Goal: Information Seeking & Learning: Learn about a topic

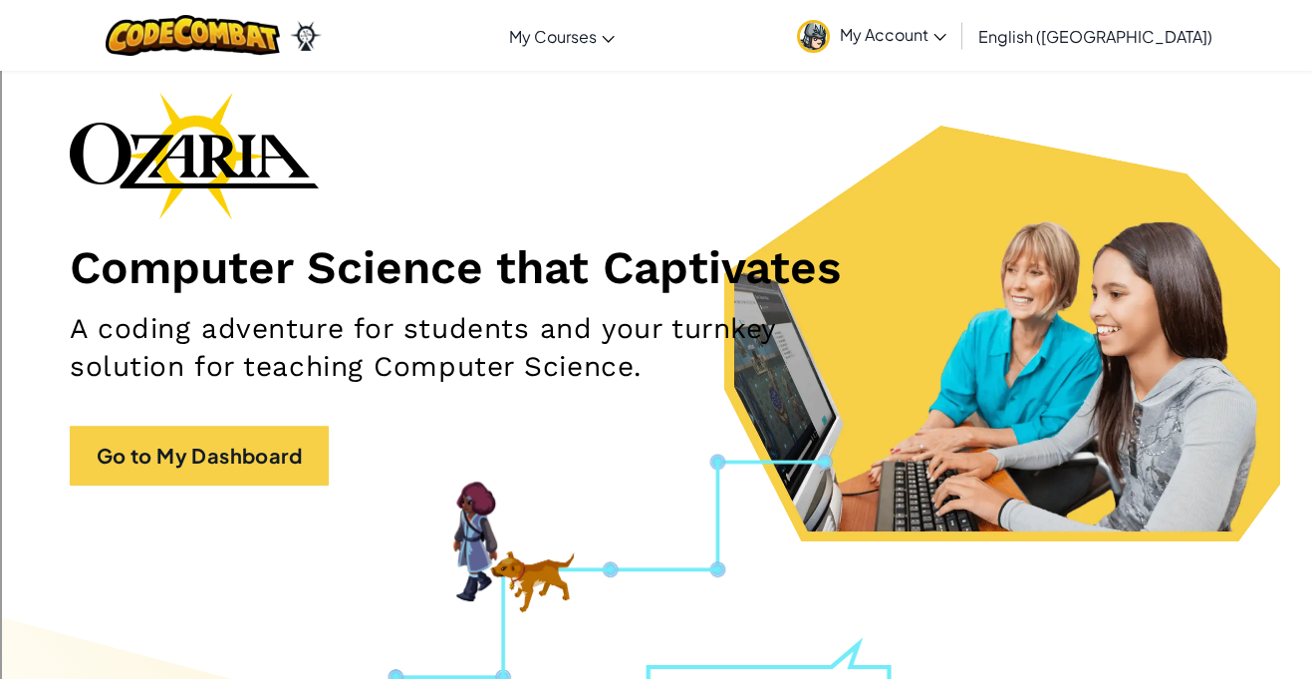
scroll to position [88, 0]
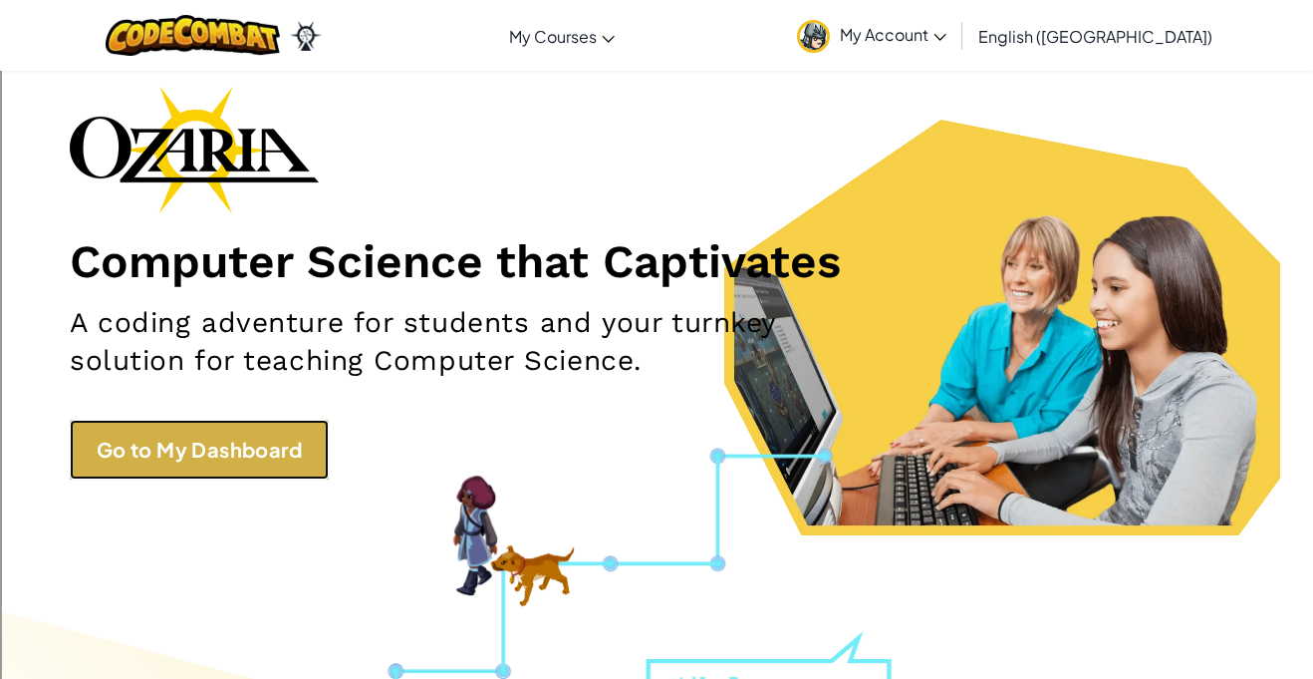
click at [263, 445] on link "Go to My Dashboard" at bounding box center [199, 450] width 259 height 60
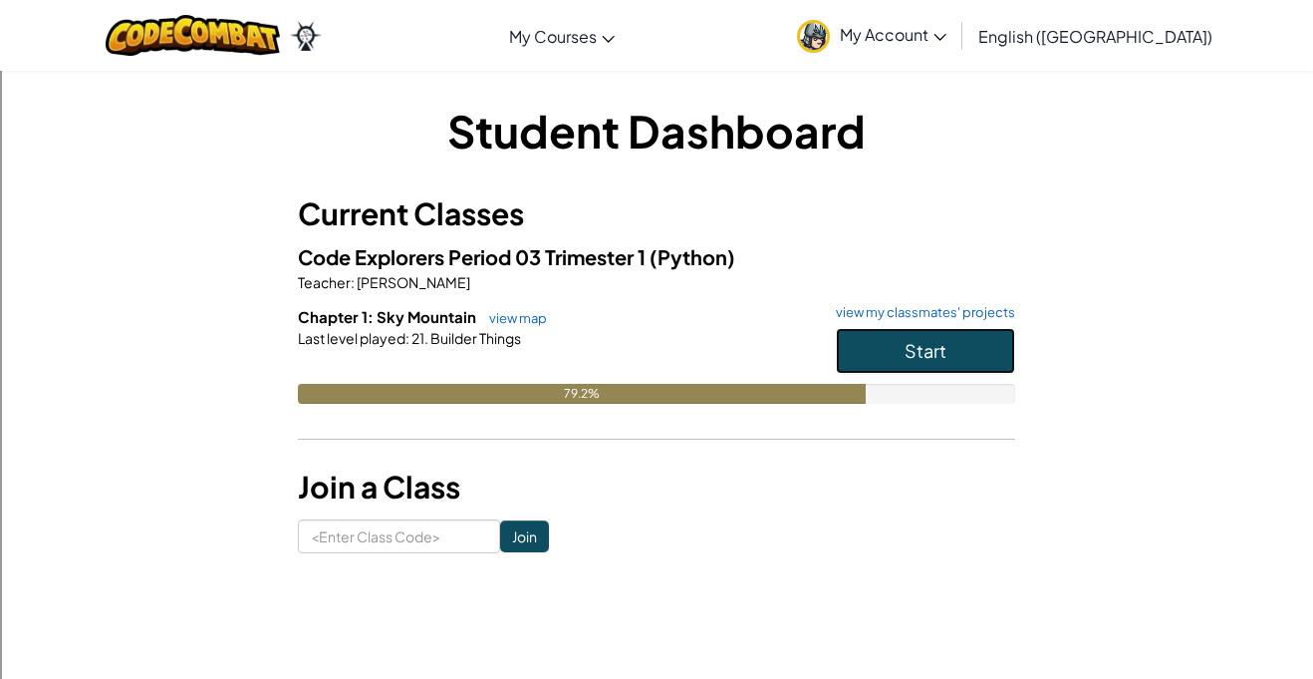
click at [925, 348] on span "Start" at bounding box center [926, 350] width 42 height 23
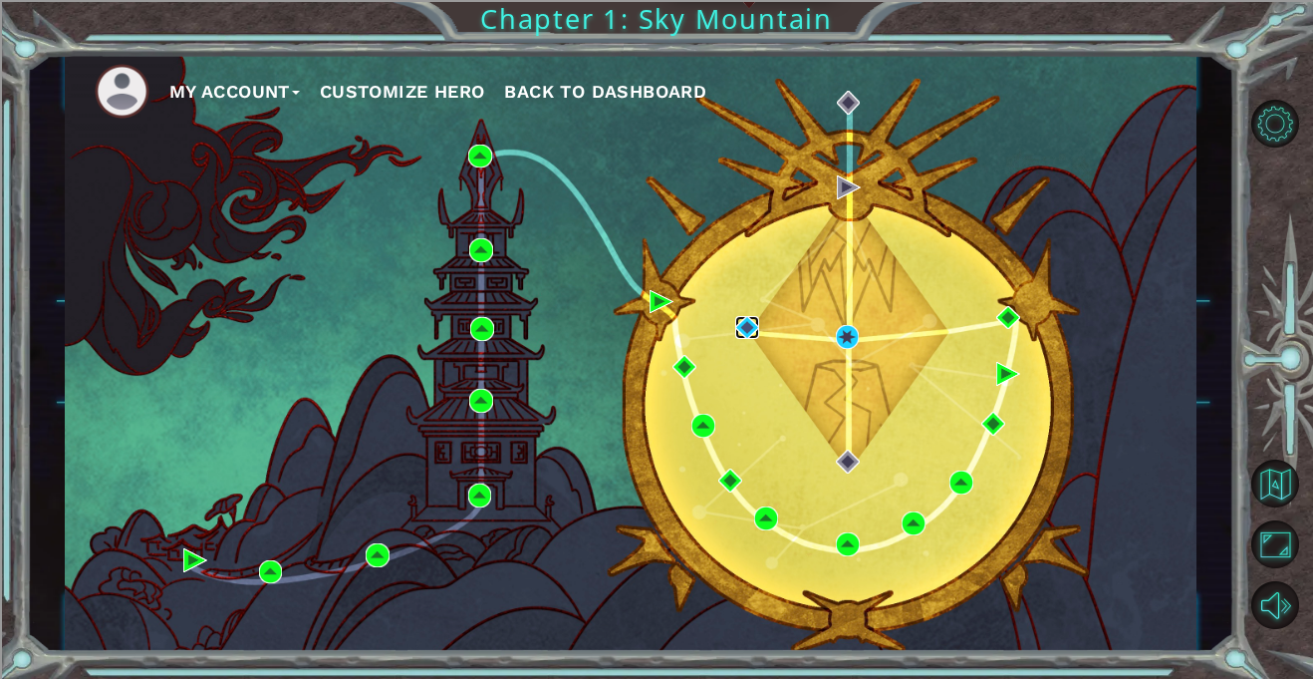
click at [741, 331] on img at bounding box center [747, 328] width 24 height 24
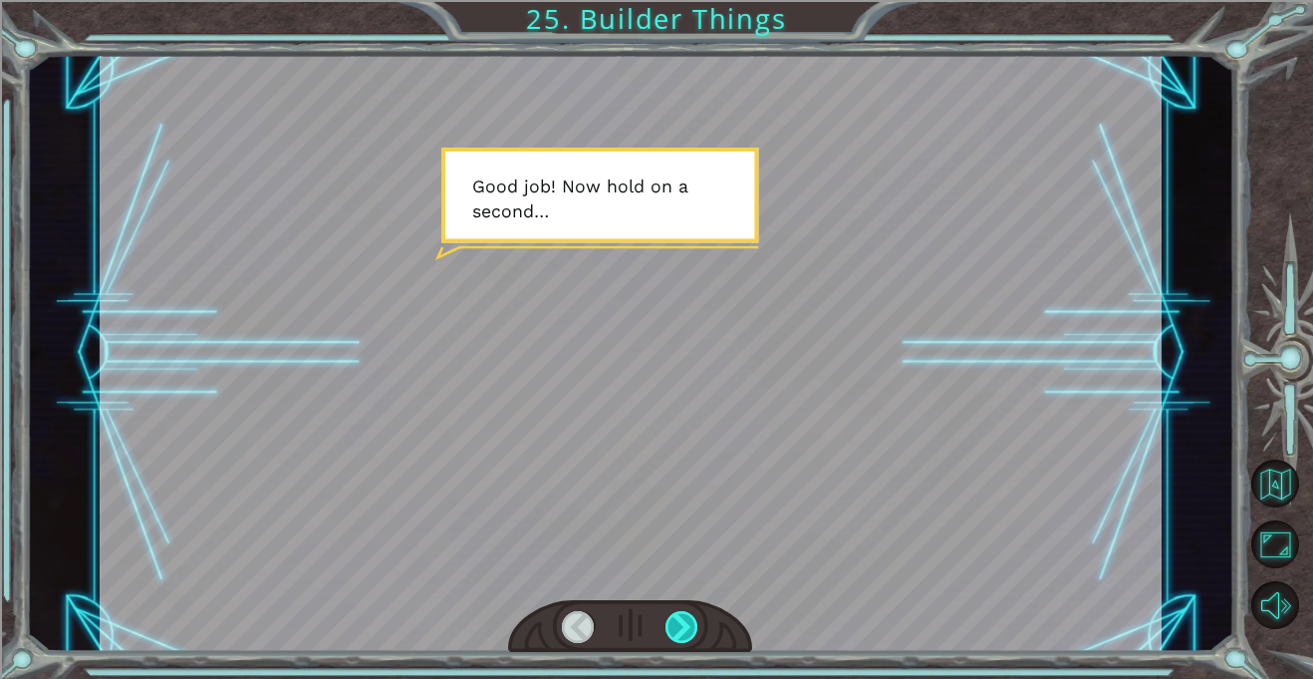
click at [695, 626] on div at bounding box center [682, 627] width 33 height 32
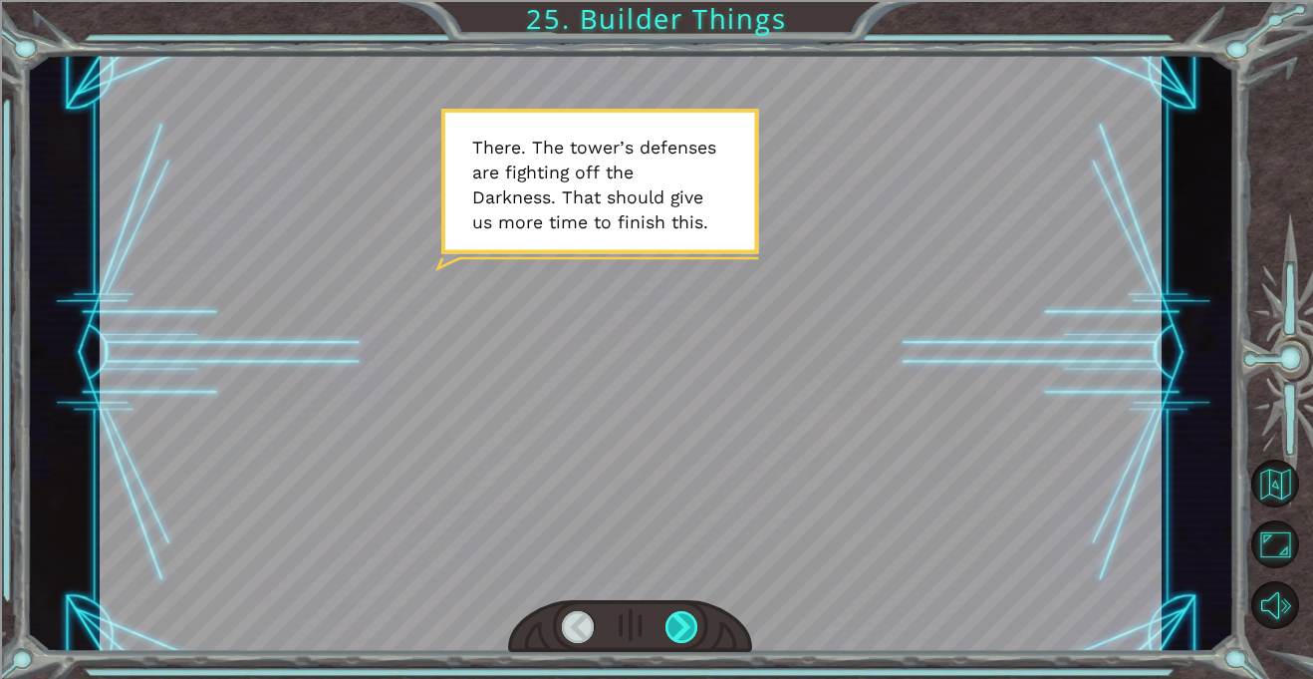
click at [695, 626] on div at bounding box center [682, 627] width 33 height 32
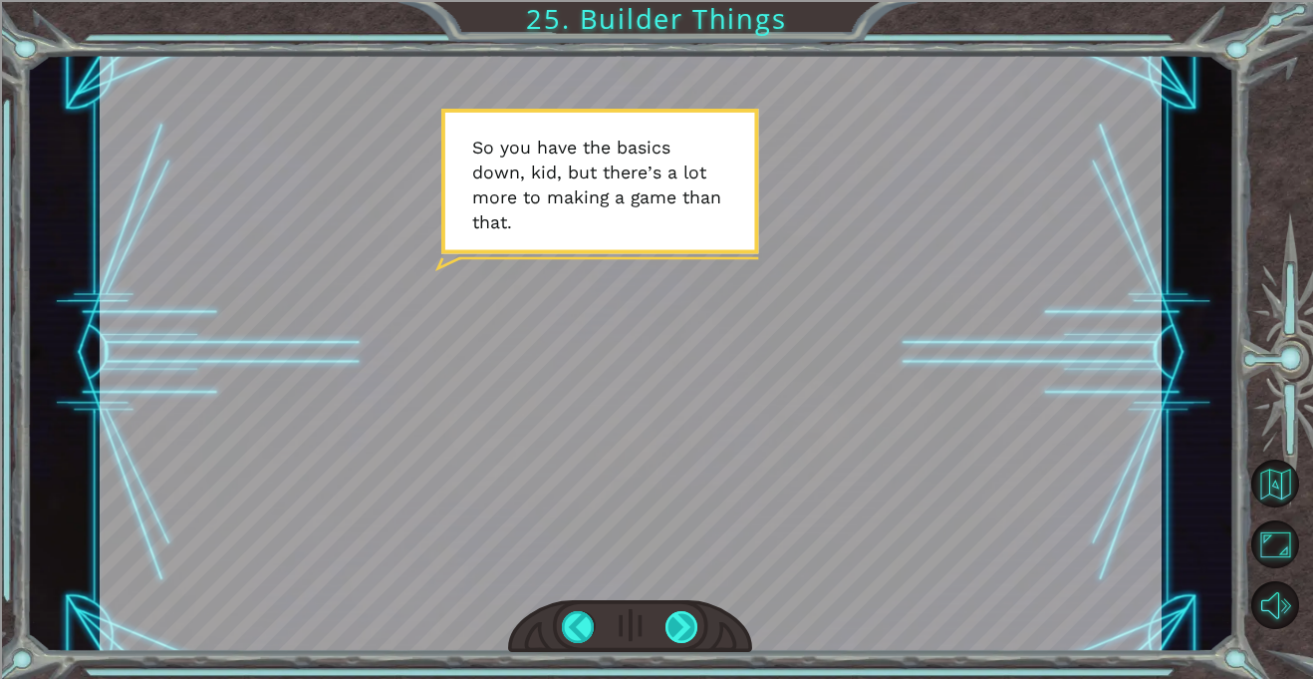
click at [695, 626] on div at bounding box center [682, 627] width 33 height 32
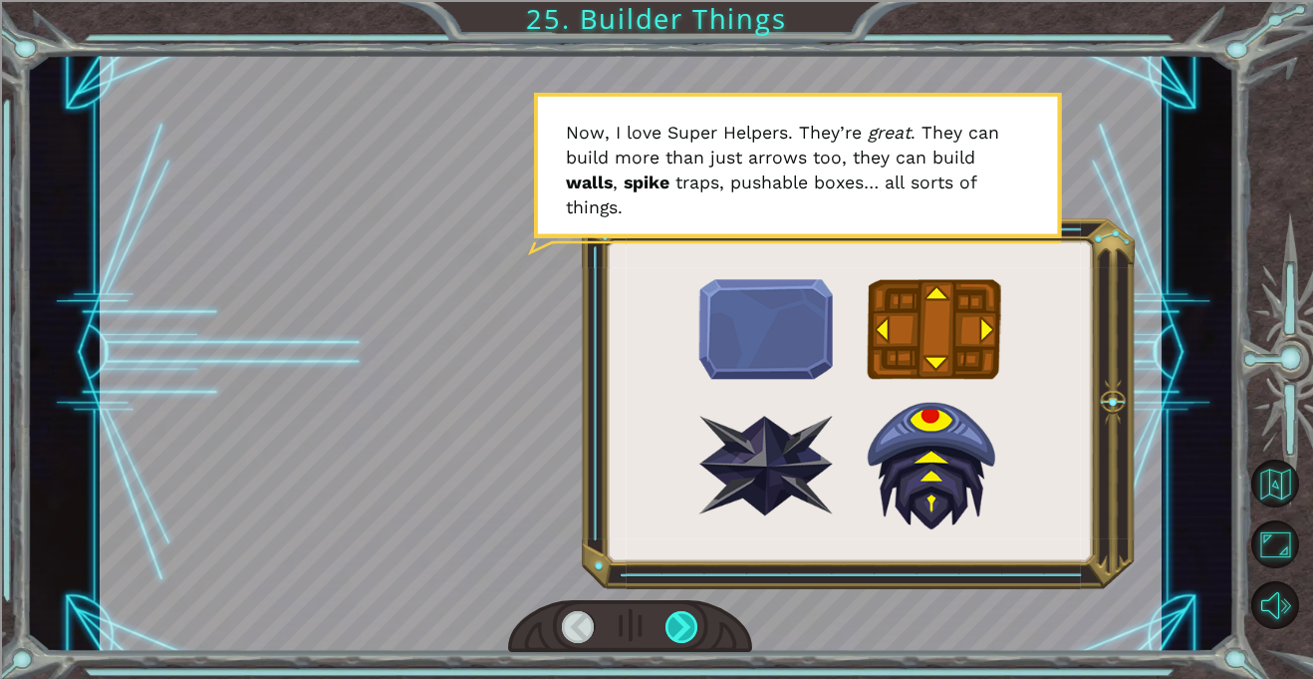
click at [695, 626] on div at bounding box center [682, 627] width 33 height 32
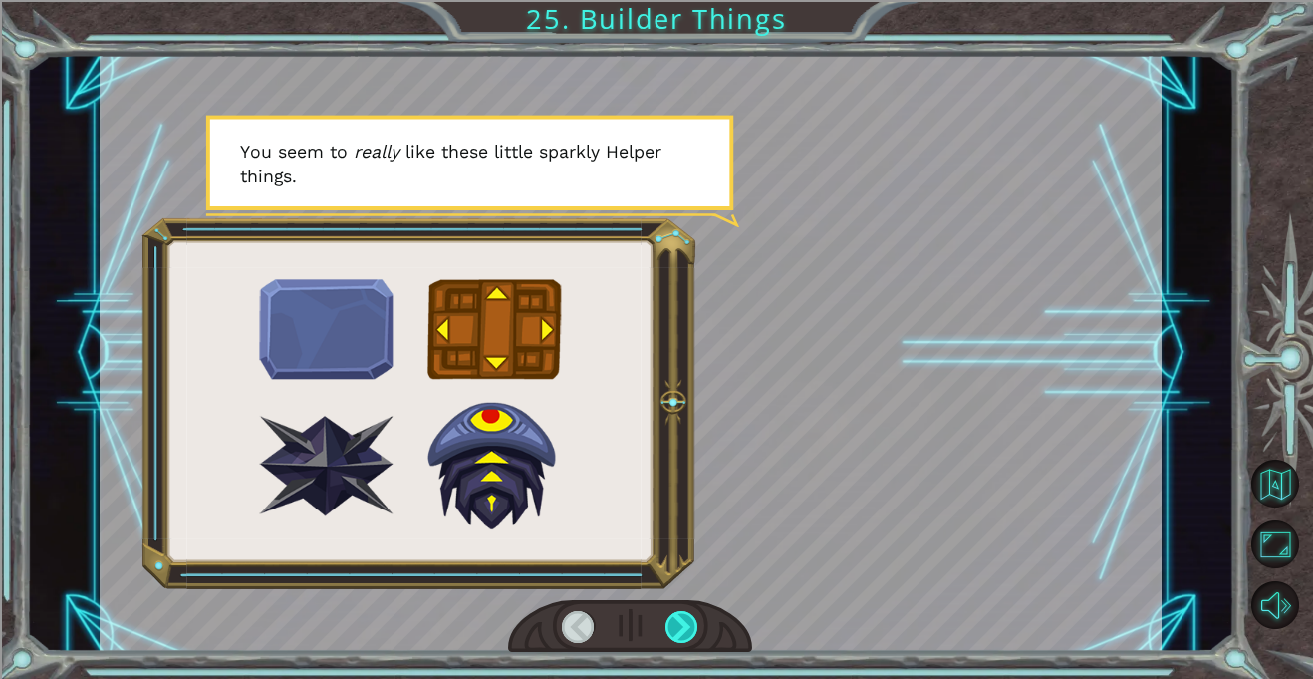
click at [695, 626] on div at bounding box center [682, 627] width 33 height 32
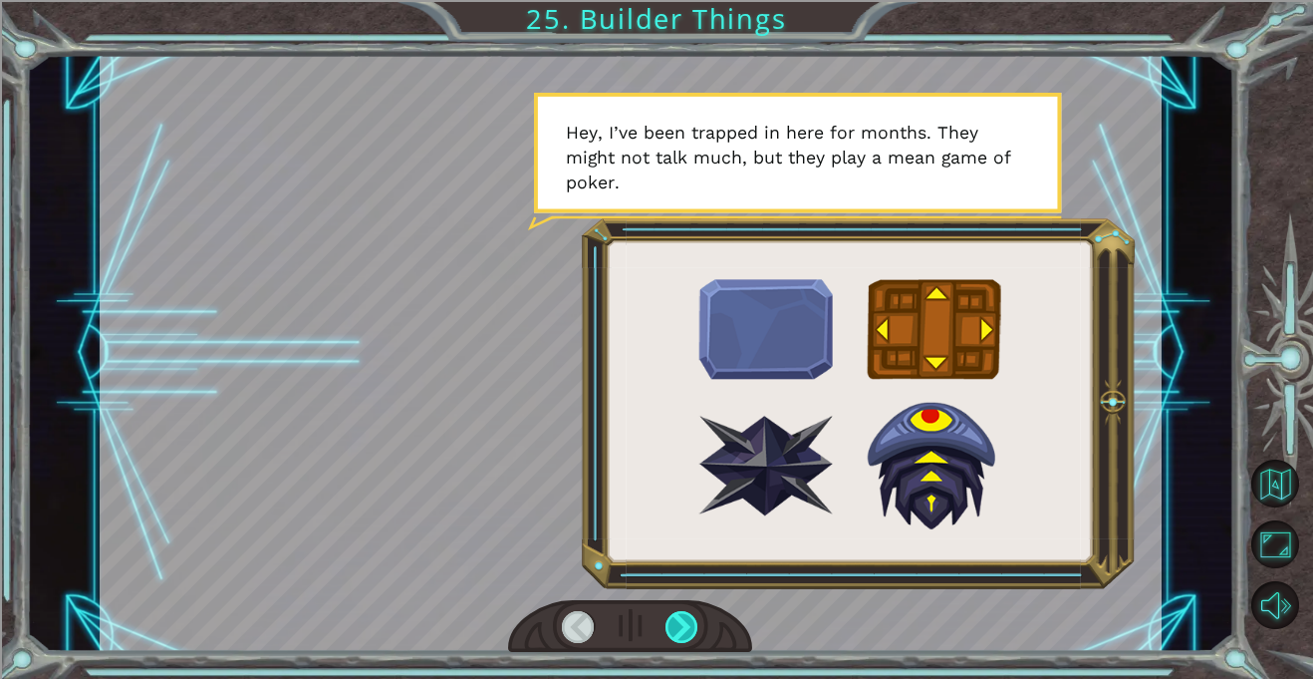
click at [695, 626] on div at bounding box center [682, 627] width 33 height 32
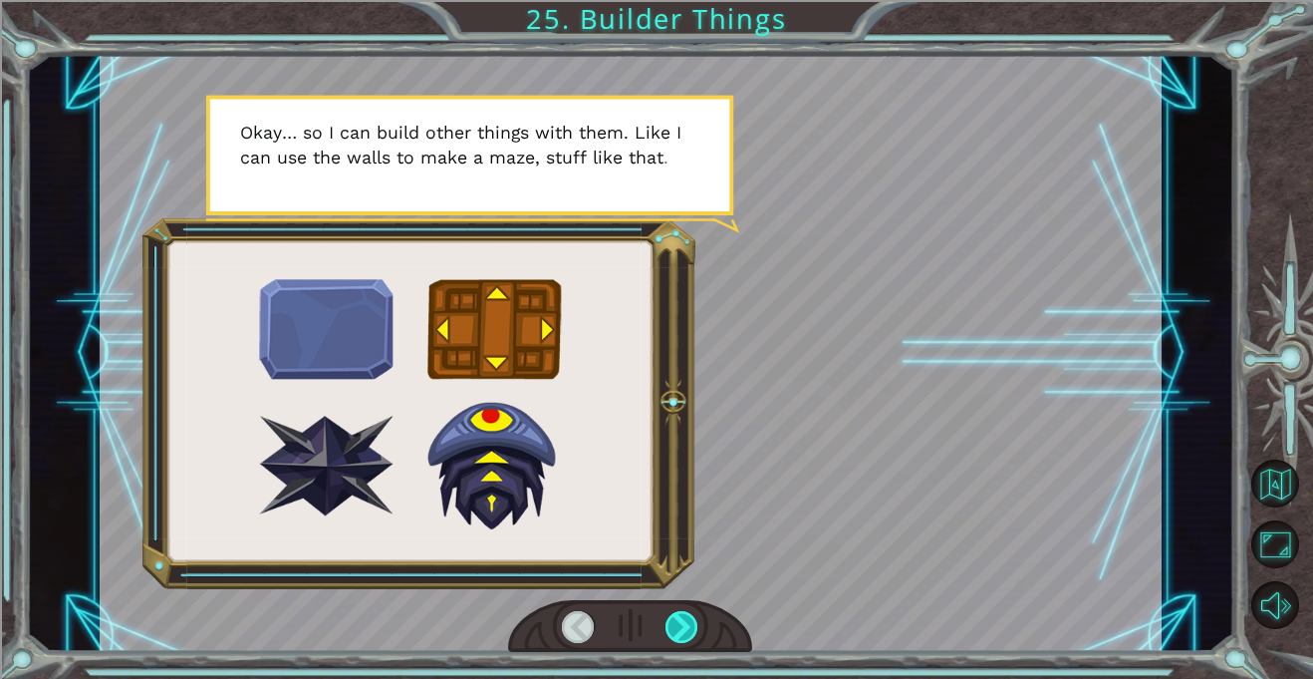
click at [695, 626] on div at bounding box center [682, 627] width 33 height 32
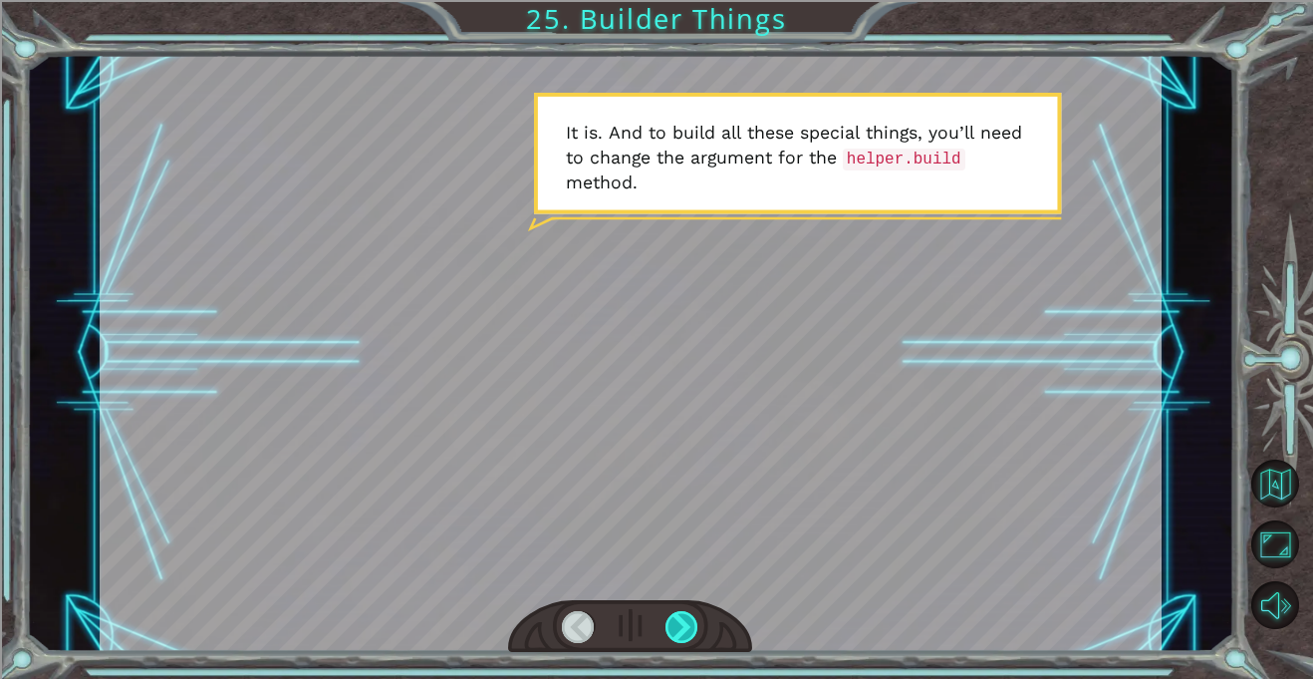
click at [695, 626] on div at bounding box center [682, 627] width 33 height 32
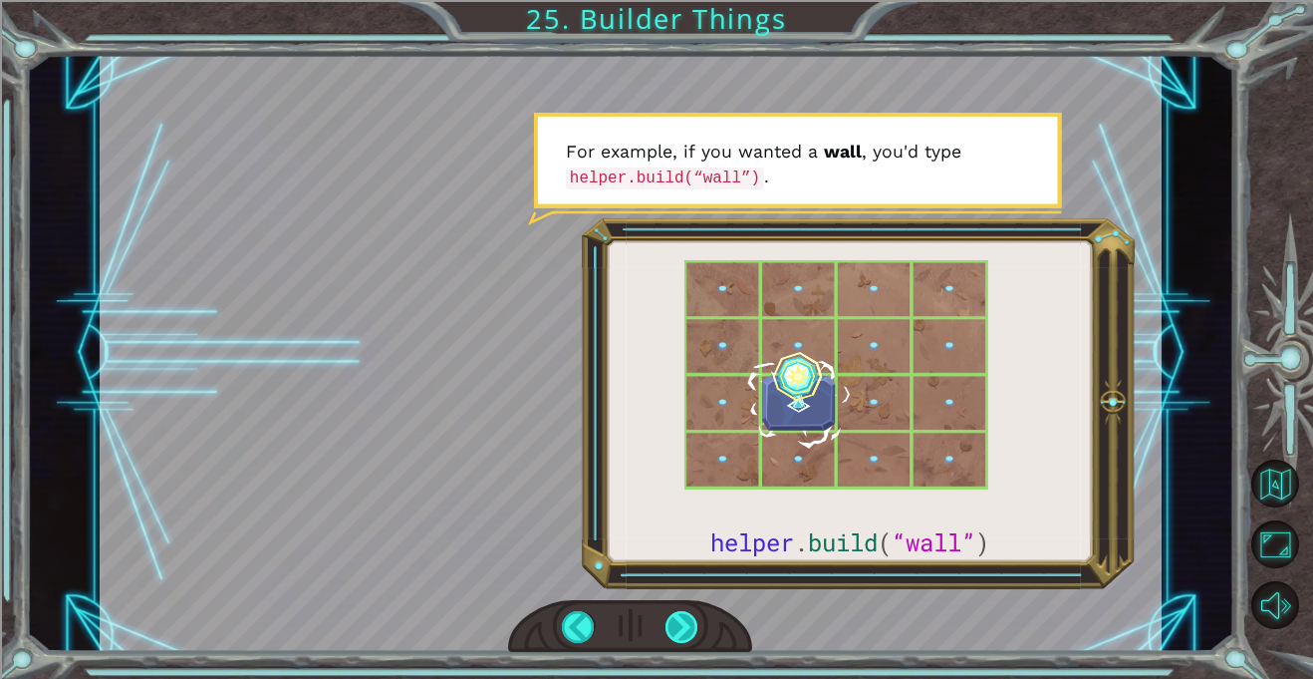
click at [695, 626] on div at bounding box center [682, 627] width 33 height 32
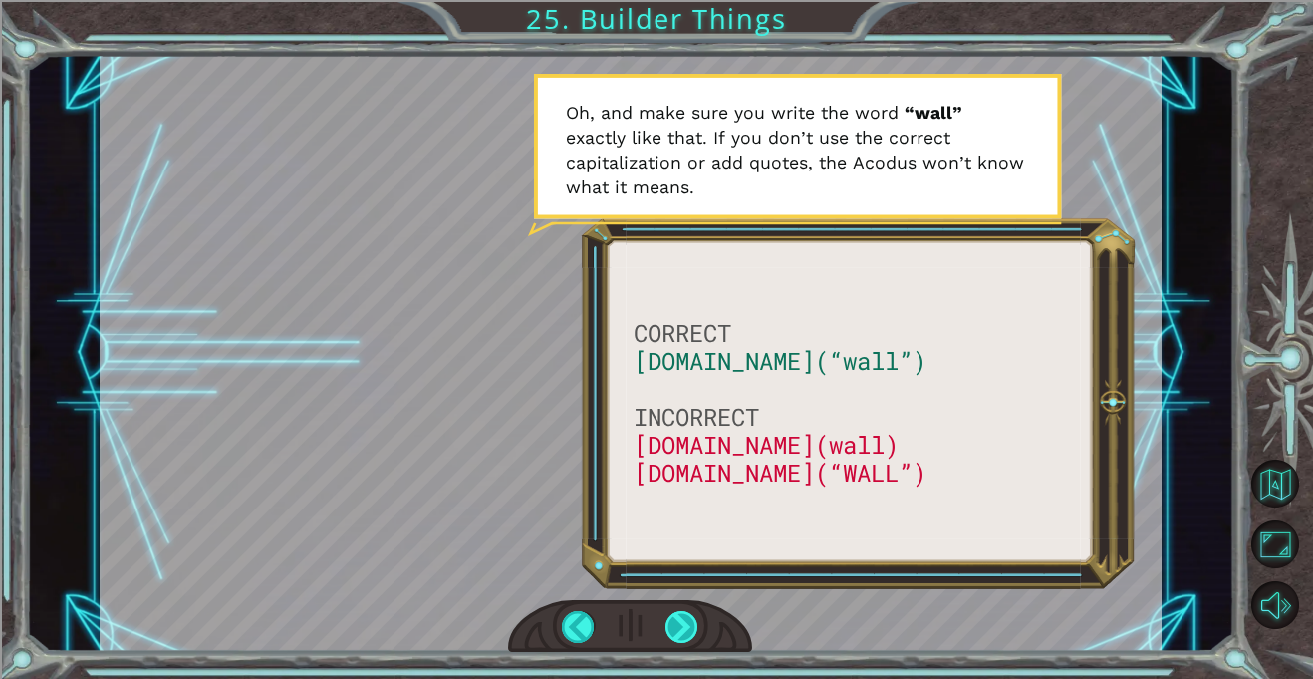
click at [686, 615] on div at bounding box center [682, 627] width 33 height 32
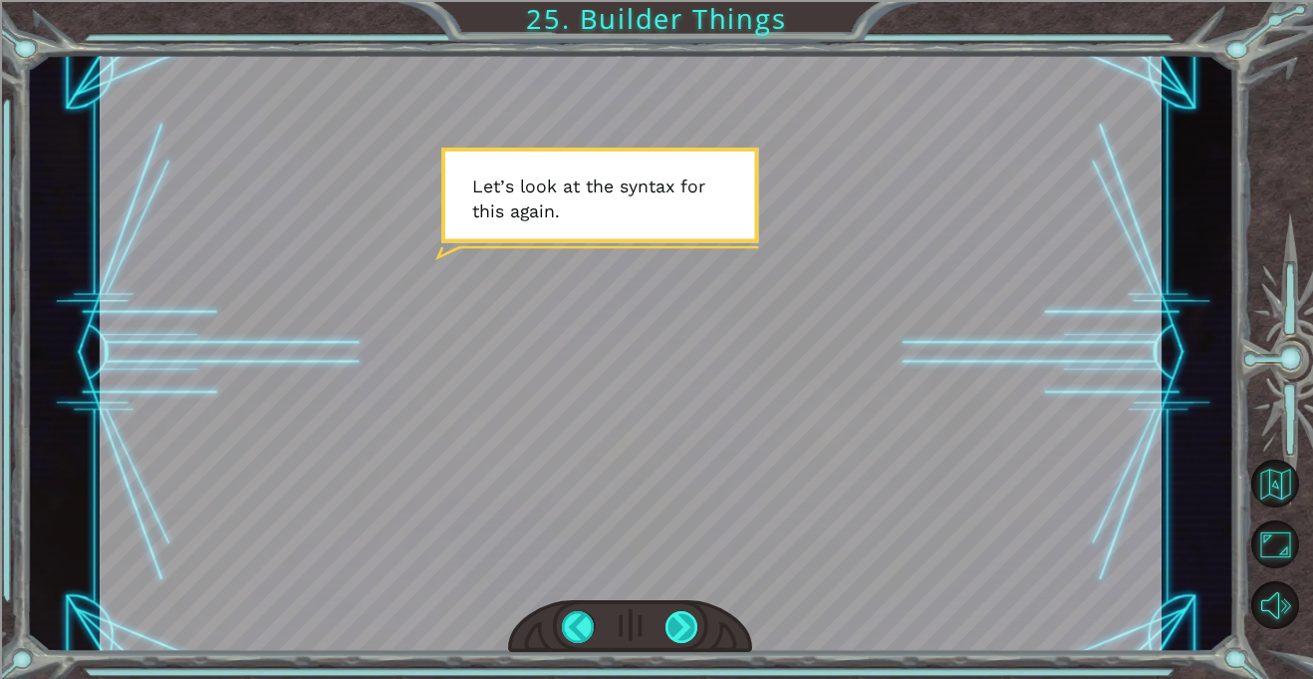
click at [686, 615] on div at bounding box center [682, 627] width 33 height 32
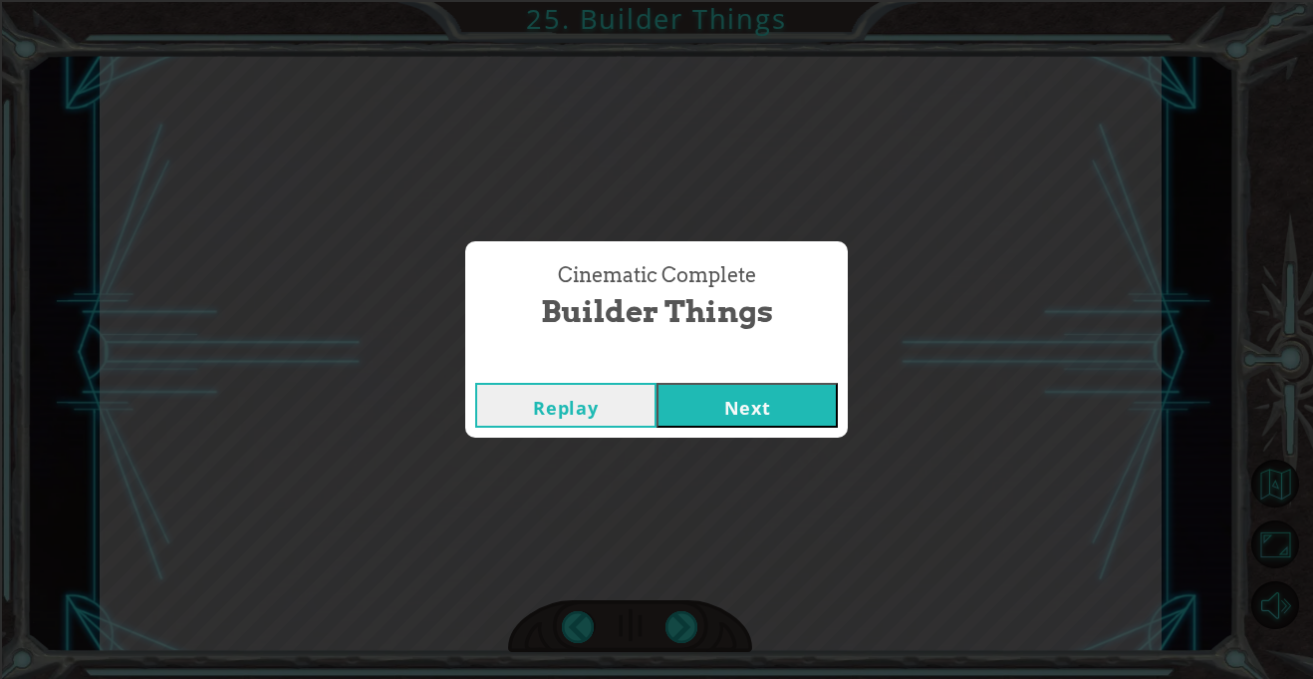
click at [733, 394] on button "Next" at bounding box center [747, 405] width 181 height 45
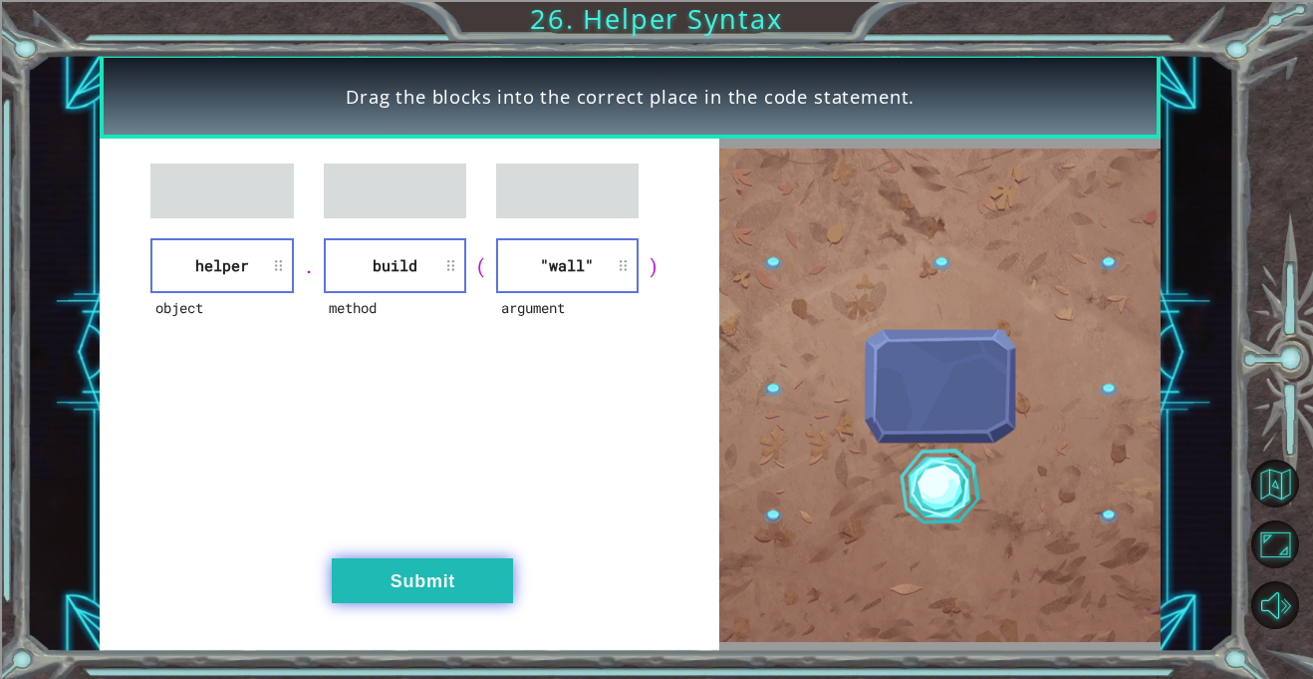
click at [456, 566] on button "Submit" at bounding box center [422, 580] width 181 height 45
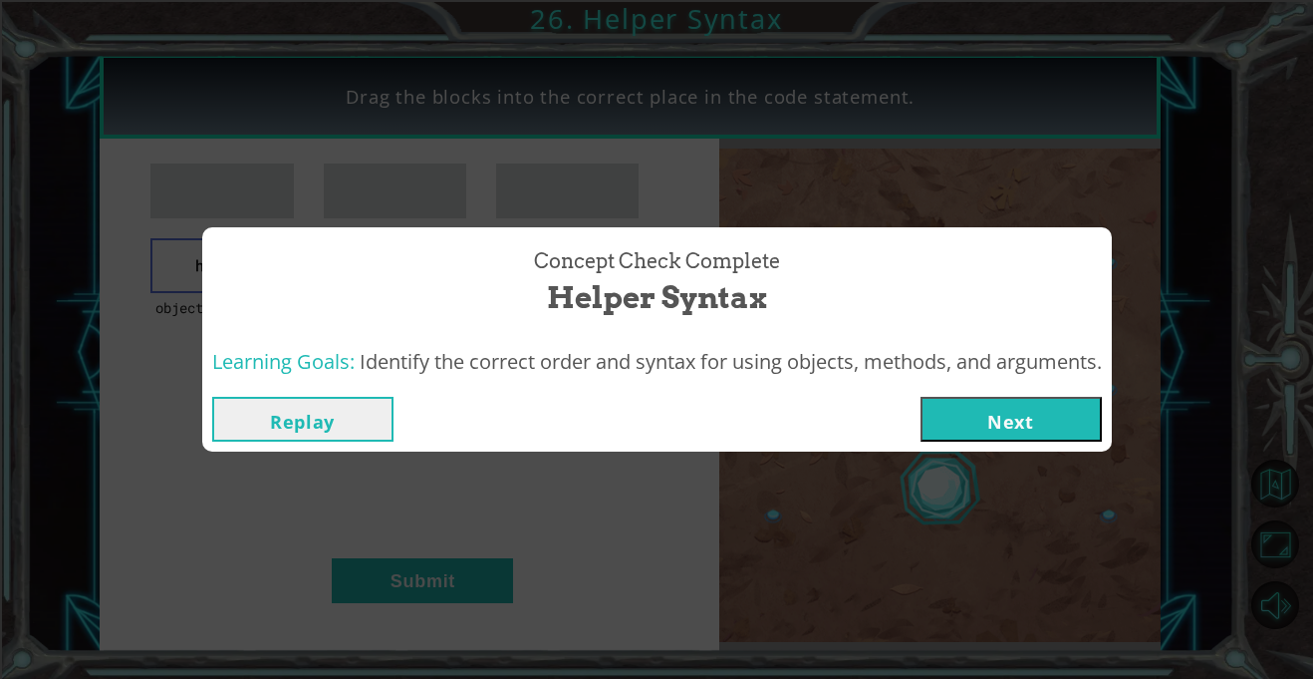
click at [1027, 412] on button "Next" at bounding box center [1011, 419] width 181 height 45
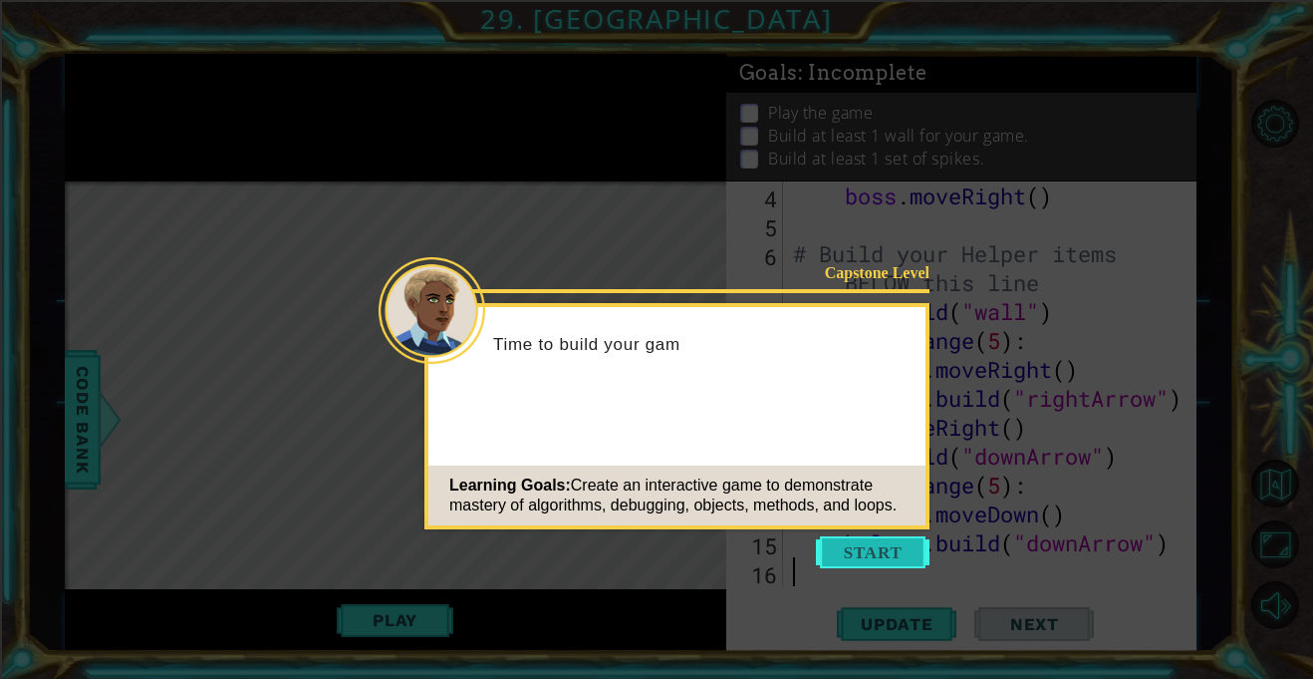
scroll to position [144, 0]
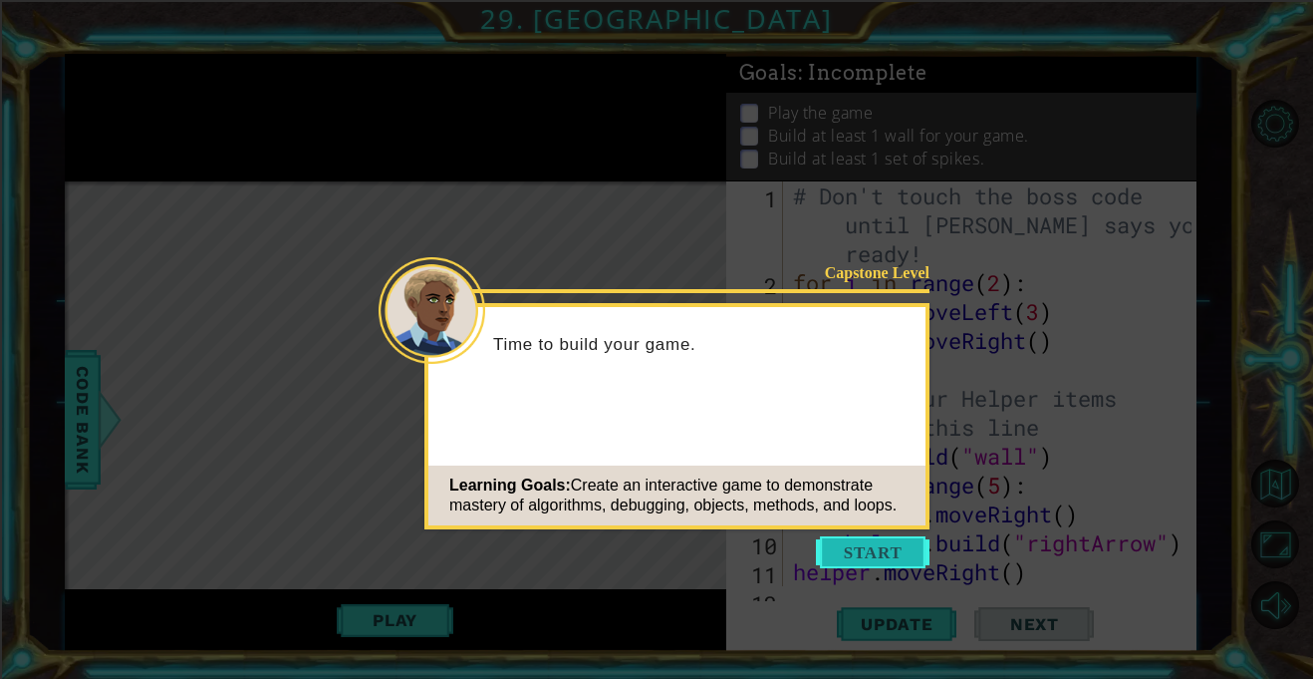
click at [857, 546] on button "Start" at bounding box center [873, 552] width 114 height 32
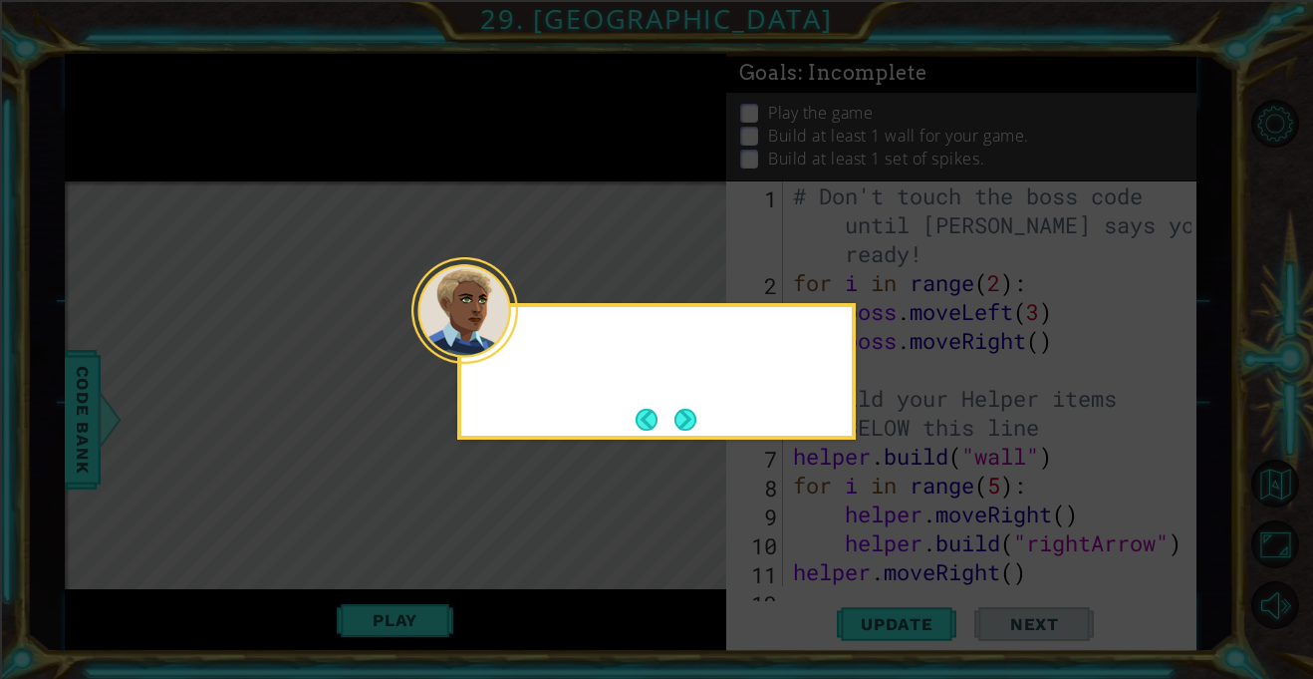
scroll to position [0, 0]
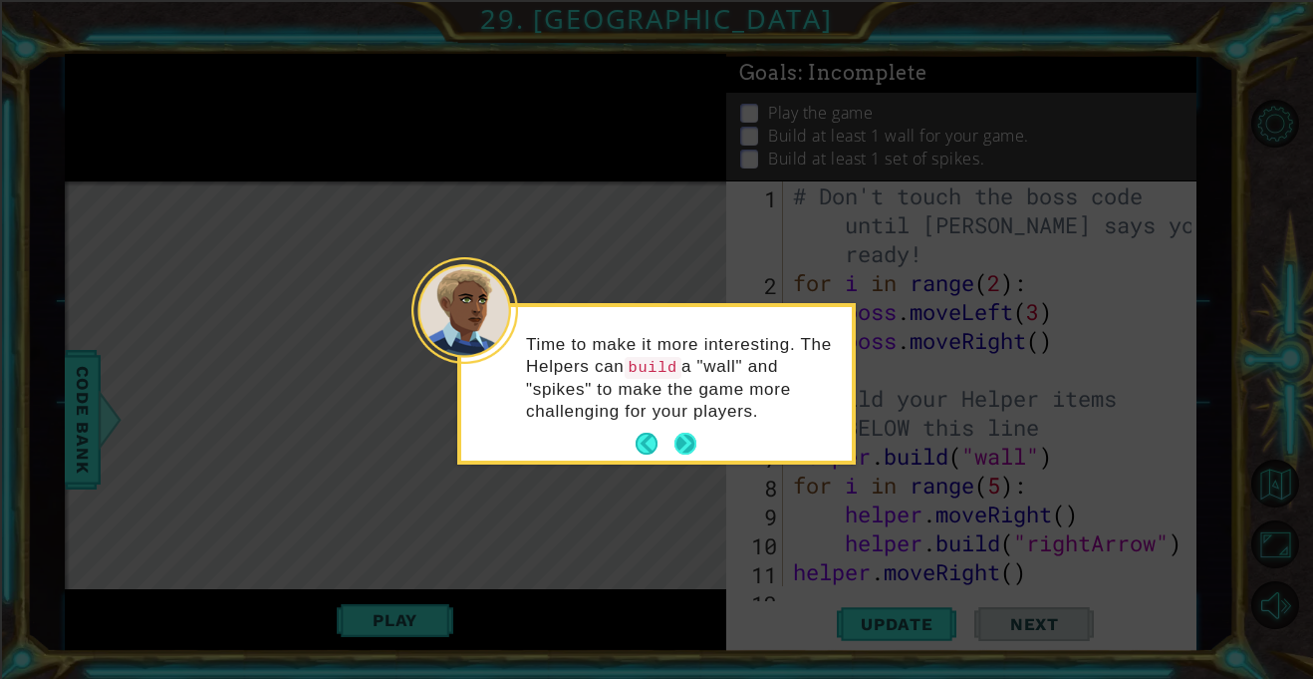
click at [691, 428] on footer at bounding box center [666, 443] width 61 height 30
click at [690, 433] on button "Next" at bounding box center [686, 443] width 22 height 22
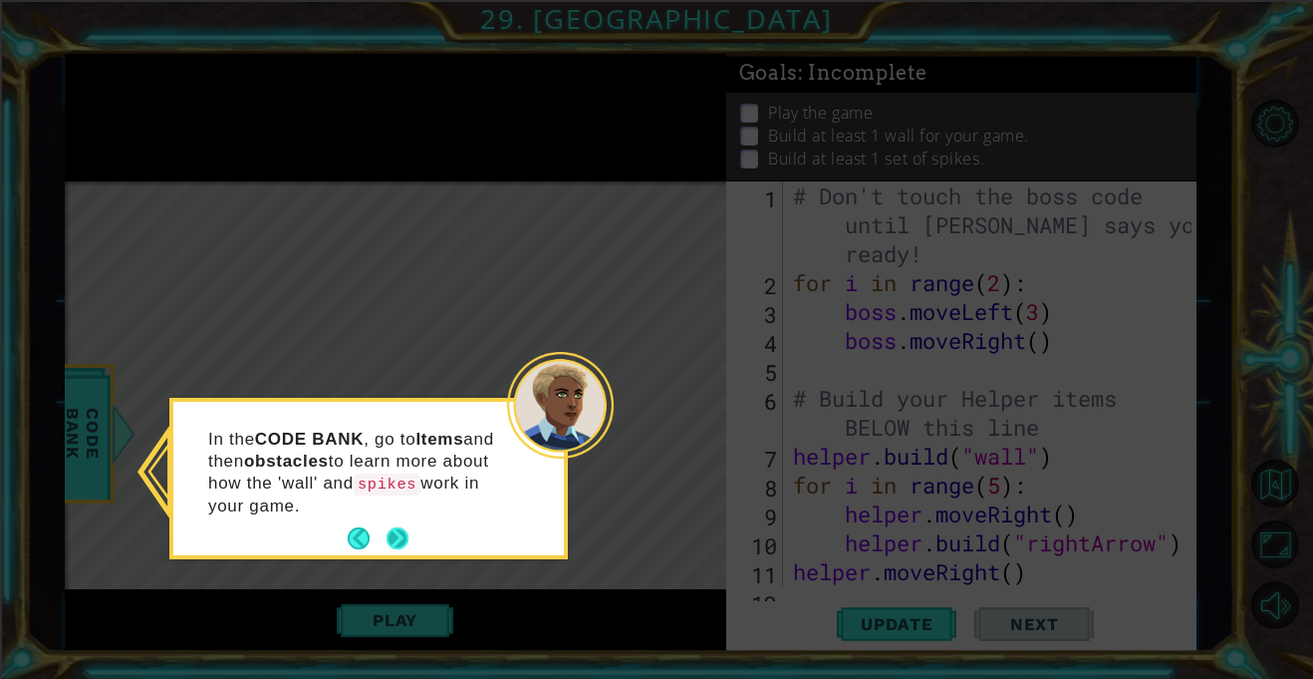
click at [403, 527] on button "Next" at bounding box center [398, 538] width 22 height 22
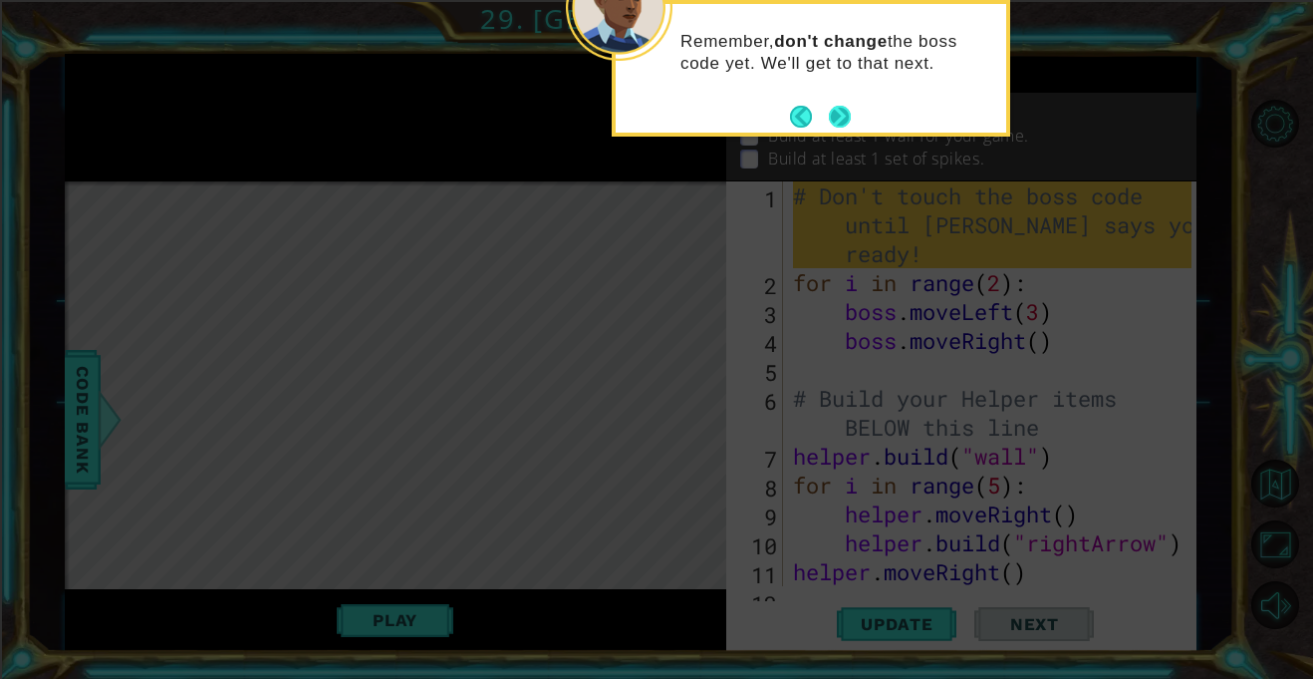
click at [832, 125] on button "Next" at bounding box center [840, 117] width 22 height 22
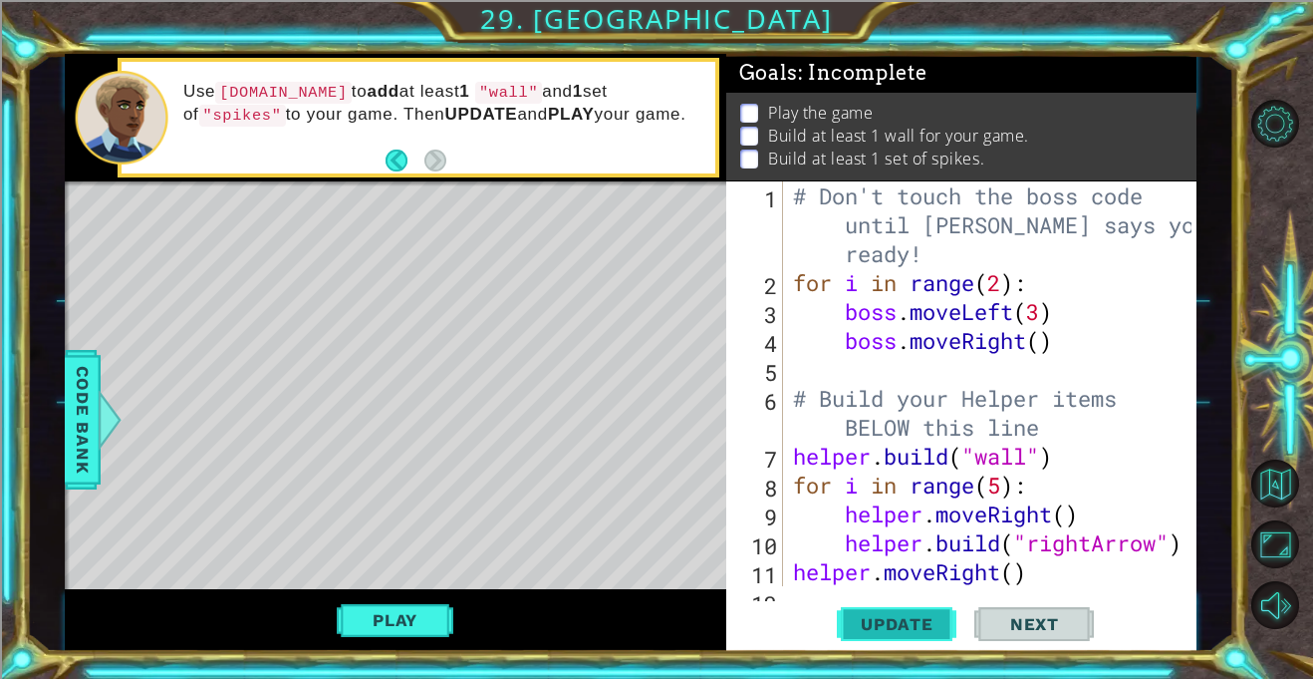
click at [921, 617] on span "Update" at bounding box center [897, 624] width 113 height 20
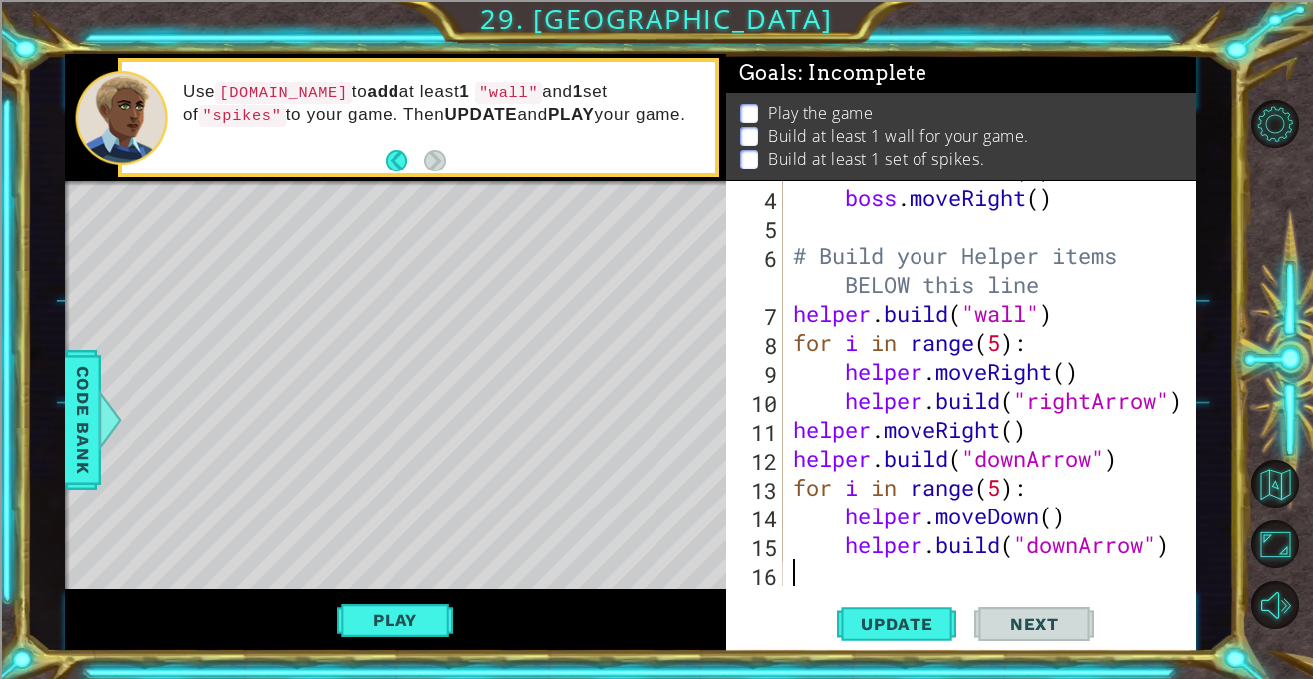
scroll to position [144, 0]
click at [397, 639] on button "Play" at bounding box center [395, 620] width 117 height 38
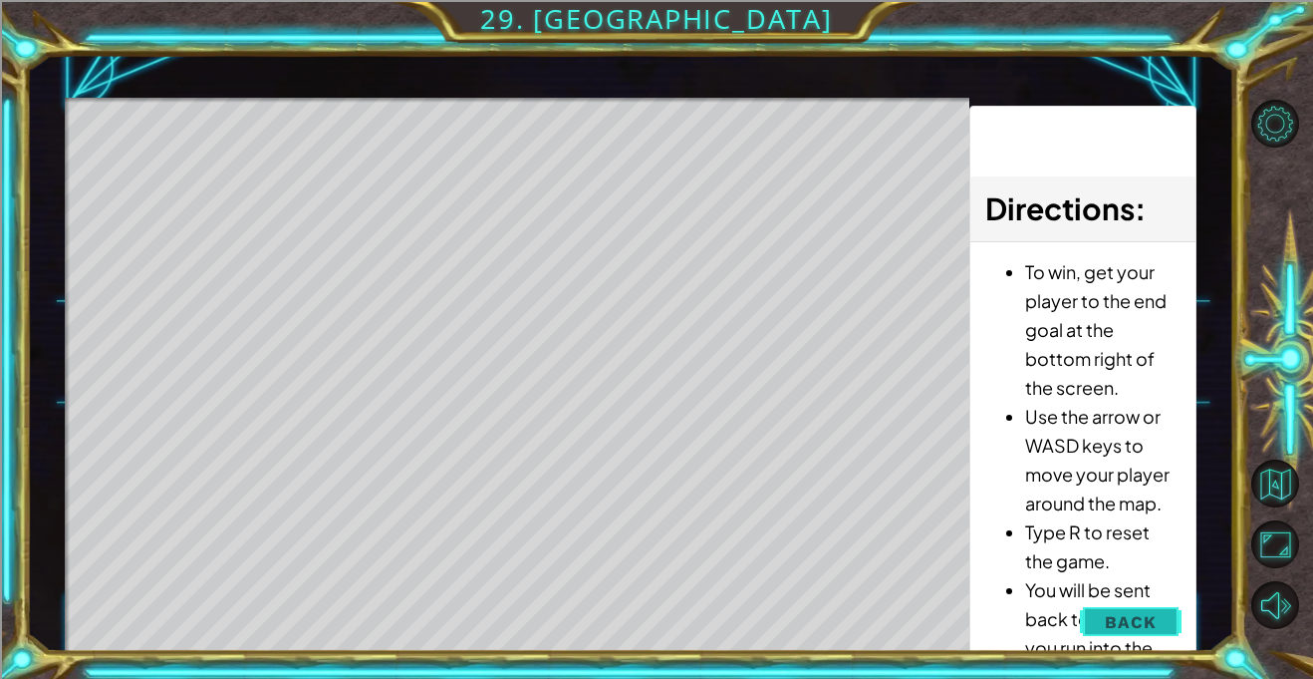
click at [1136, 624] on span "Back" at bounding box center [1130, 622] width 51 height 20
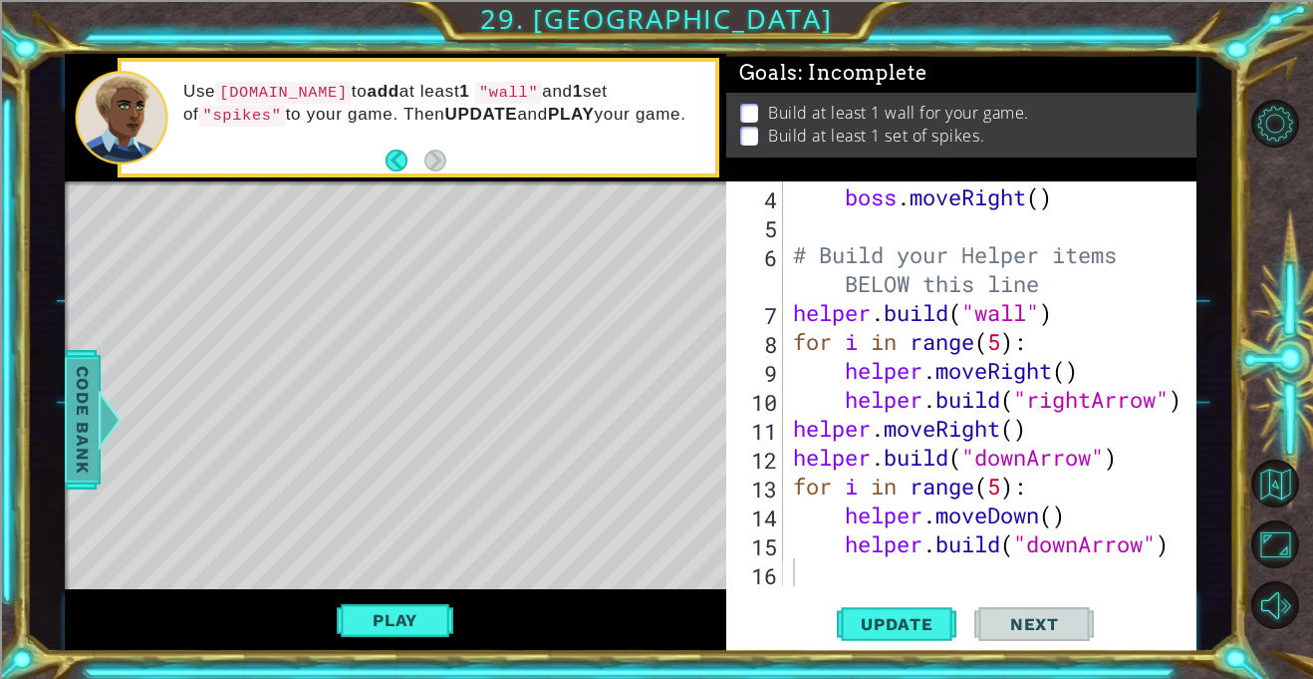
click at [75, 448] on span "Code Bank" at bounding box center [83, 420] width 32 height 122
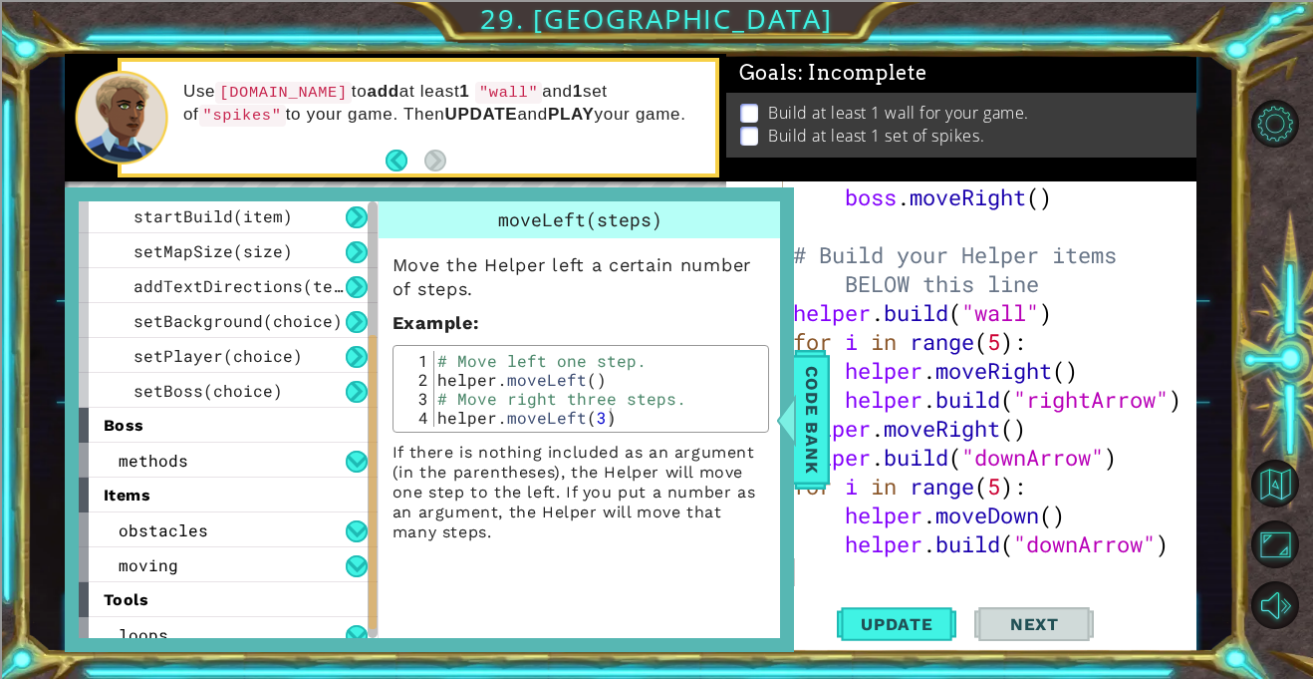
scroll to position [262, 0]
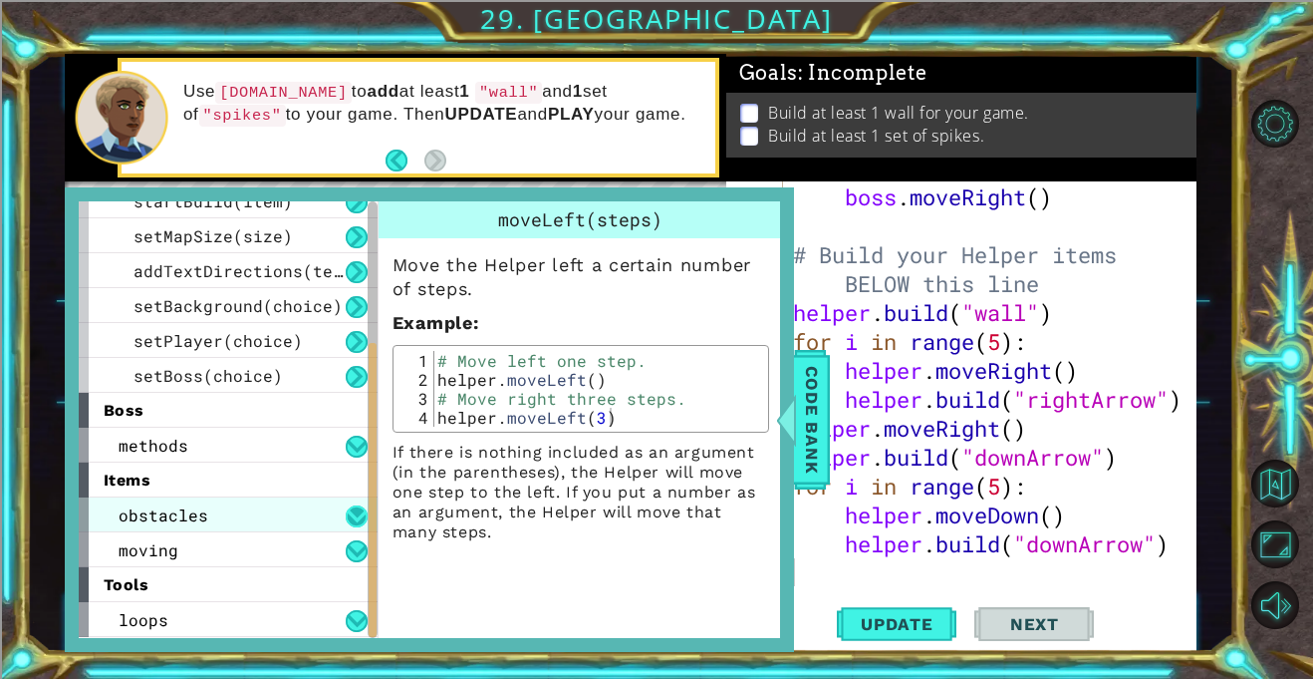
click at [357, 507] on button at bounding box center [357, 516] width 22 height 22
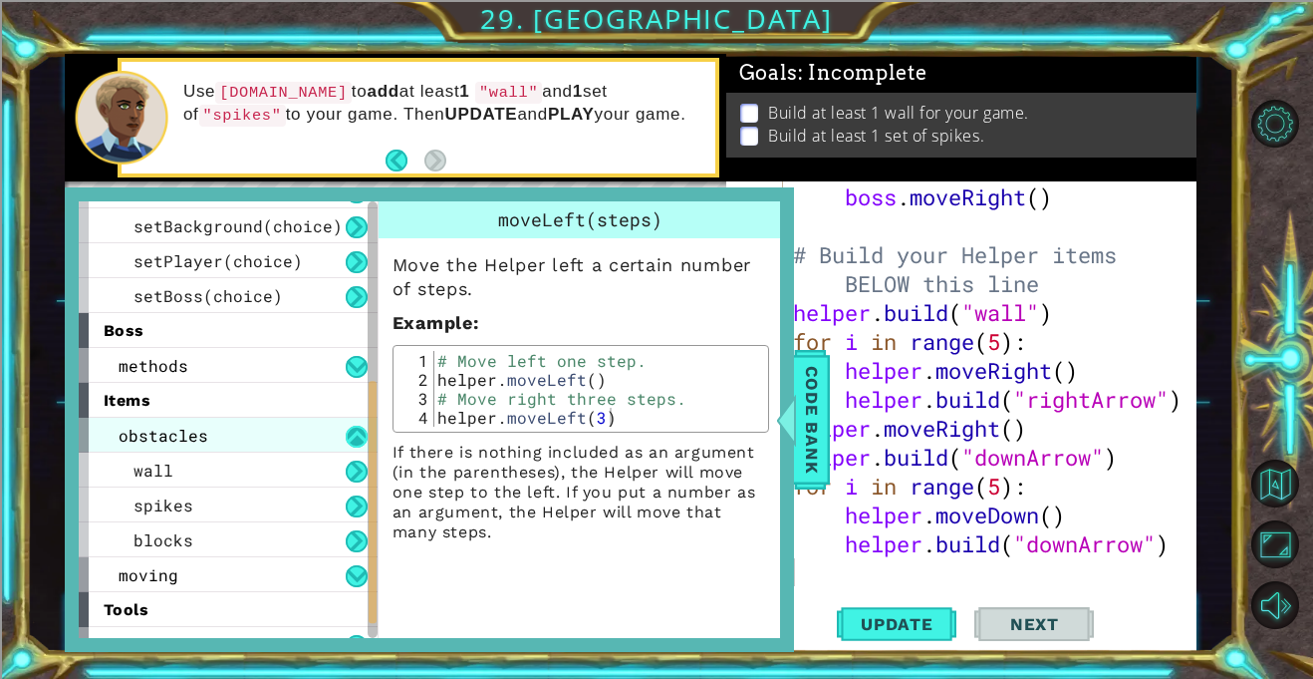
scroll to position [346, 0]
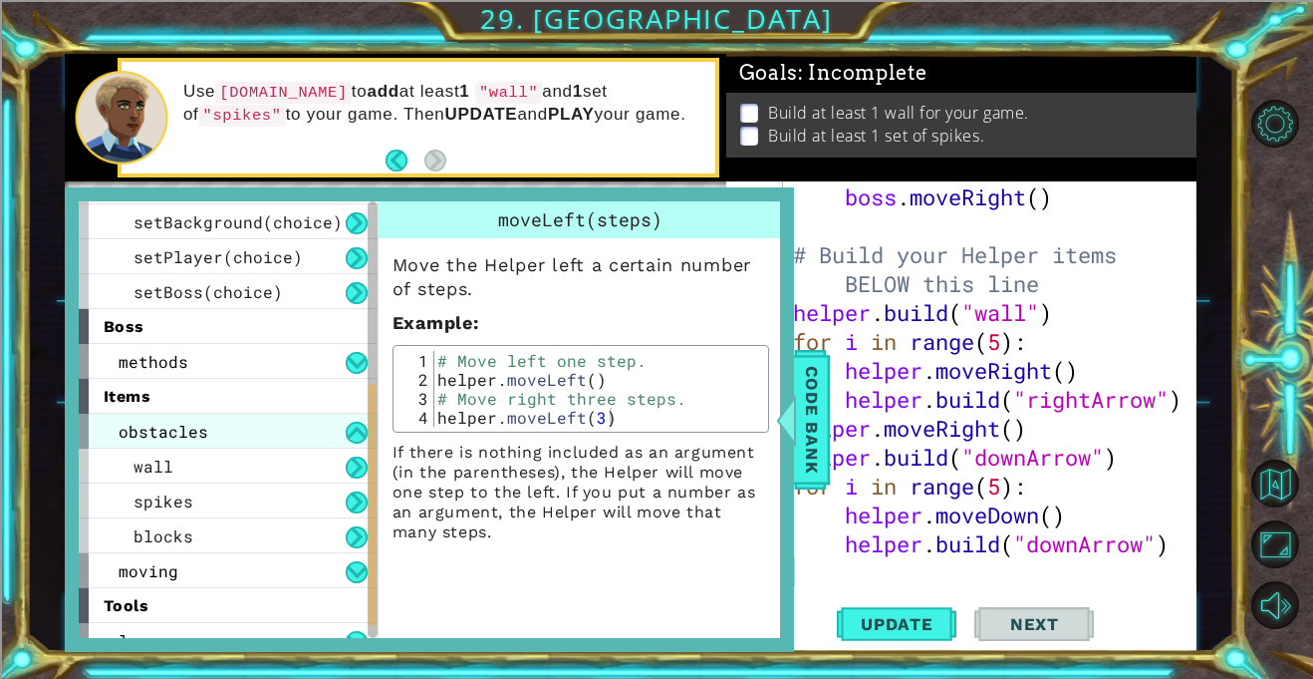
click at [360, 420] on div "obstacles" at bounding box center [228, 431] width 299 height 35
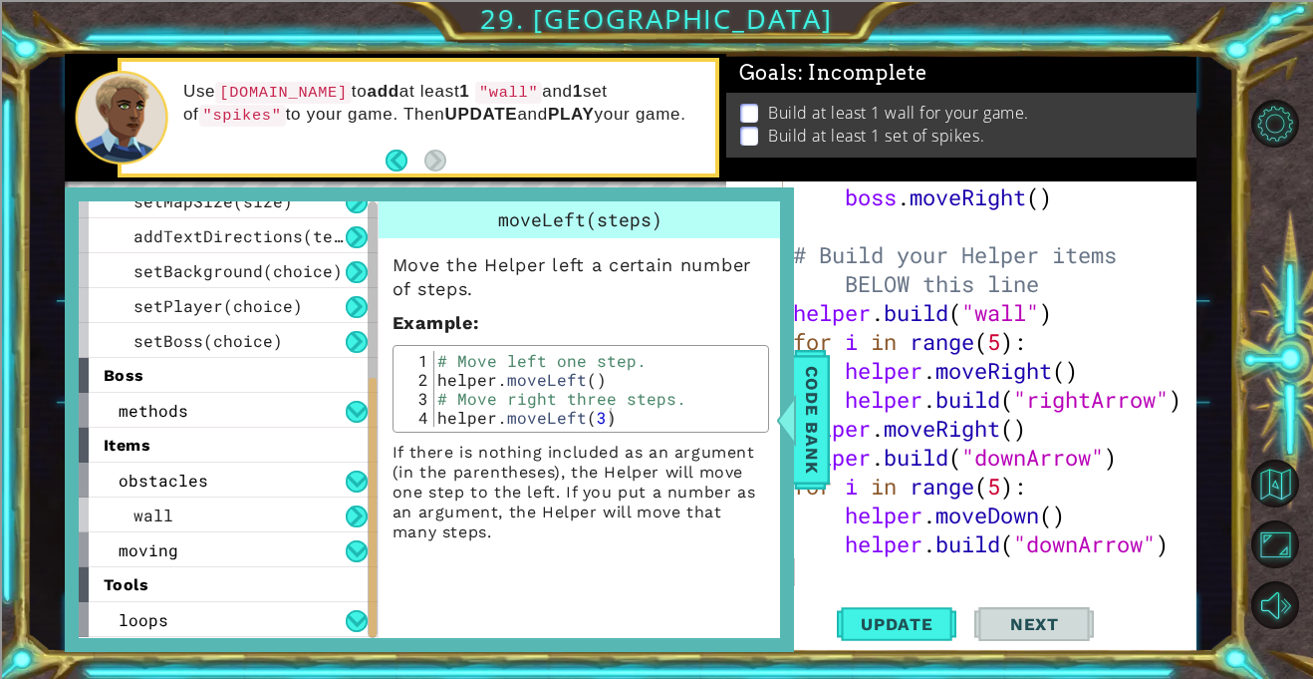
scroll to position [262, 0]
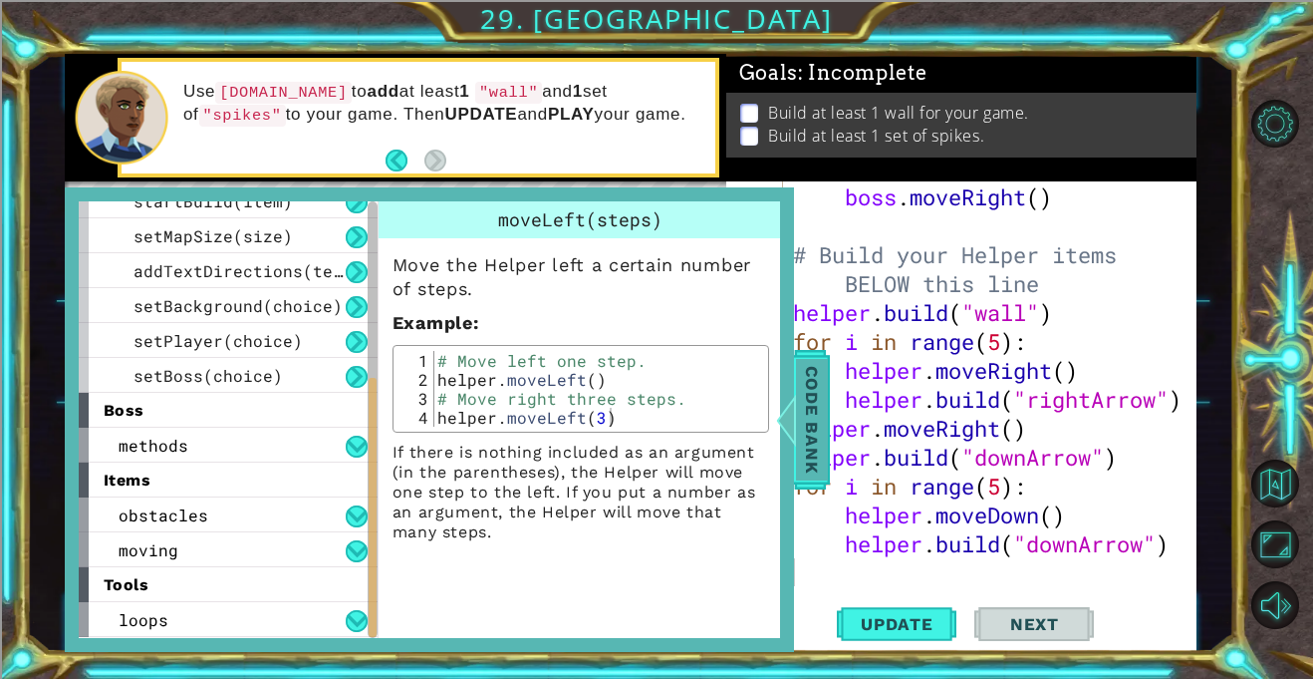
click at [795, 398] on div at bounding box center [785, 420] width 25 height 60
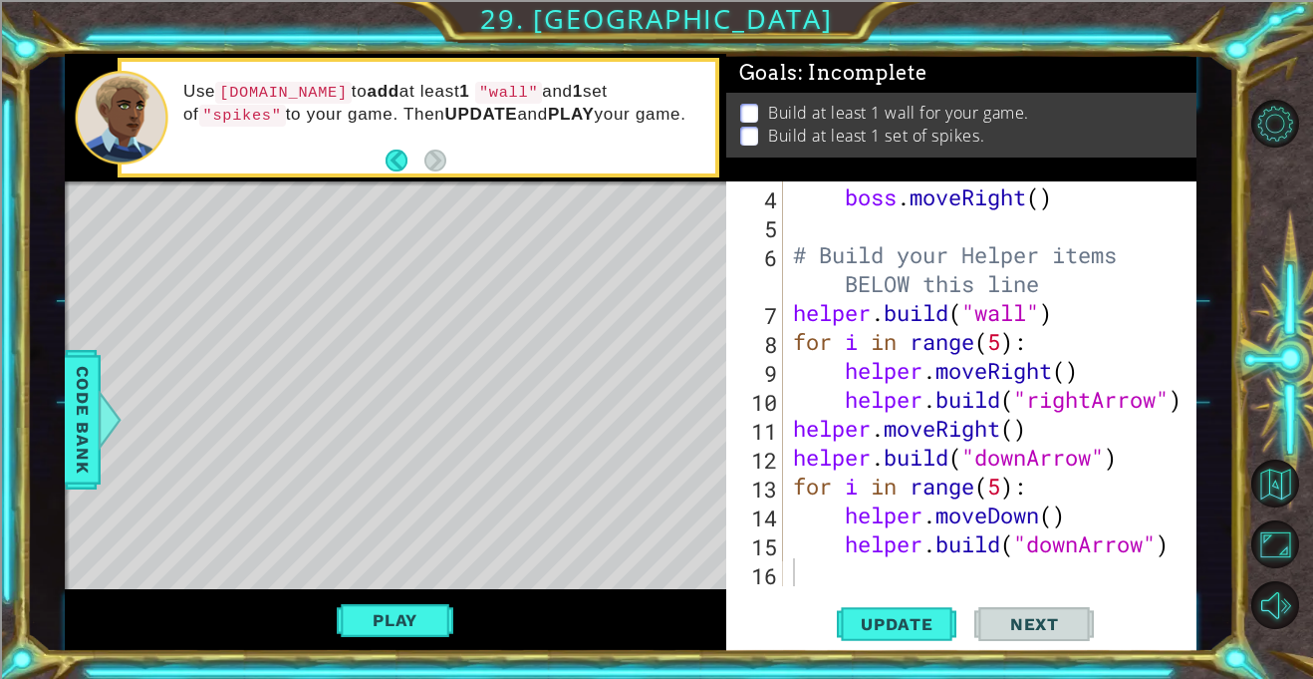
click at [1035, 635] on button "Next" at bounding box center [1035, 624] width 120 height 47
click at [870, 622] on span "Update" at bounding box center [897, 624] width 113 height 20
click at [414, 602] on button "Play" at bounding box center [395, 620] width 117 height 38
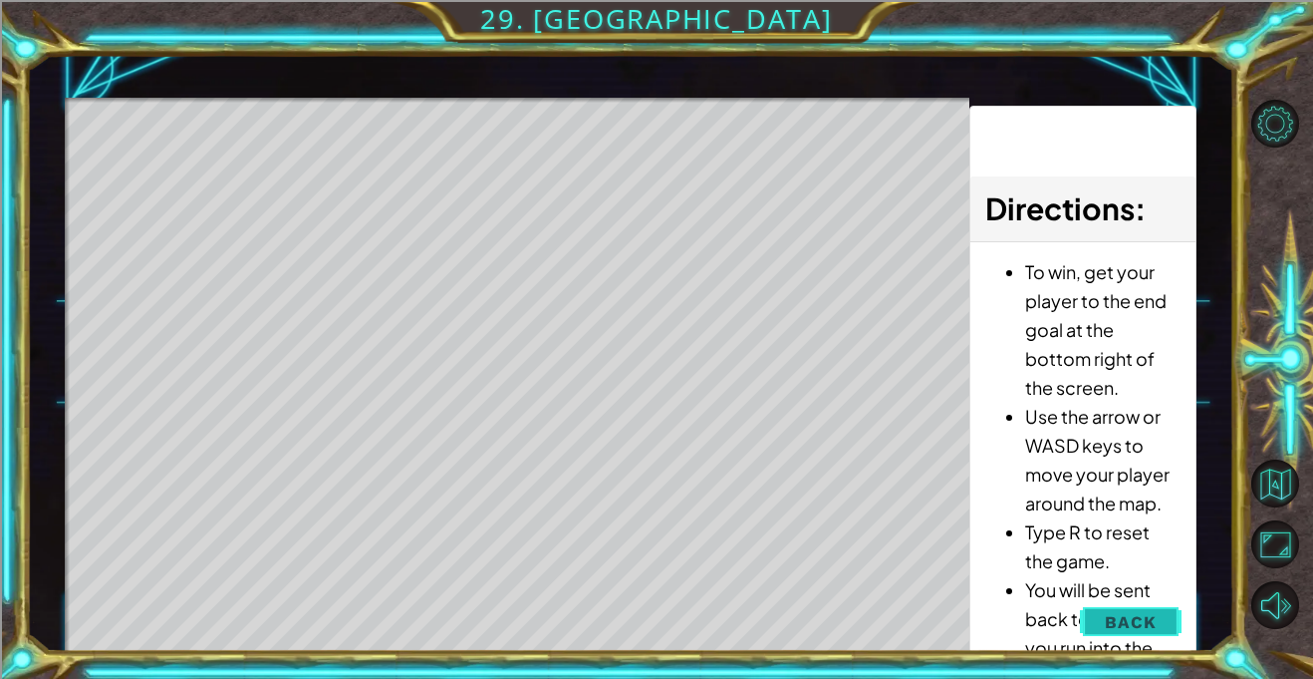
click at [1136, 637] on button "Back" at bounding box center [1130, 622] width 101 height 40
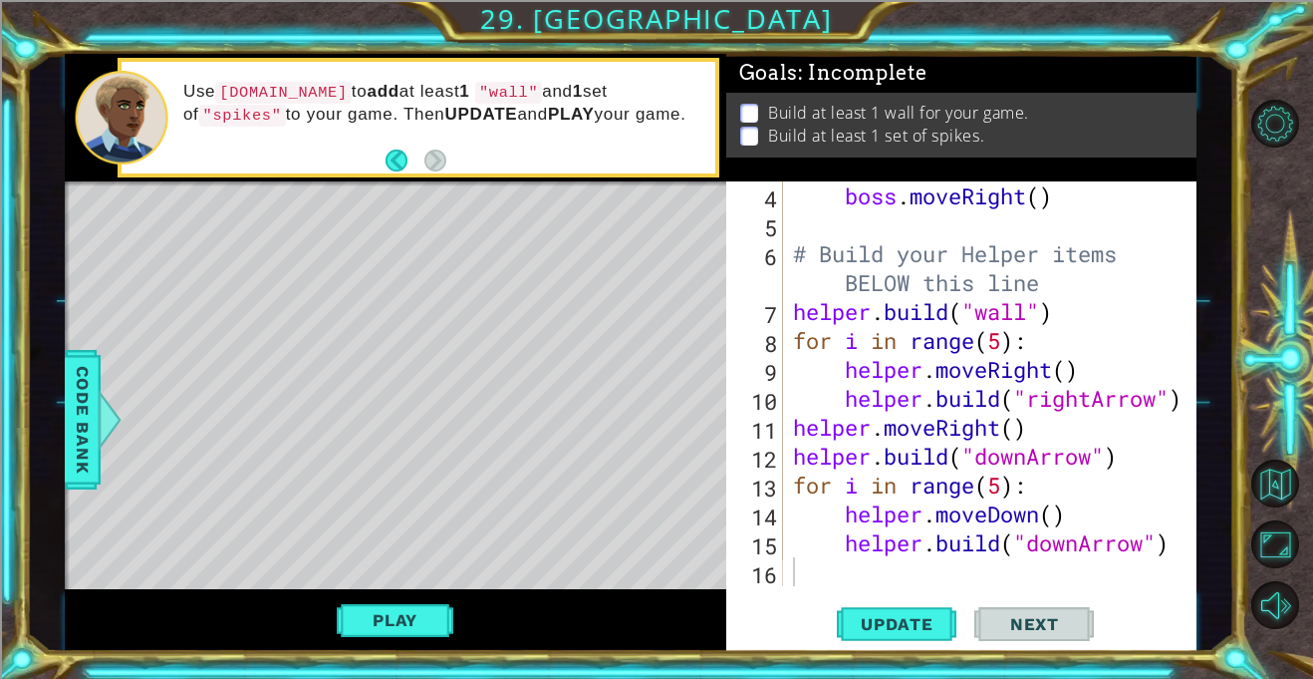
scroll to position [141, 0]
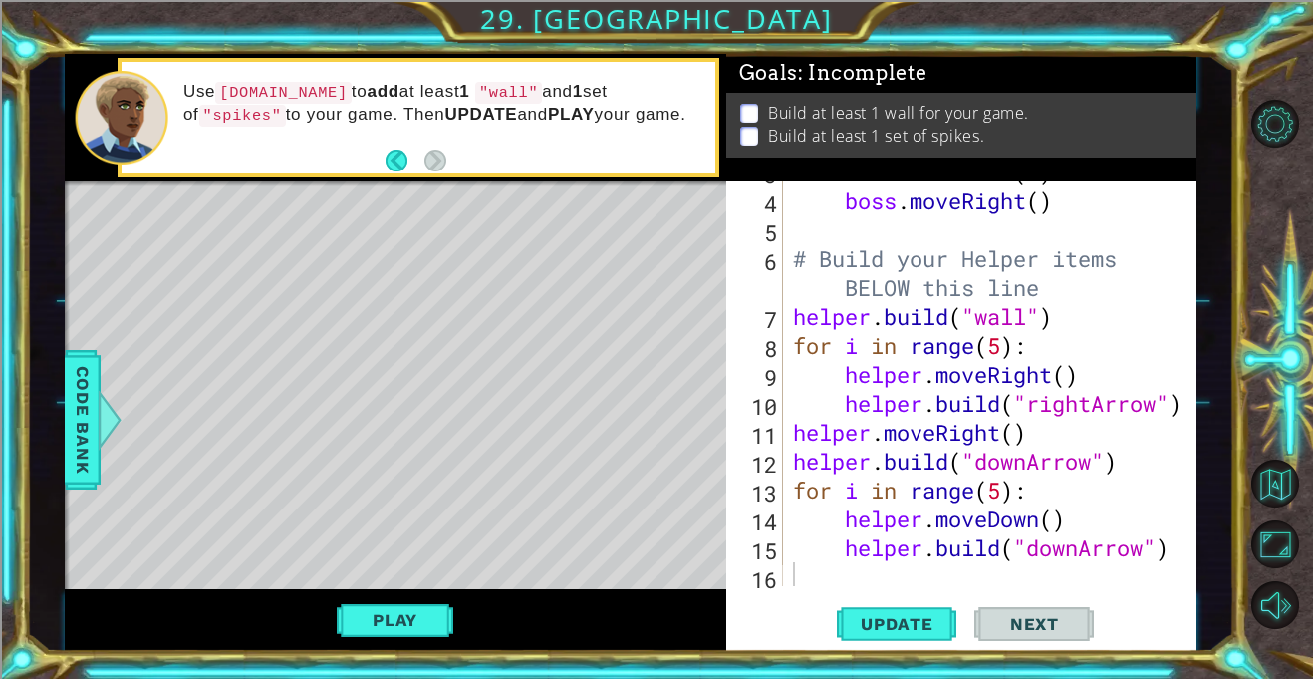
click at [1044, 316] on div "boss . moveLeft ( 3 ) boss . moveRight ( ) # Build your Helper items BELOW this…" at bounding box center [995, 388] width 413 height 462
drag, startPoint x: 1063, startPoint y: 320, endPoint x: 800, endPoint y: 325, distance: 263.1
click at [800, 325] on div "boss . moveLeft ( 3 ) boss . moveRight ( ) # Build your Helper items BELOW this…" at bounding box center [995, 388] width 413 height 462
type textarea "h"
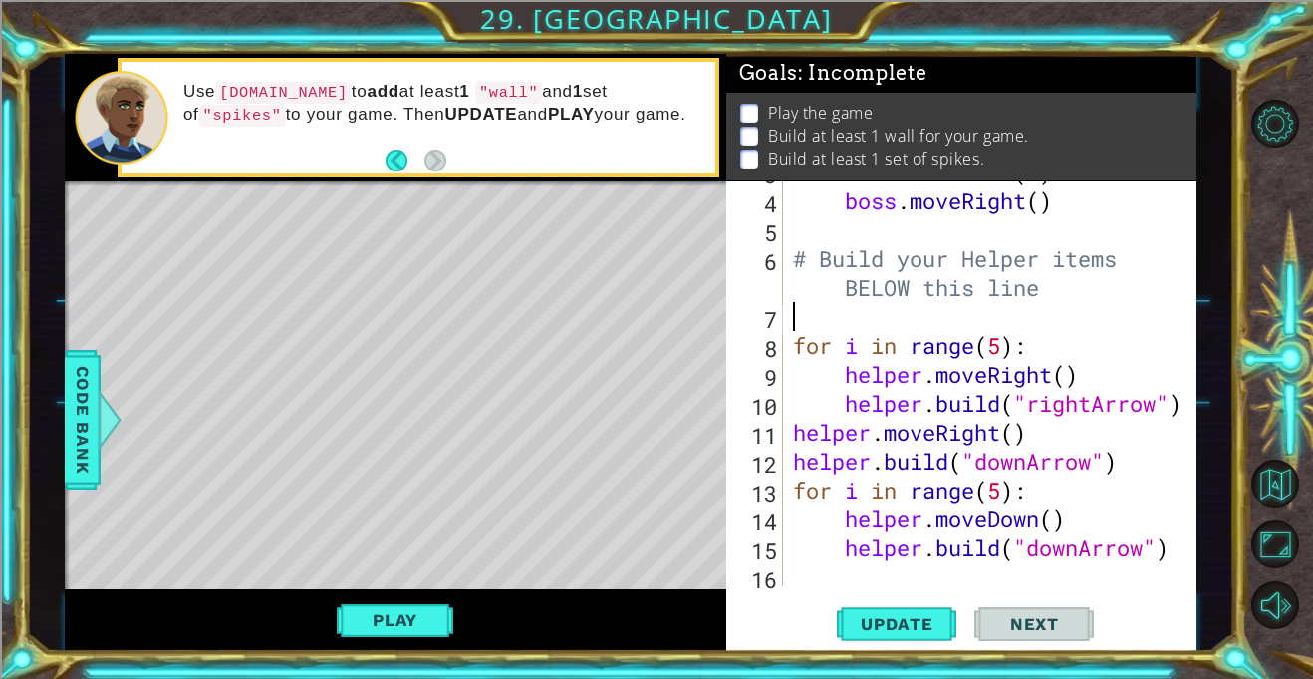
type textarea "# Build your Helper items BELOW this line"
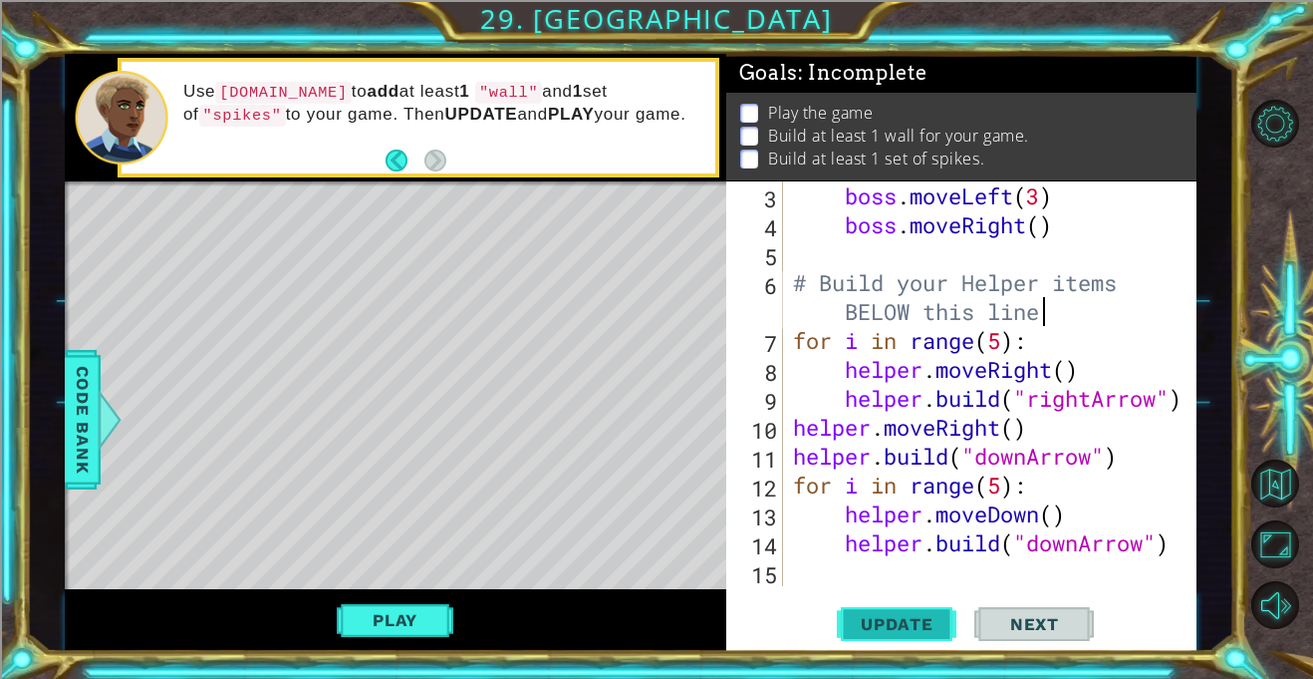
click at [888, 615] on span "Update" at bounding box center [897, 624] width 113 height 20
click at [1044, 572] on div "boss . moveLeft ( 3 ) boss . moveRight ( ) # Build your Helper items BELOW this…" at bounding box center [995, 412] width 413 height 462
paste textarea "[DOMAIN_NAME]("wall")"
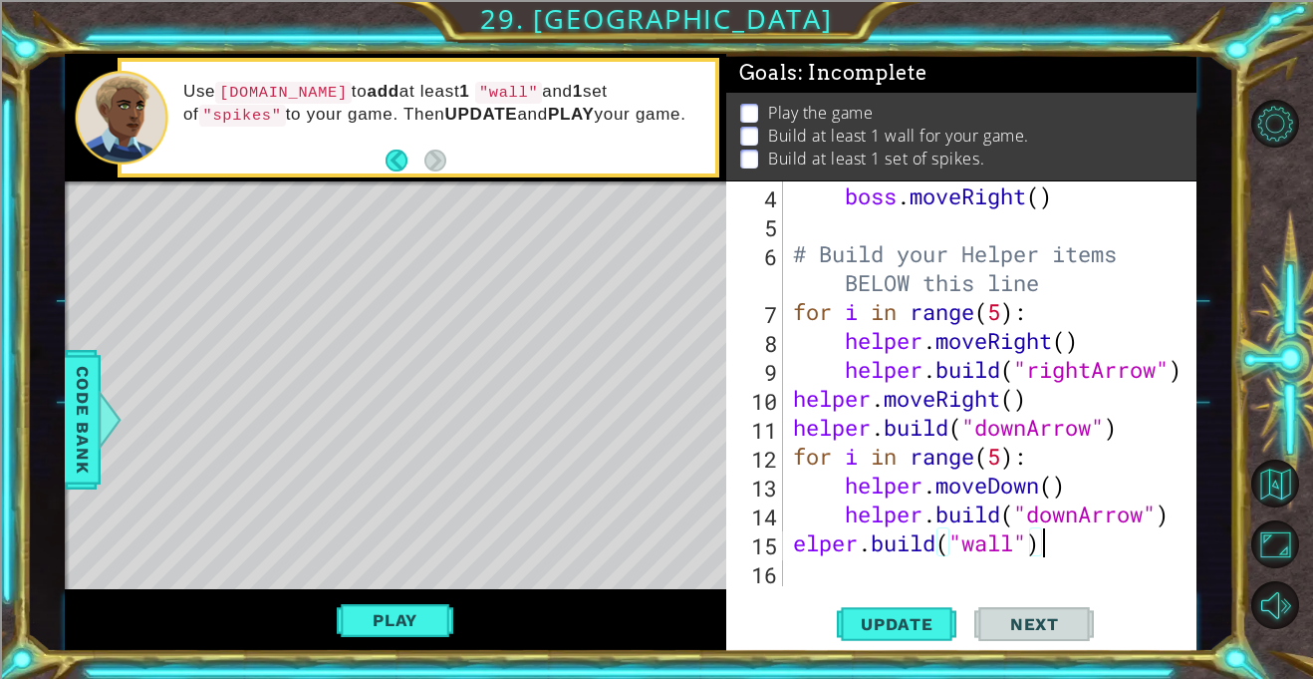
click at [799, 546] on div "boss . moveRight ( ) # Build your Helper items BELOW this line for i in range (…" at bounding box center [995, 412] width 413 height 462
click at [945, 625] on span "Update" at bounding box center [897, 624] width 113 height 20
click at [1031, 545] on div "boss . moveRight ( ) # Build your Helper items BELOW this line for i in range (…" at bounding box center [995, 412] width 413 height 462
type textarea "[DOMAIN_NAME]("spikes")"
click at [900, 631] on span "Update" at bounding box center [897, 624] width 113 height 20
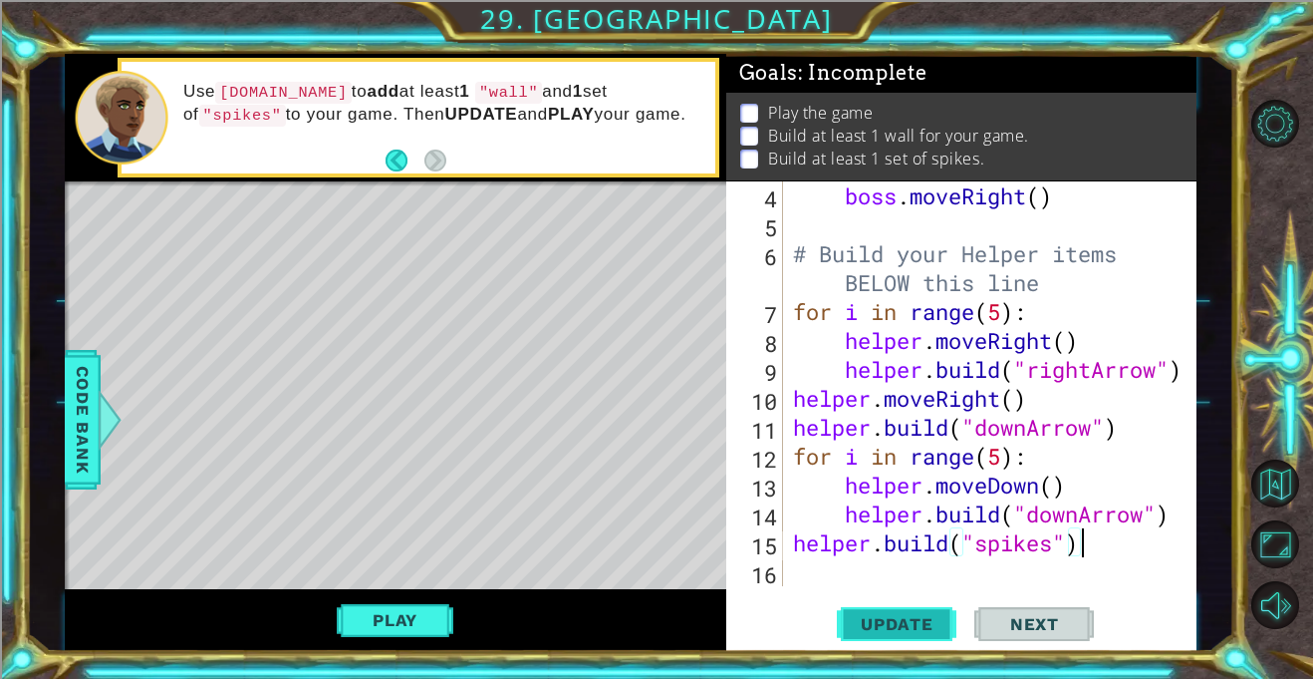
click at [900, 631] on span "Update" at bounding box center [897, 624] width 113 height 20
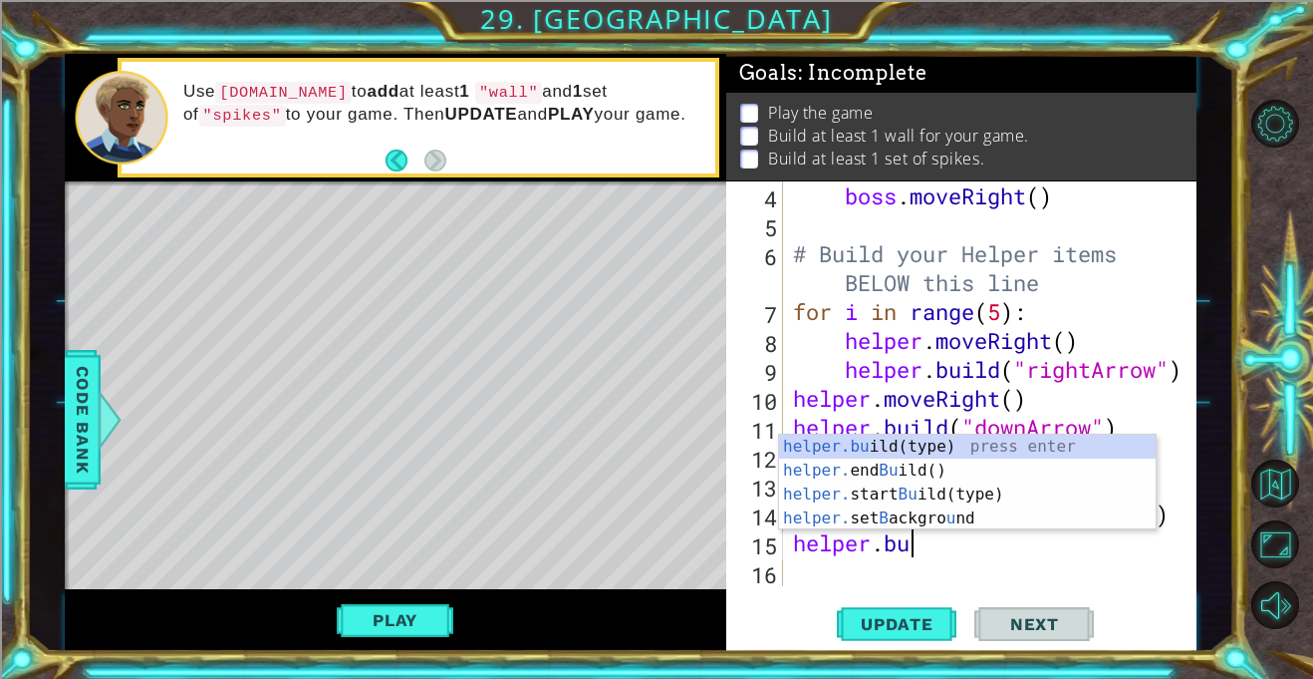
type textarea "h"
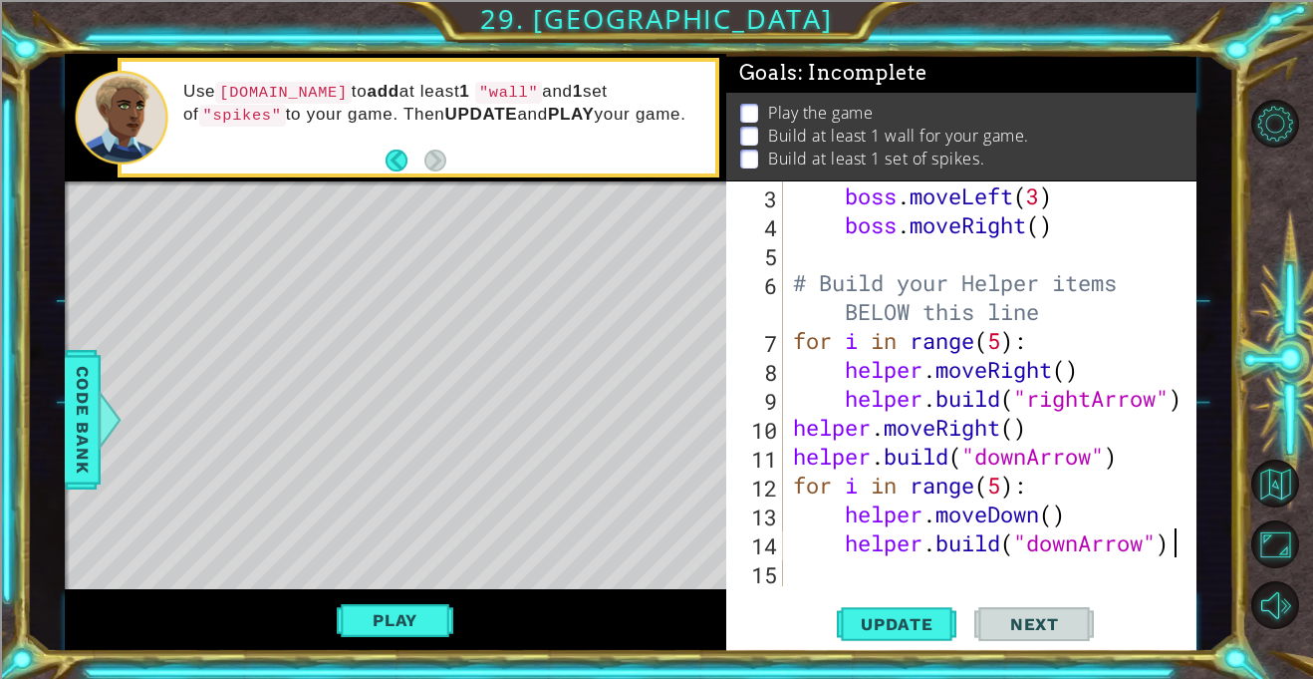
scroll to position [116, 0]
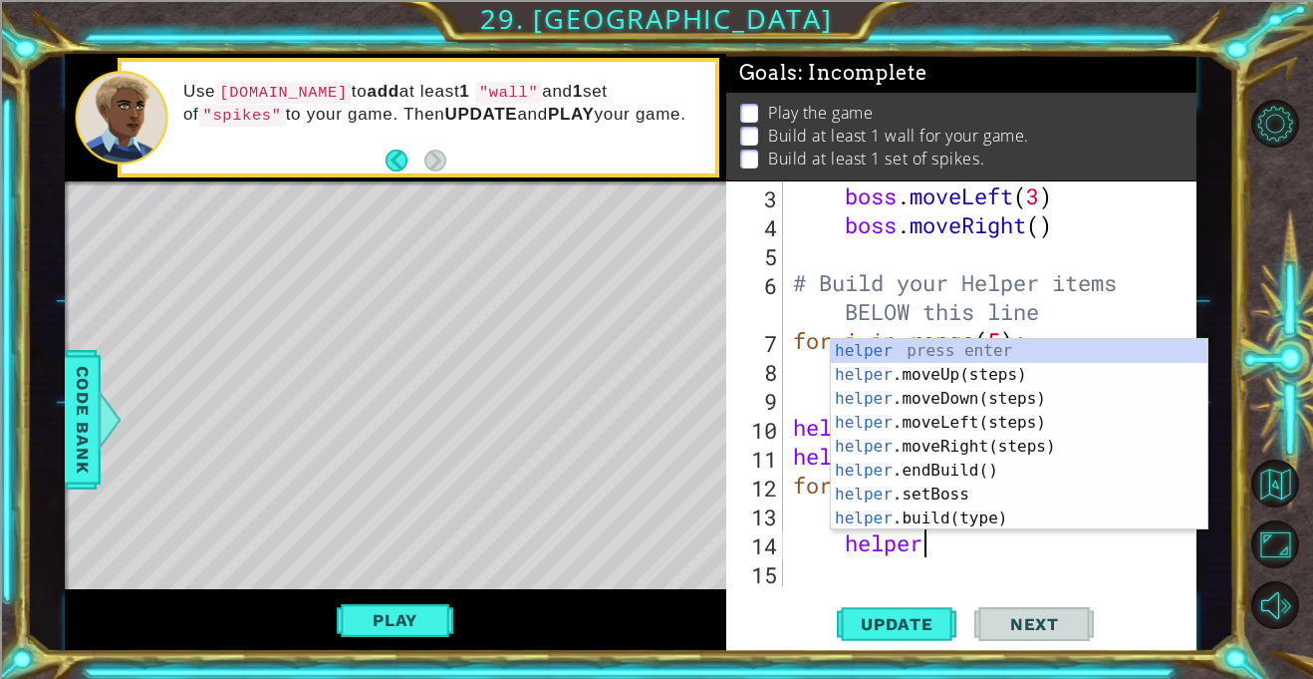
type textarea "h"
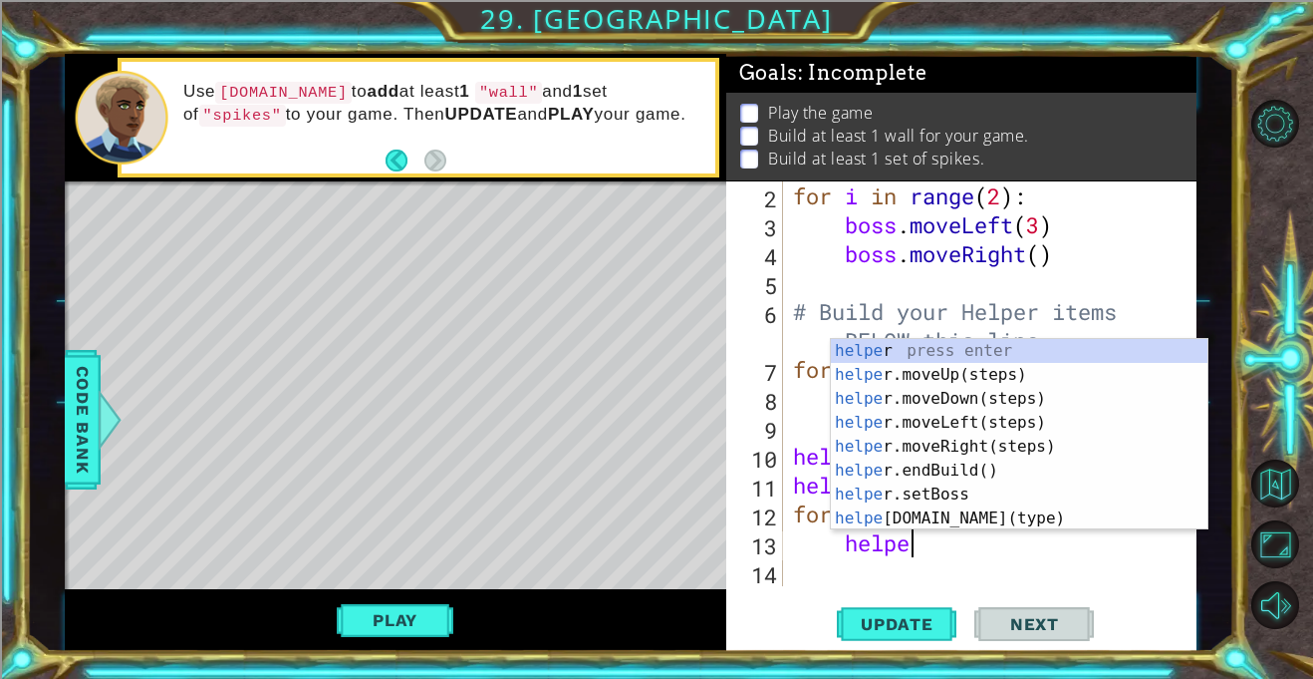
type textarea "h"
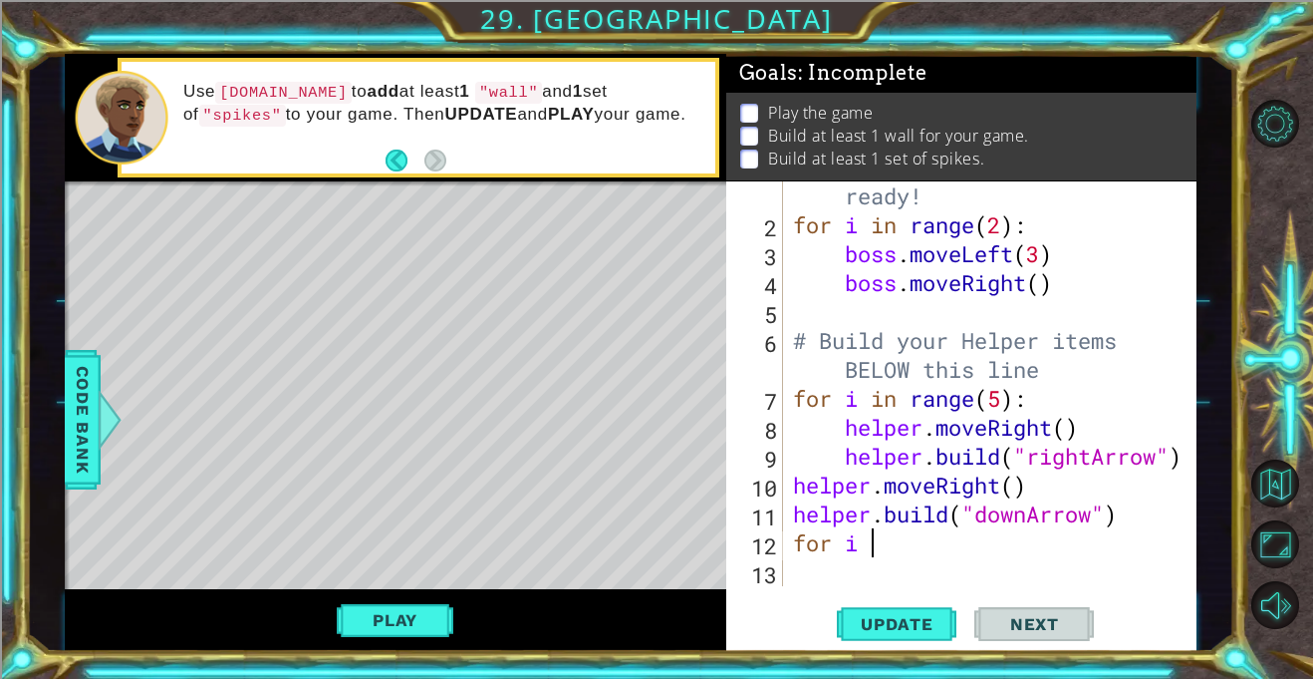
type textarea "f"
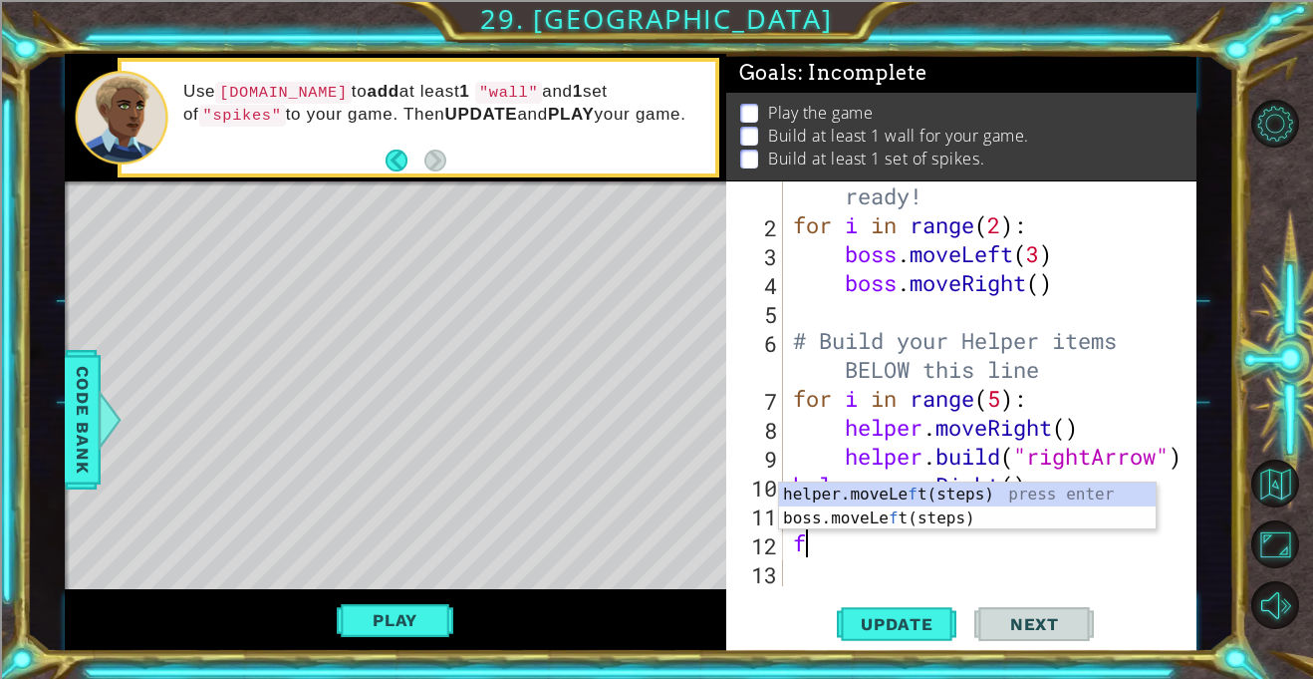
scroll to position [29, 0]
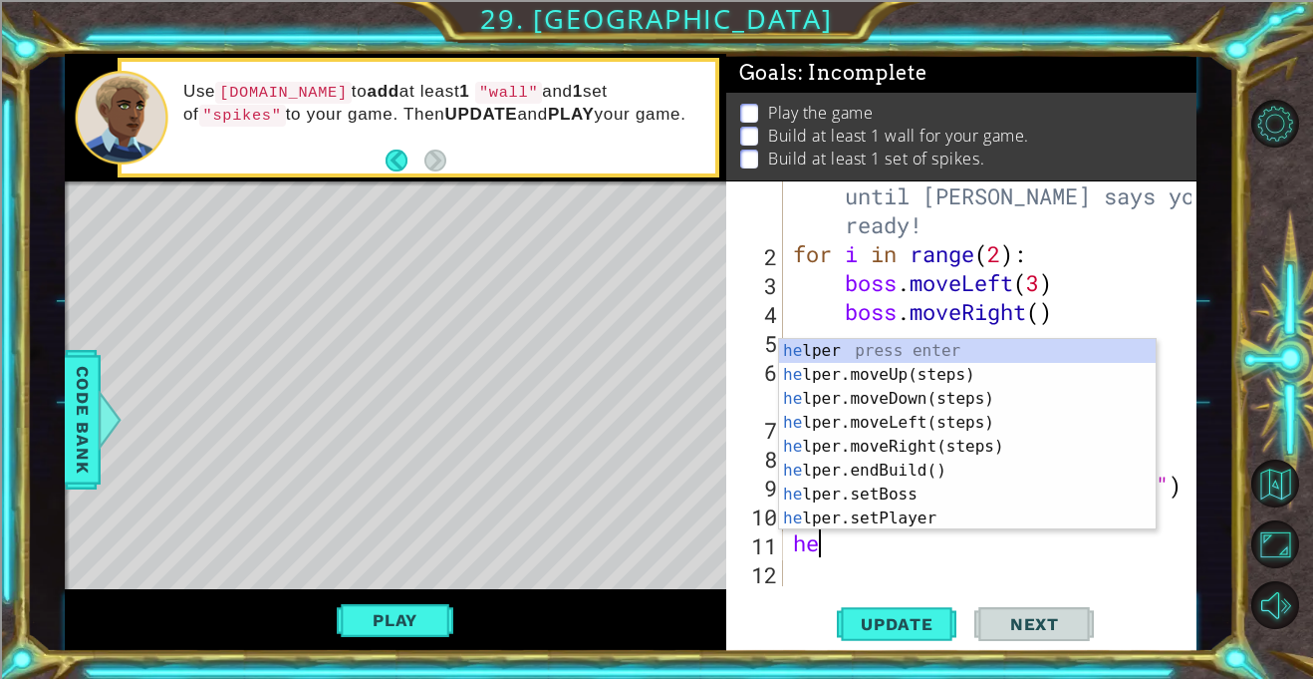
type textarea "h"
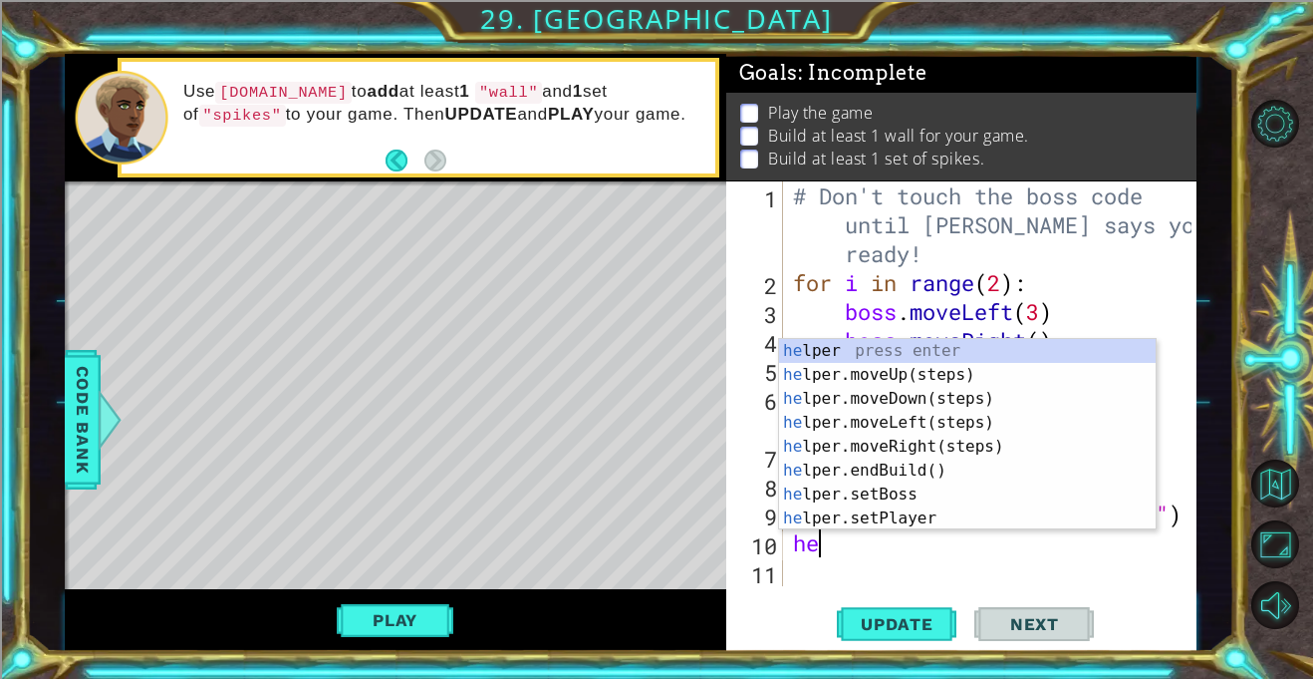
type textarea "h"
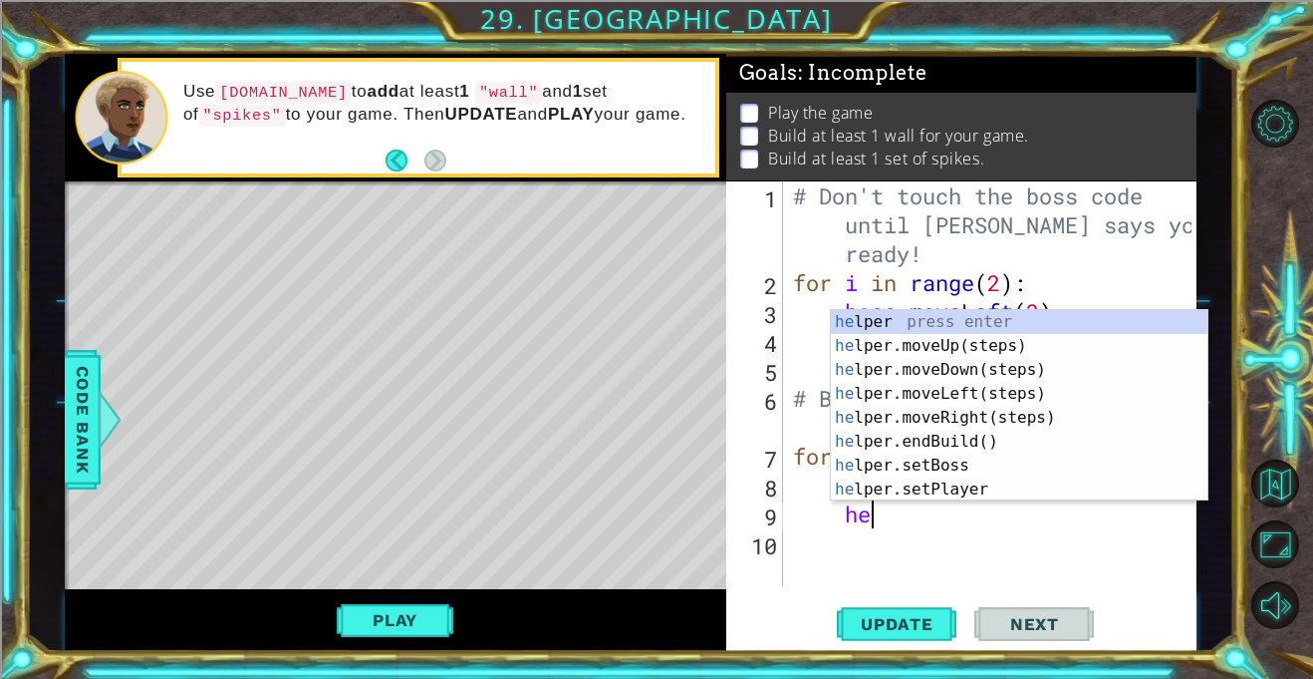
type textarea "h"
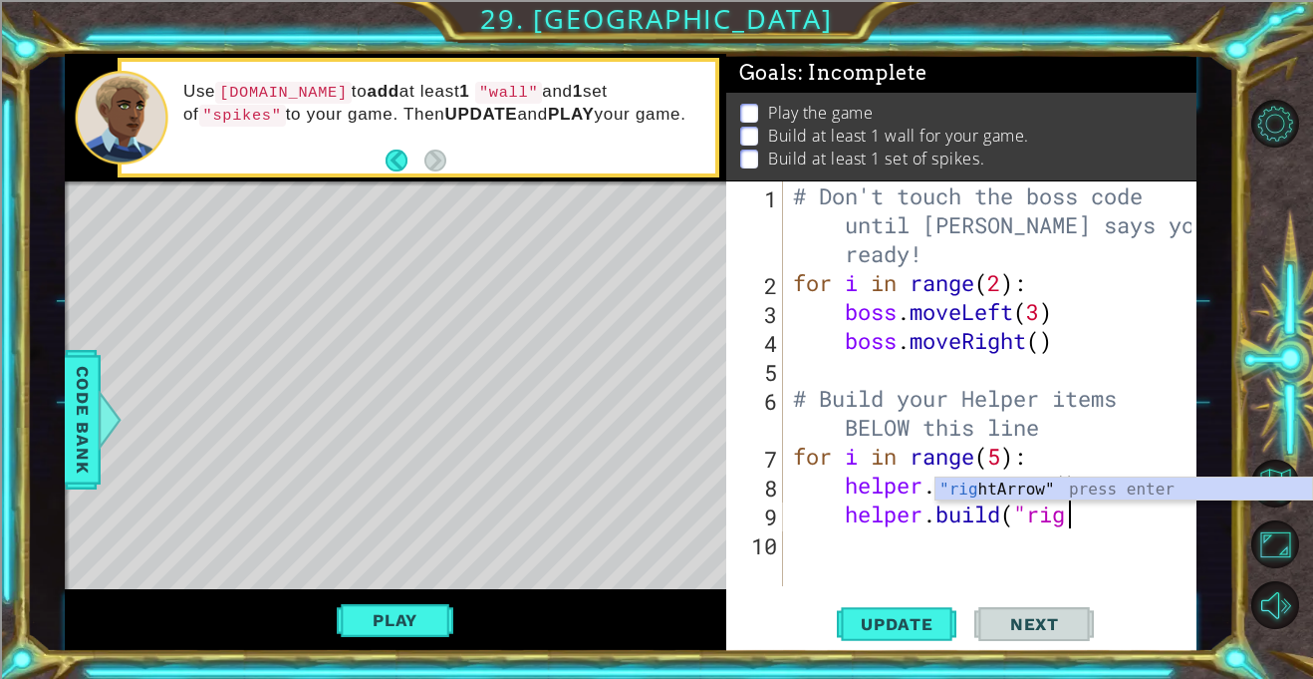
scroll to position [0, 12]
type textarea "[DOMAIN_NAME]("rightArrow")"
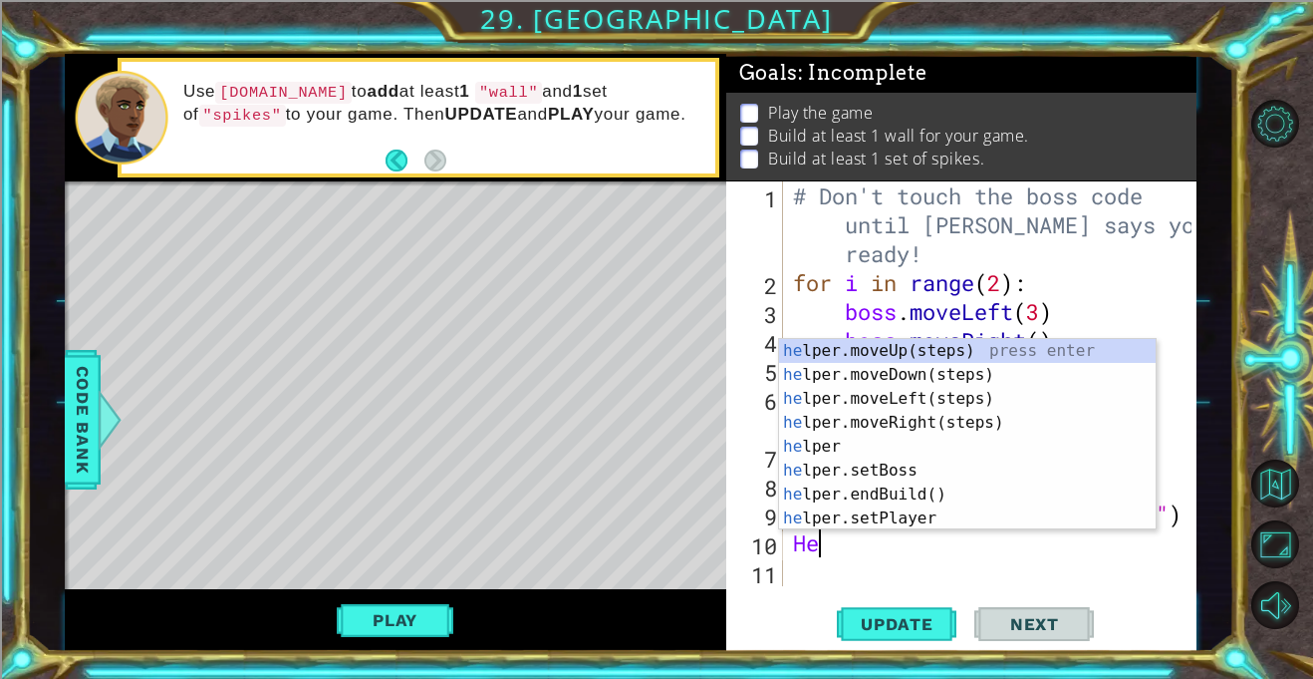
scroll to position [0, 0]
type textarea "H"
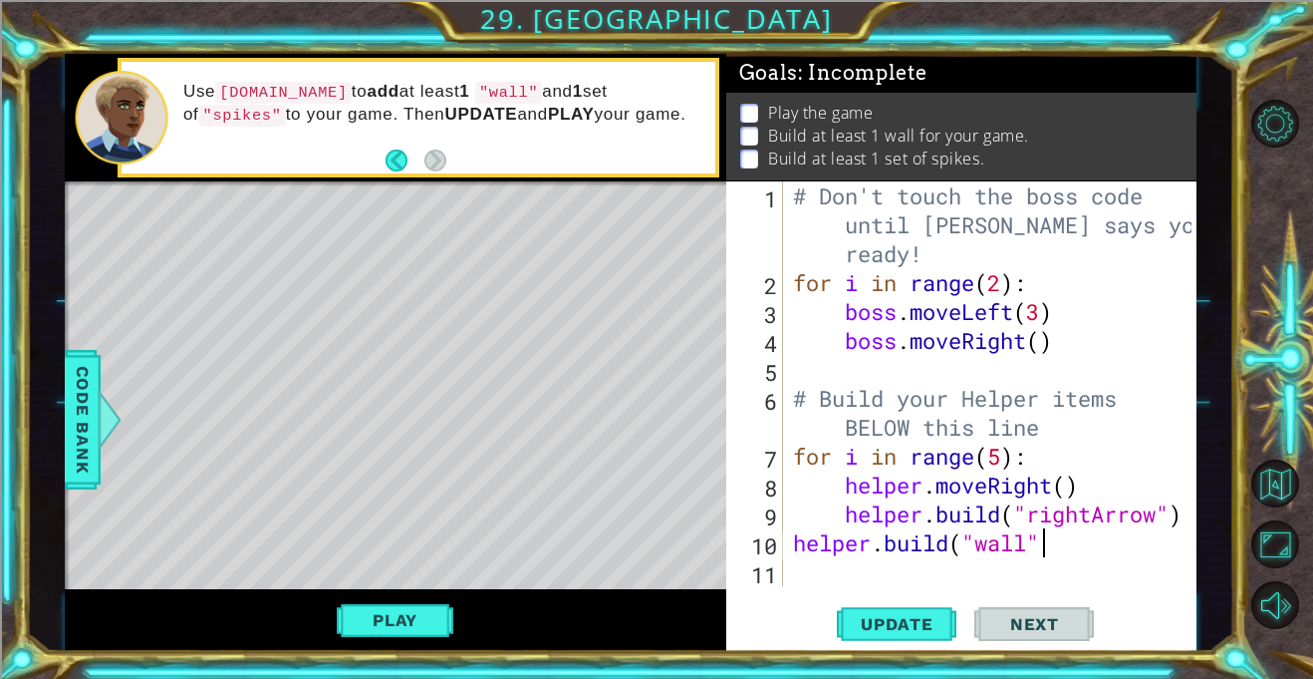
scroll to position [0, 11]
type textarea "[DOMAIN_NAME]("wall")"
click at [914, 630] on span "Update" at bounding box center [897, 624] width 113 height 20
type textarea "h"
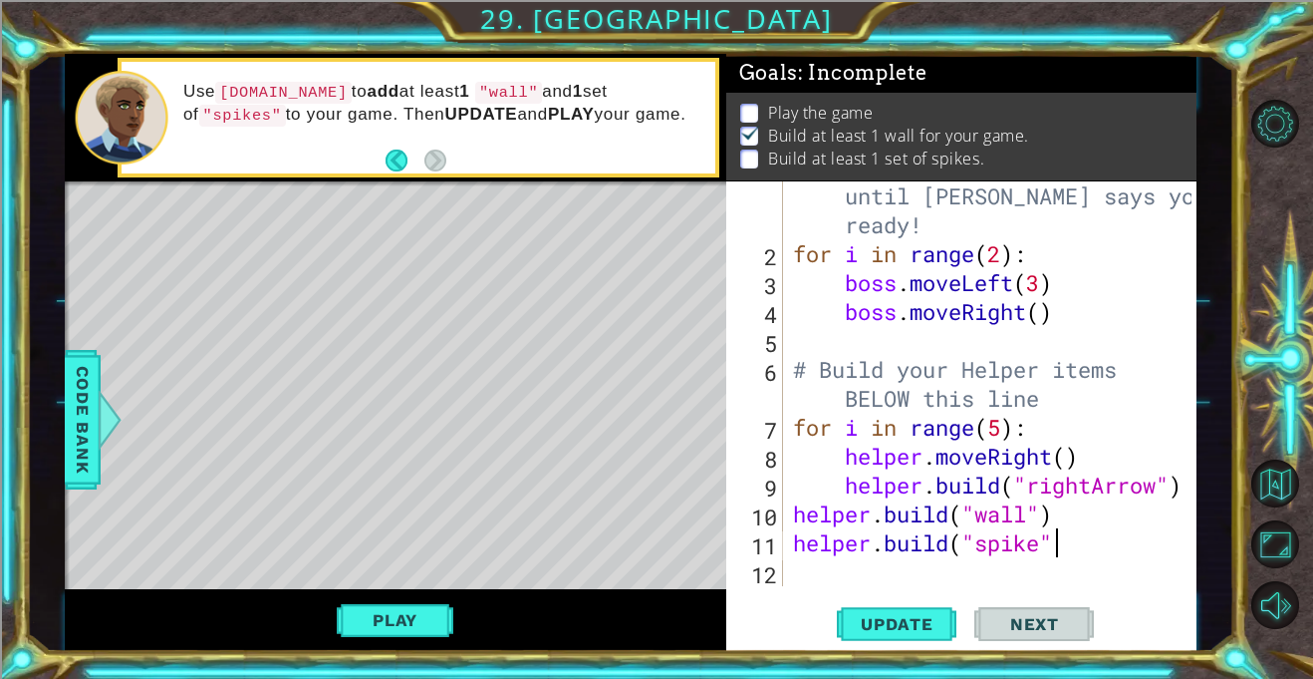
scroll to position [0, 11]
type textarea "[DOMAIN_NAME]("spikes")"
click at [886, 570] on div "# Don't touch the boss code until [PERSON_NAME] says you're ready! for i in ran…" at bounding box center [995, 412] width 413 height 520
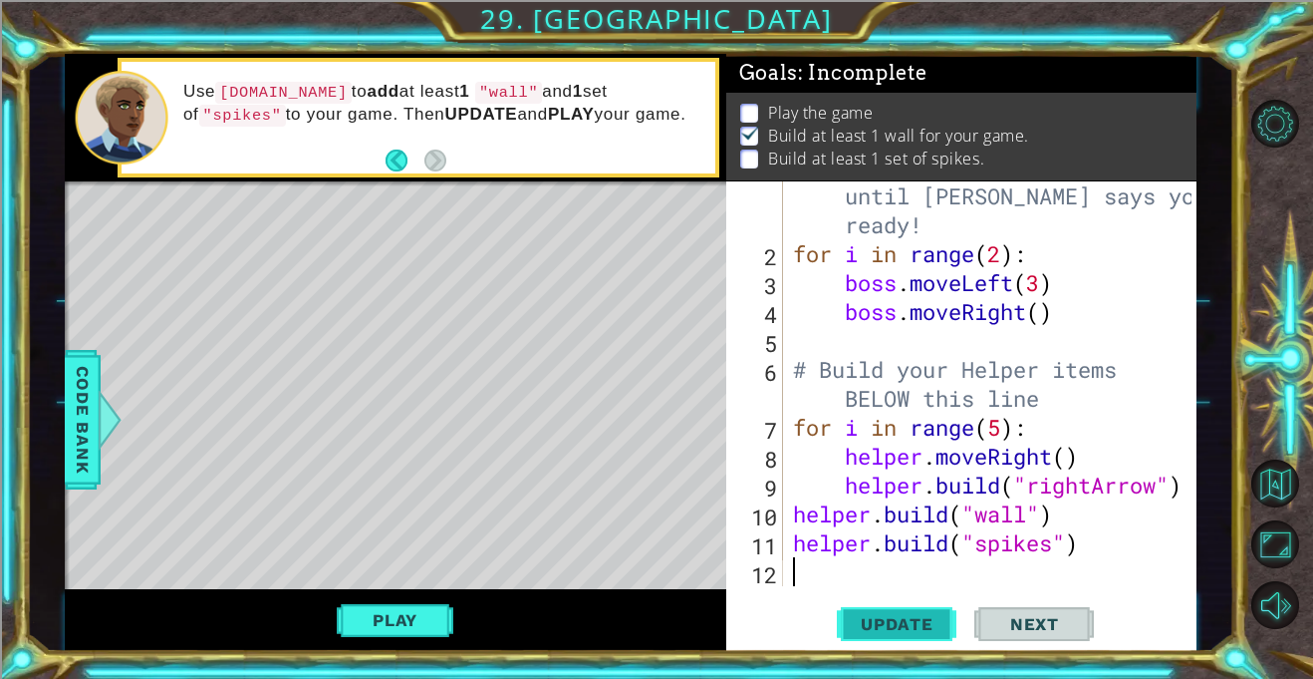
click at [888, 627] on span "Update" at bounding box center [897, 624] width 113 height 20
click at [798, 545] on div "# Don't touch the boss code until [PERSON_NAME] says you're ready! for i in ran…" at bounding box center [995, 412] width 413 height 520
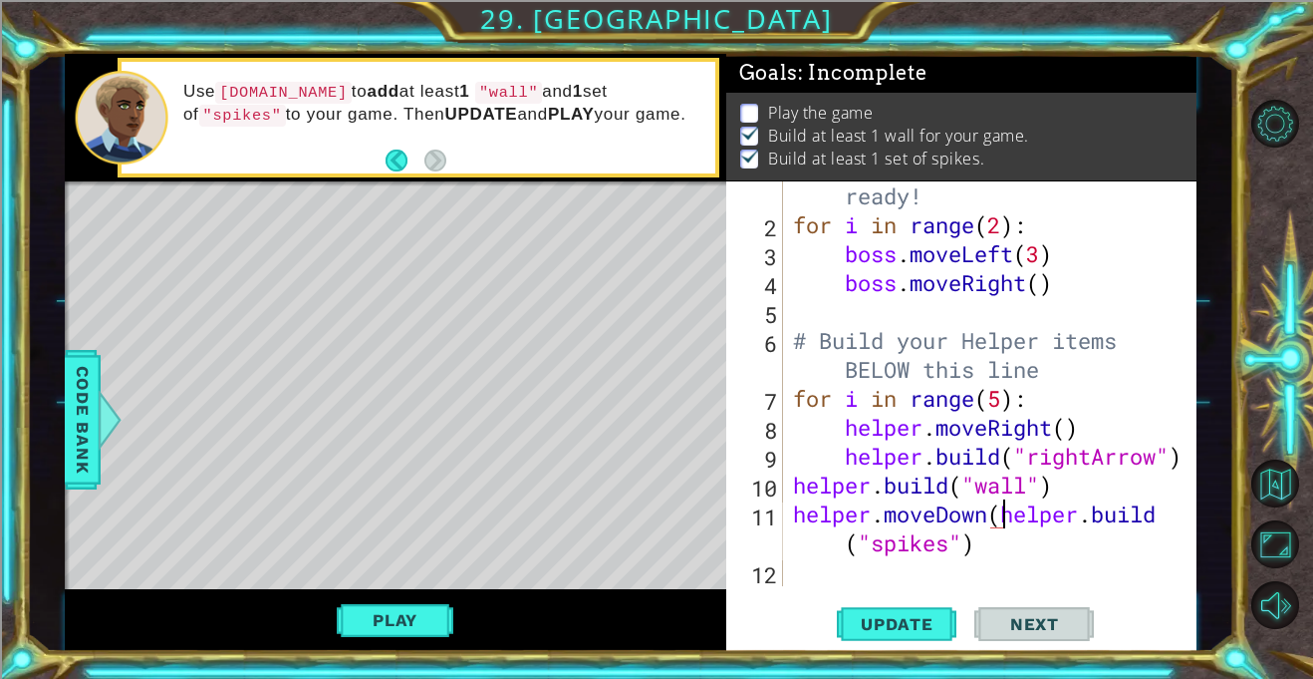
scroll to position [0, 10]
type textarea "[DOMAIN_NAME]("spikes")"
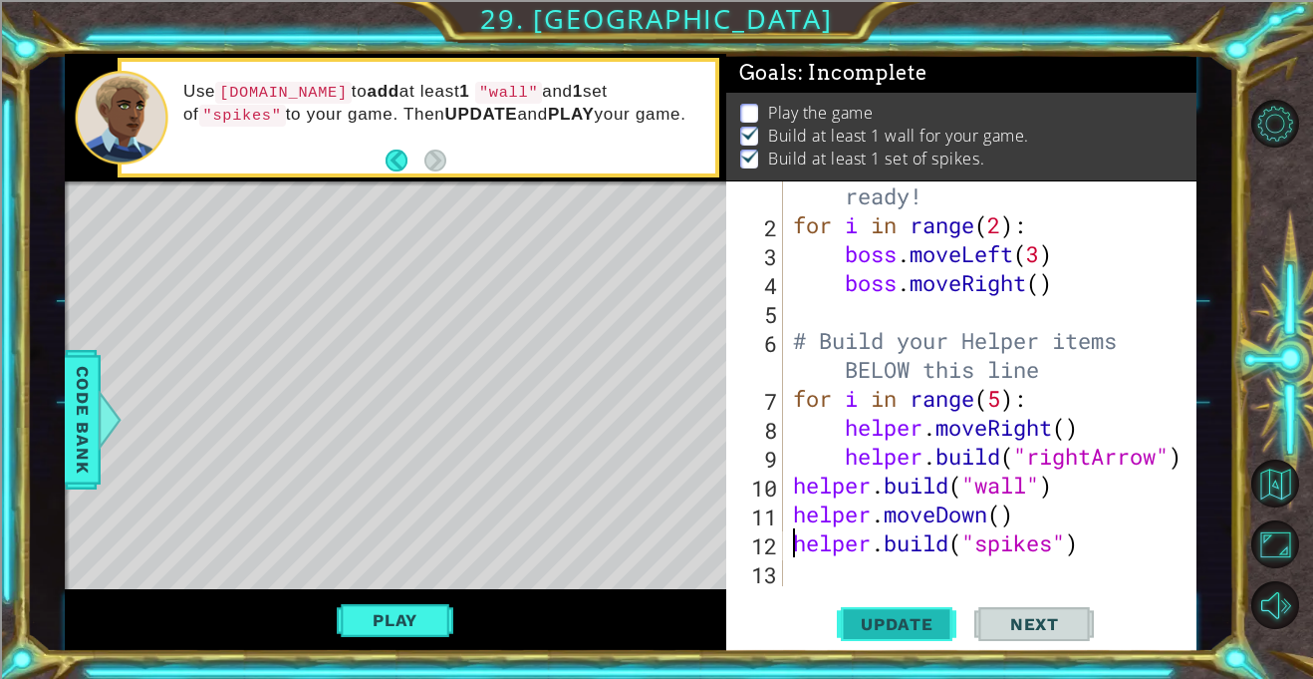
click at [880, 639] on button "Update" at bounding box center [897, 624] width 120 height 47
click at [803, 566] on div "# Don't touch the boss code until [PERSON_NAME] says you're ready! for i in ran…" at bounding box center [995, 384] width 413 height 520
click at [797, 488] on div "# Don't touch the boss code until [PERSON_NAME] says you're ready! for i in ran…" at bounding box center [995, 384] width 413 height 520
click at [1001, 403] on div "# Don't touch the boss code until [PERSON_NAME] says you're ready! for i in ran…" at bounding box center [995, 384] width 413 height 520
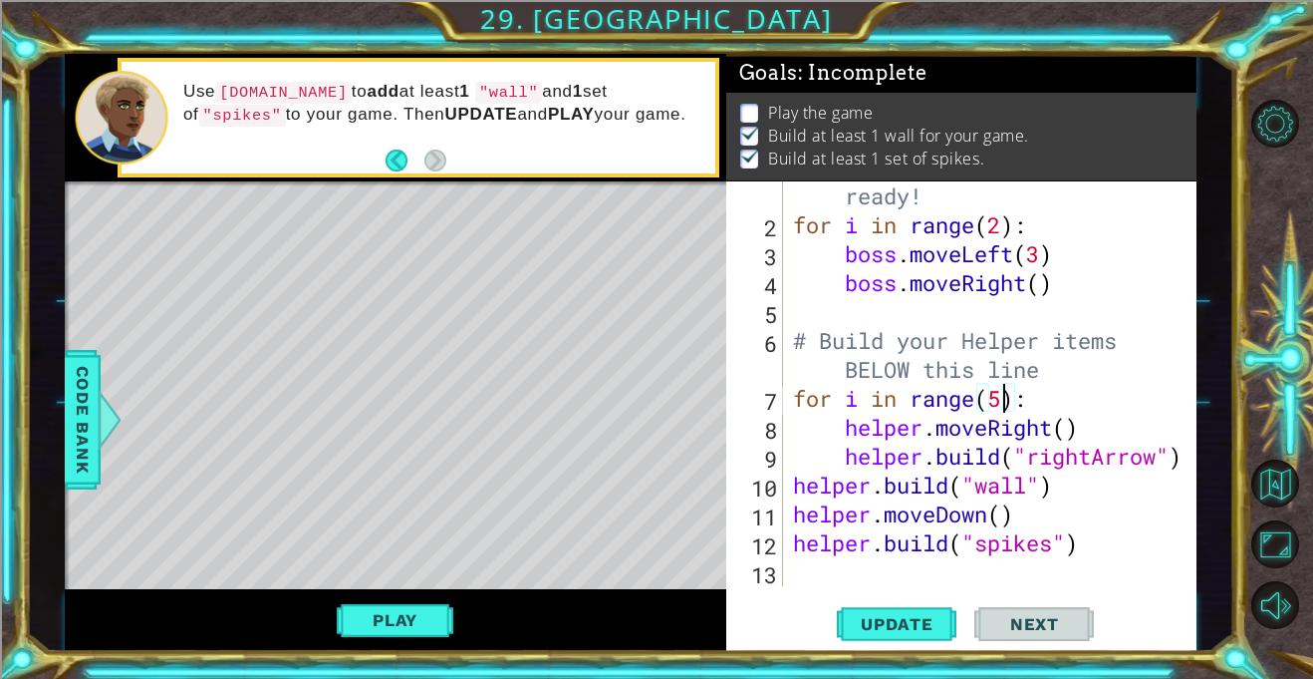
click at [792, 488] on div "# Don't touch the boss code until [PERSON_NAME] says you're ready! for i in ran…" at bounding box center [995, 384] width 413 height 520
type textarea "[DOMAIN_NAME]("wall")"
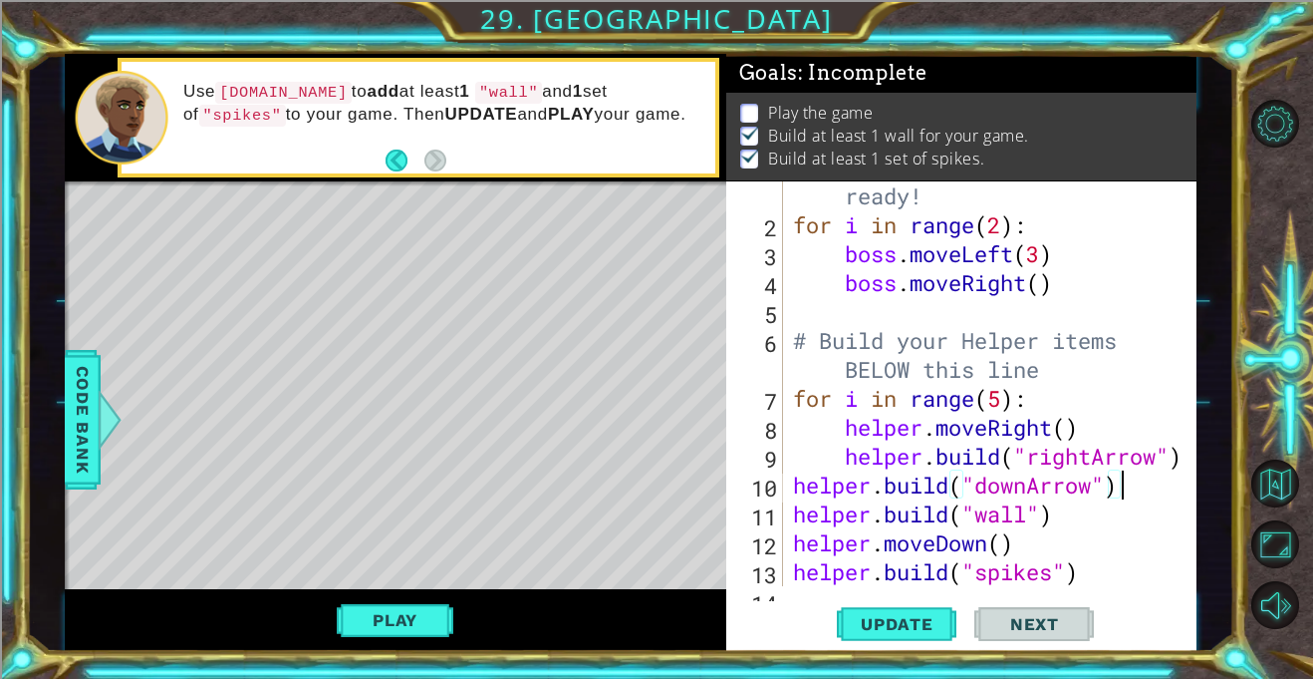
scroll to position [0, 14]
click at [924, 627] on span "Update" at bounding box center [897, 624] width 113 height 20
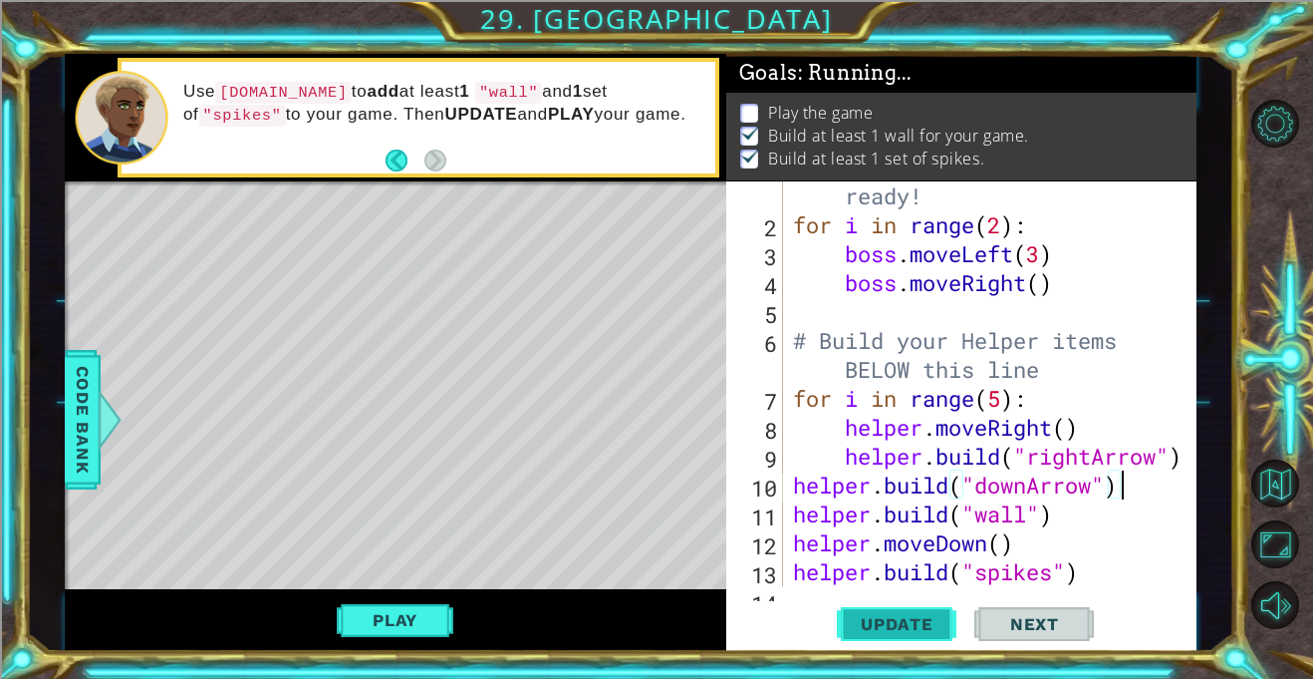
click at [924, 627] on span "Update" at bounding box center [897, 624] width 113 height 20
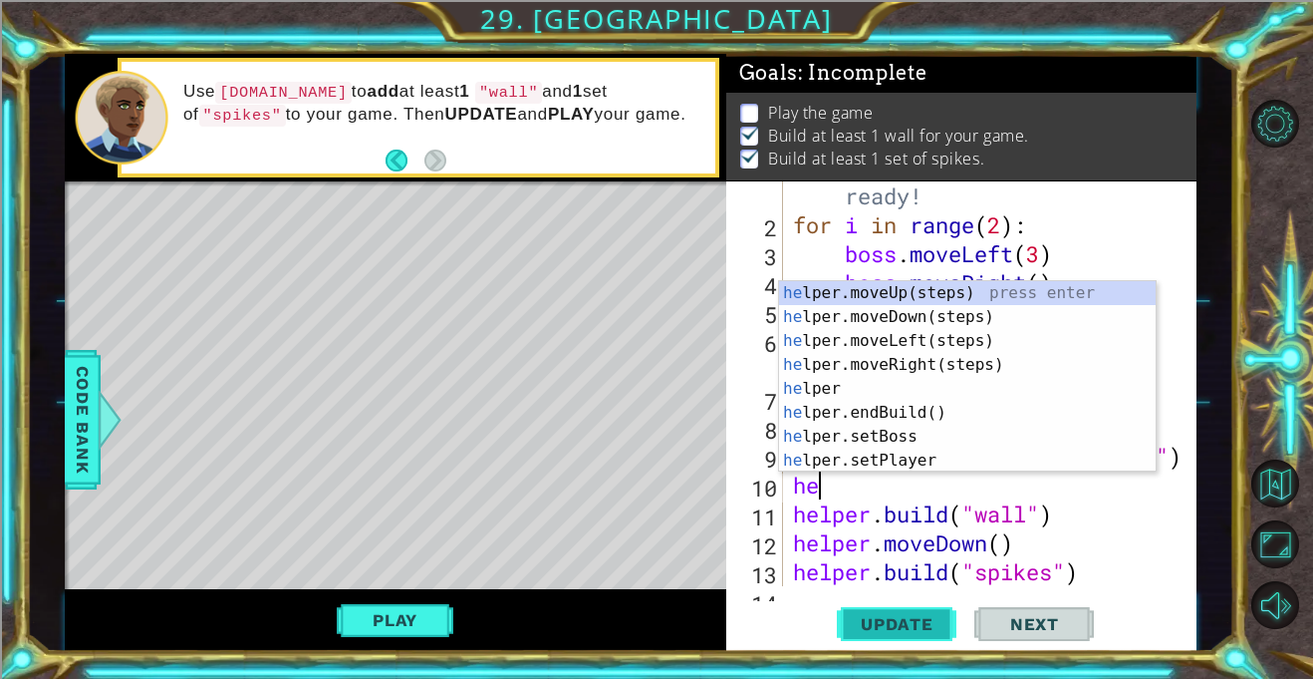
scroll to position [0, 0]
type textarea "h"
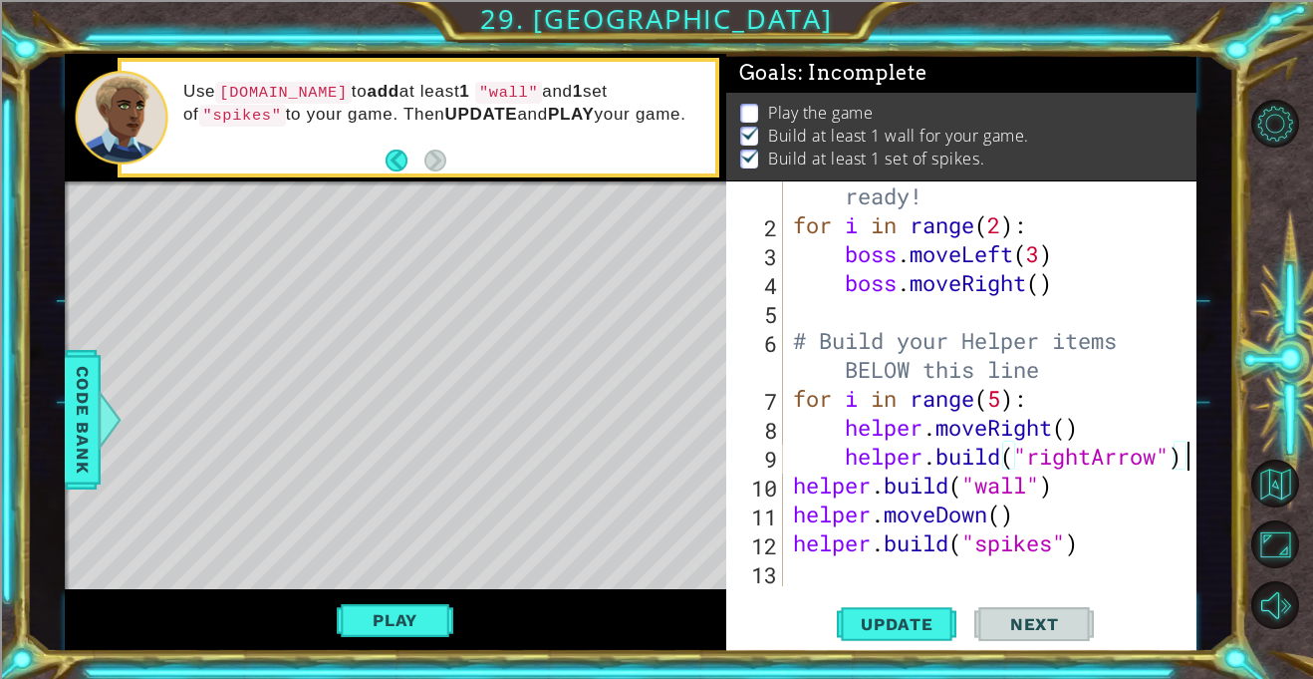
click at [1026, 490] on div "# Don't touch the boss code until [PERSON_NAME] says you're ready! for i in ran…" at bounding box center [995, 384] width 413 height 520
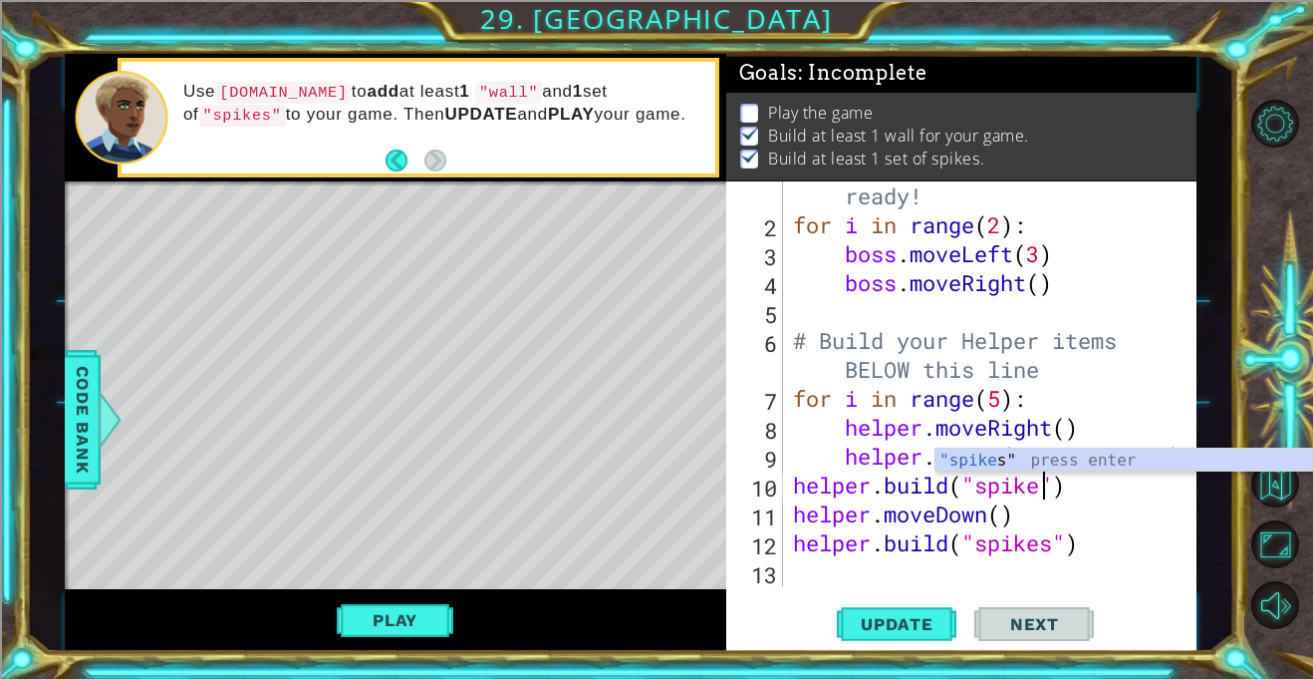
scroll to position [0, 12]
type textarea "[DOMAIN_NAME]("spikes")"
click at [887, 628] on span "Update" at bounding box center [897, 624] width 113 height 20
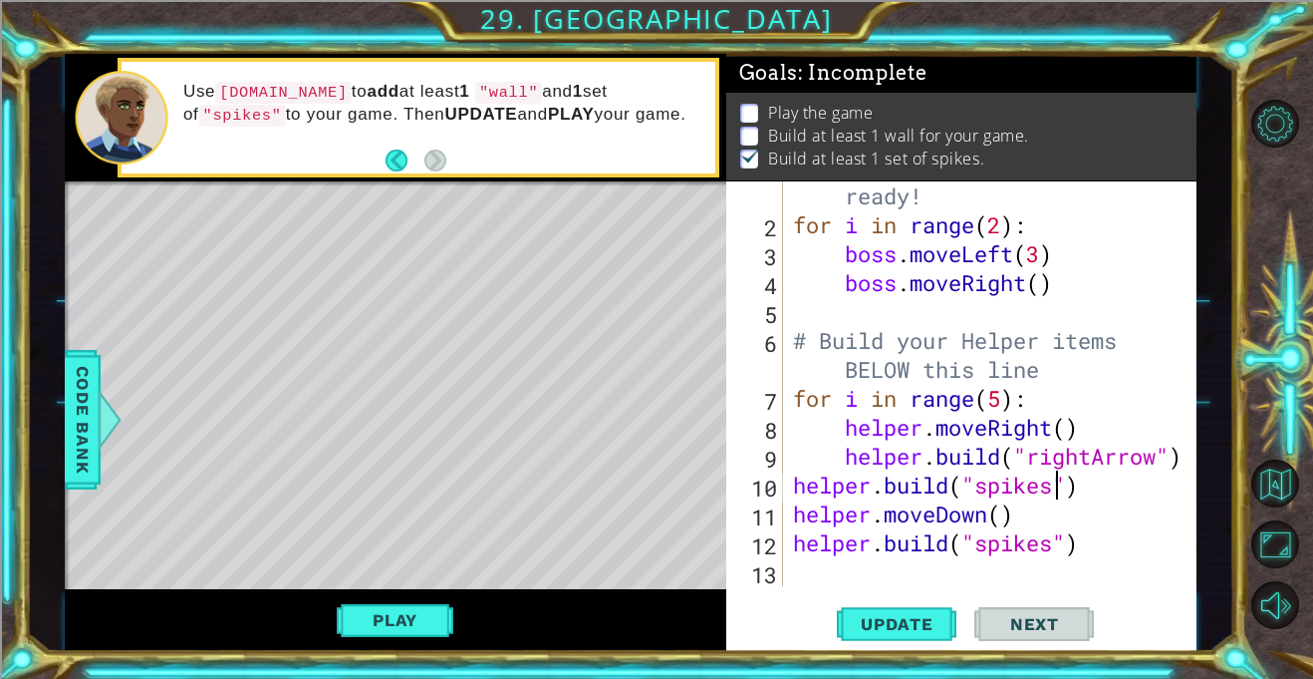
click at [831, 571] on div "# Don't touch the boss code until [PERSON_NAME] says you're ready! for i in ran…" at bounding box center [995, 384] width 413 height 520
click at [790, 485] on div "# Don't touch the boss code until [PERSON_NAME] says you're ready! for i in ran…" at bounding box center [995, 384] width 413 height 520
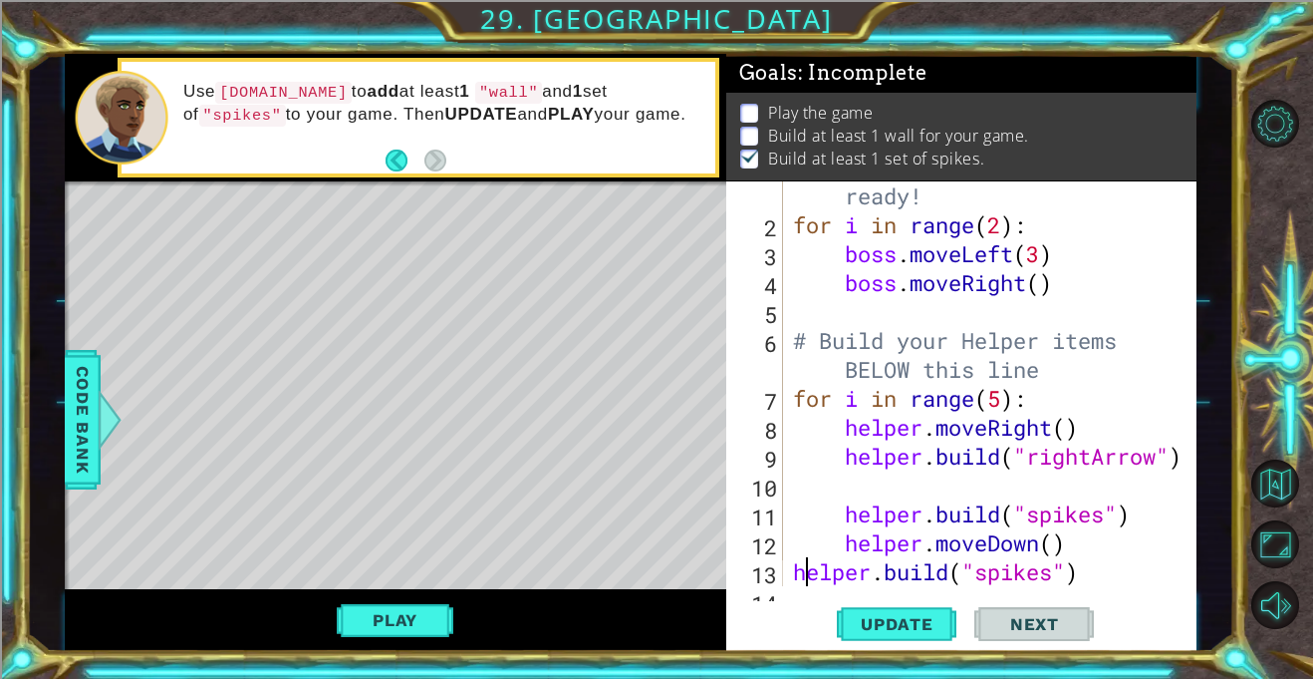
type textarea "[DOMAIN_NAME]("spikes")"
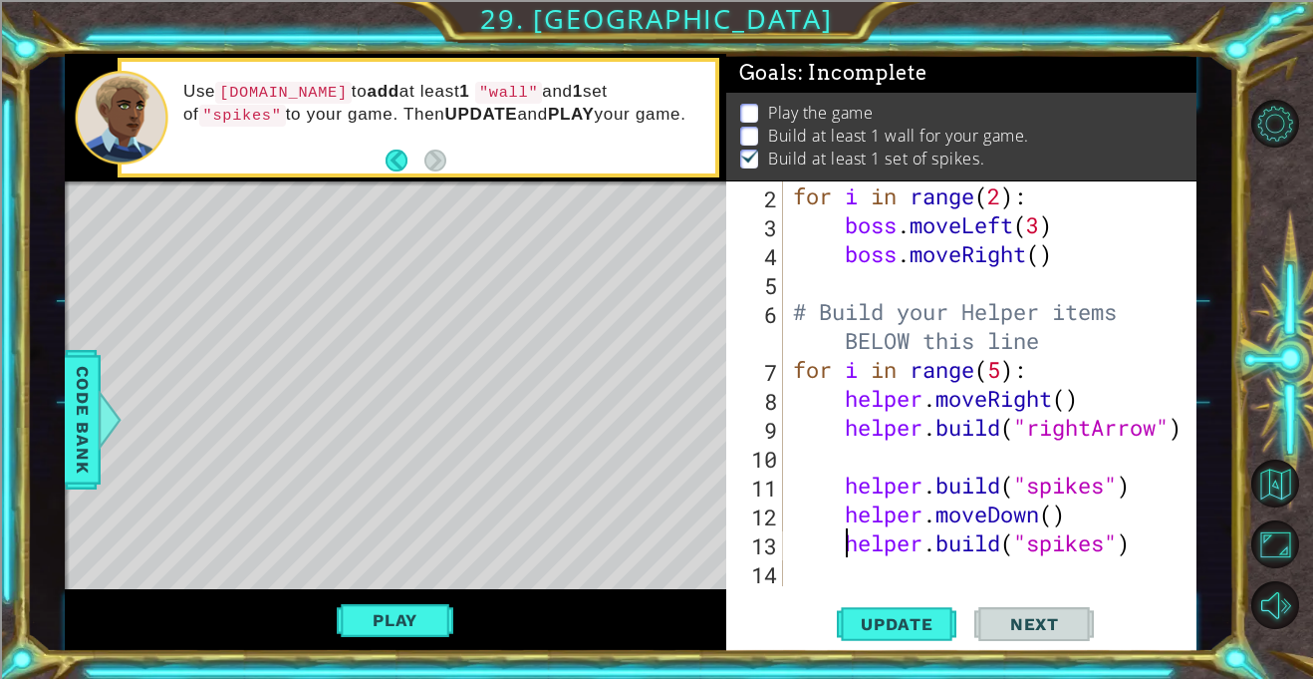
scroll to position [87, 0]
click at [841, 466] on div "for i in range ( 2 ) : boss . moveLeft ( 3 ) boss . moveRight ( ) # Build your …" at bounding box center [995, 412] width 413 height 462
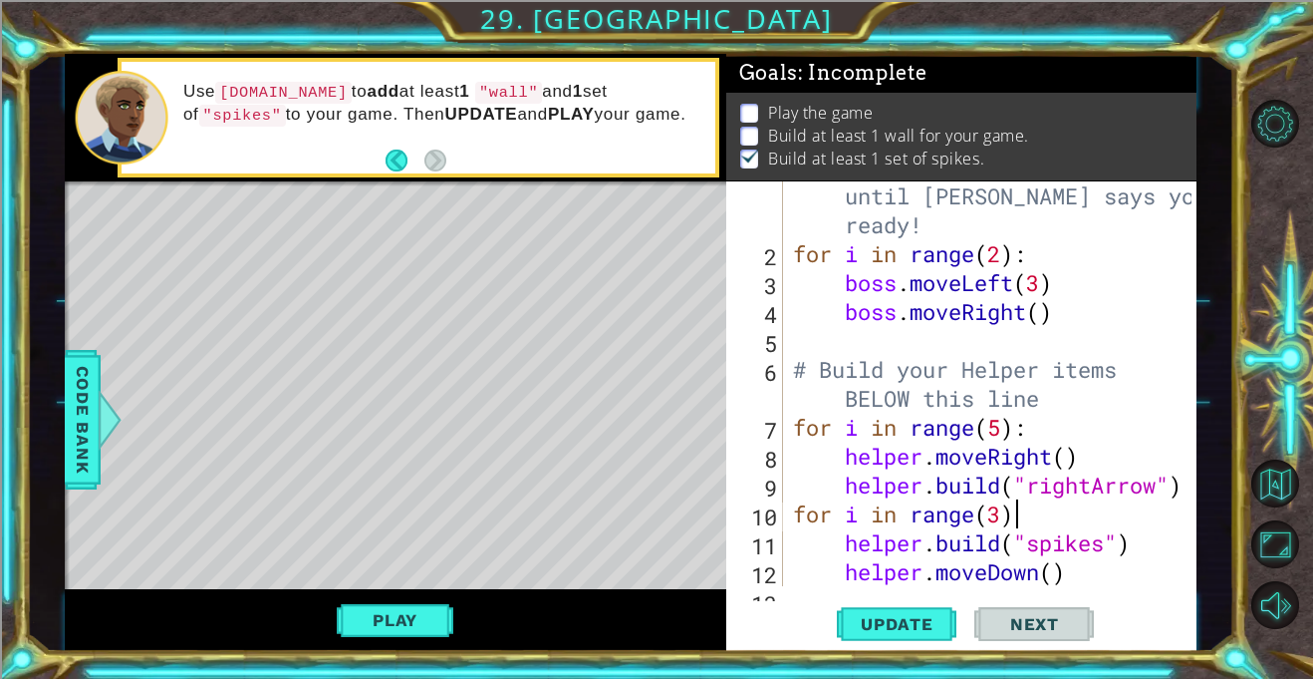
scroll to position [0, 9]
click at [866, 607] on button "Update" at bounding box center [897, 624] width 120 height 47
click at [1075, 571] on div "# Don't touch the boss code until [PERSON_NAME] says you're ready! for i in ran…" at bounding box center [995, 412] width 413 height 520
type textarea "helper.moveDown()"
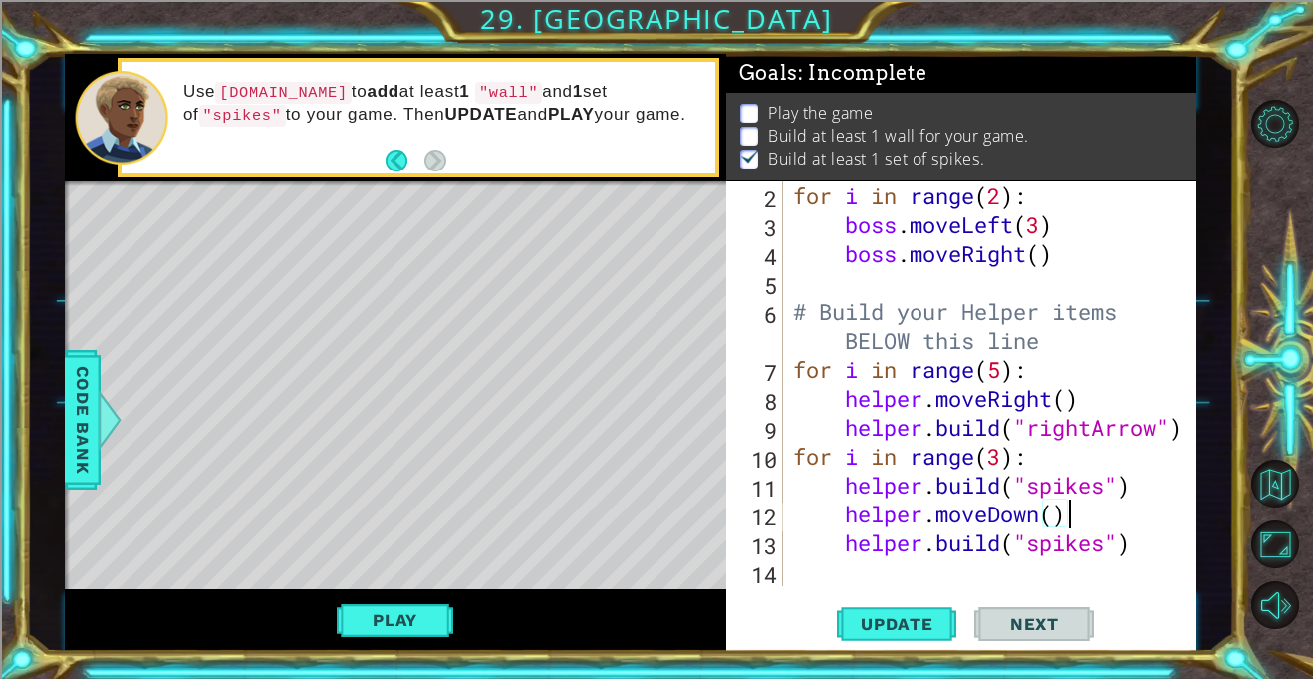
scroll to position [87, 0]
click at [1075, 573] on div "for i in range ( 2 ) : boss . moveLeft ( 3 ) boss . moveRight ( ) # Build your …" at bounding box center [995, 412] width 413 height 462
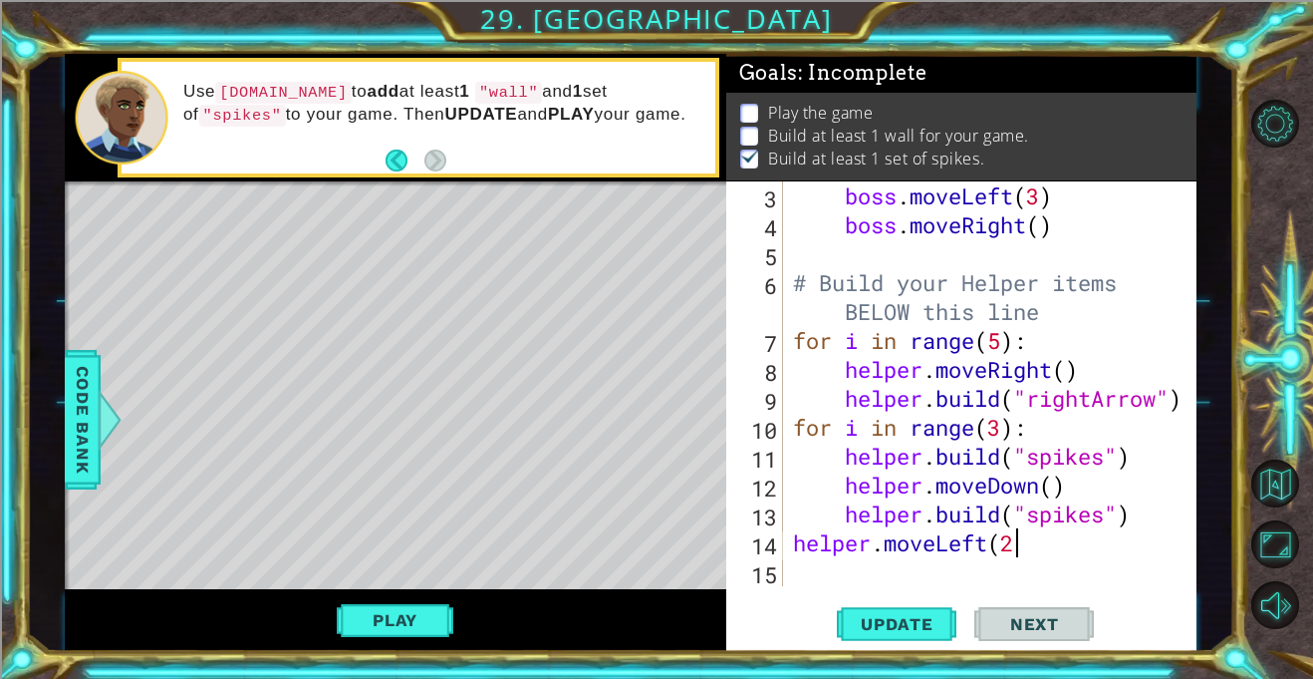
scroll to position [0, 9]
type textarea "helper.moveLeft(2)"
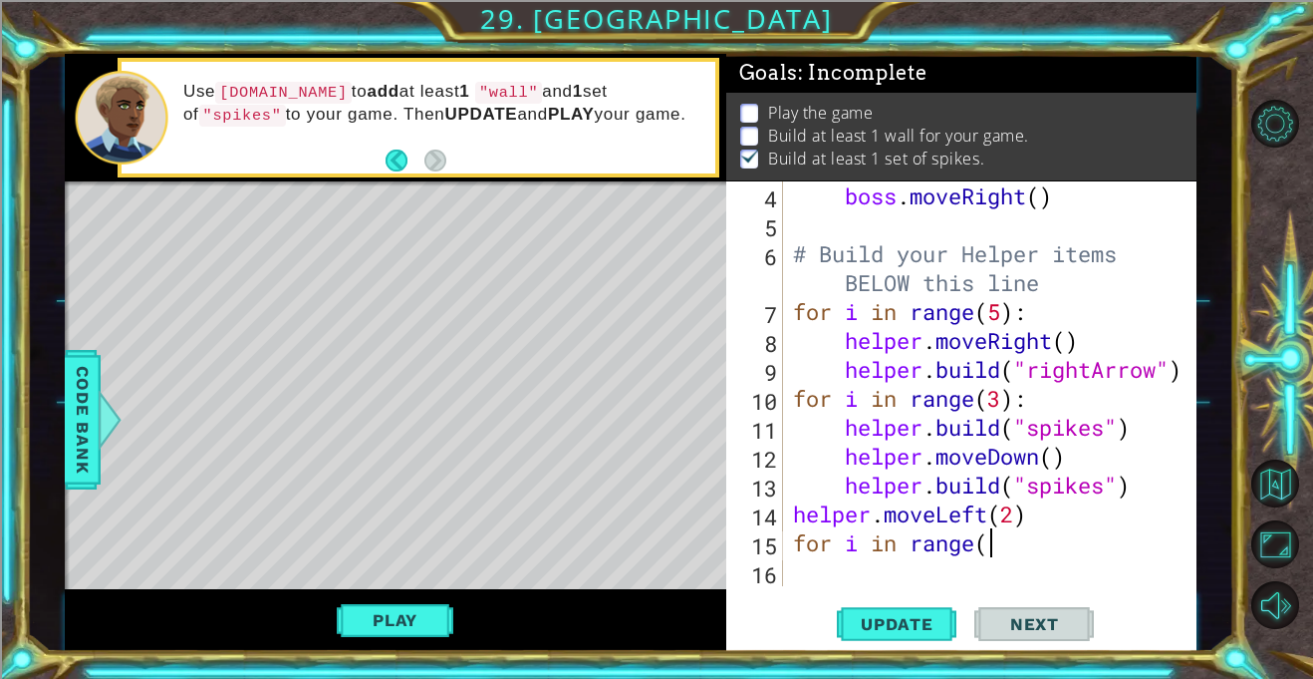
scroll to position [0, 8]
type textarea "for i in range(3)"
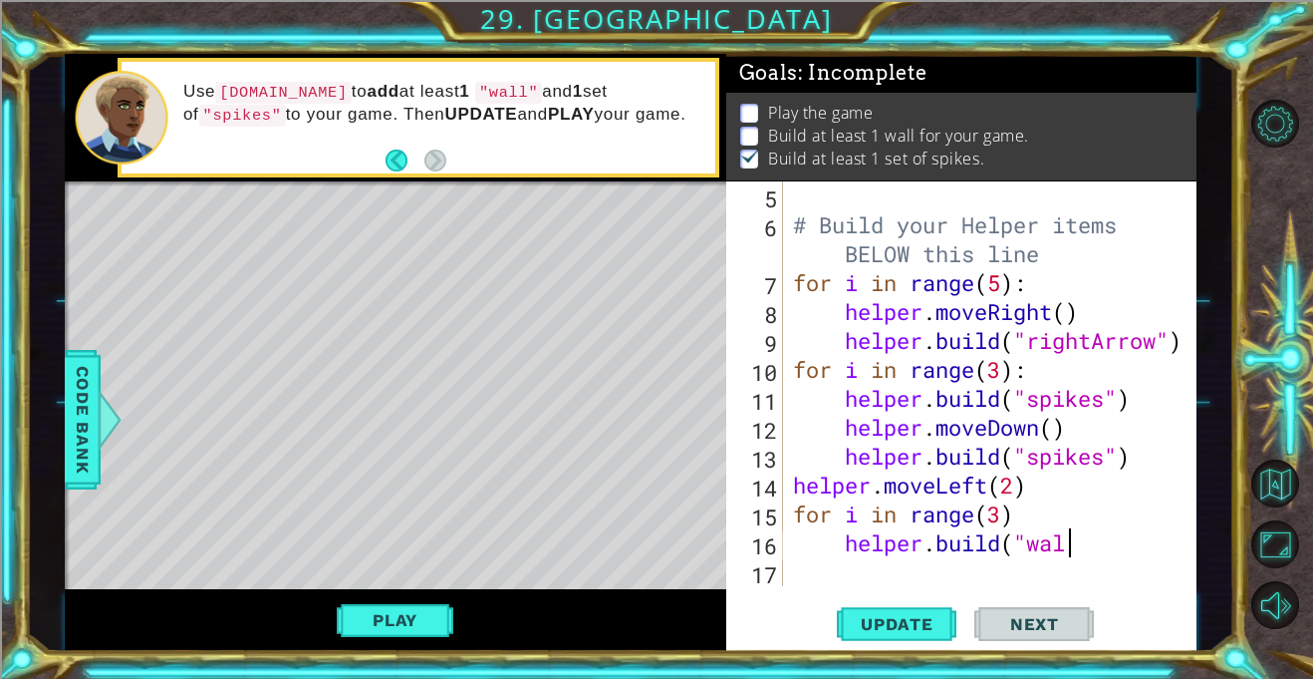
scroll to position [0, 12]
type textarea "[DOMAIN_NAME]("wall")"
type textarea "h"
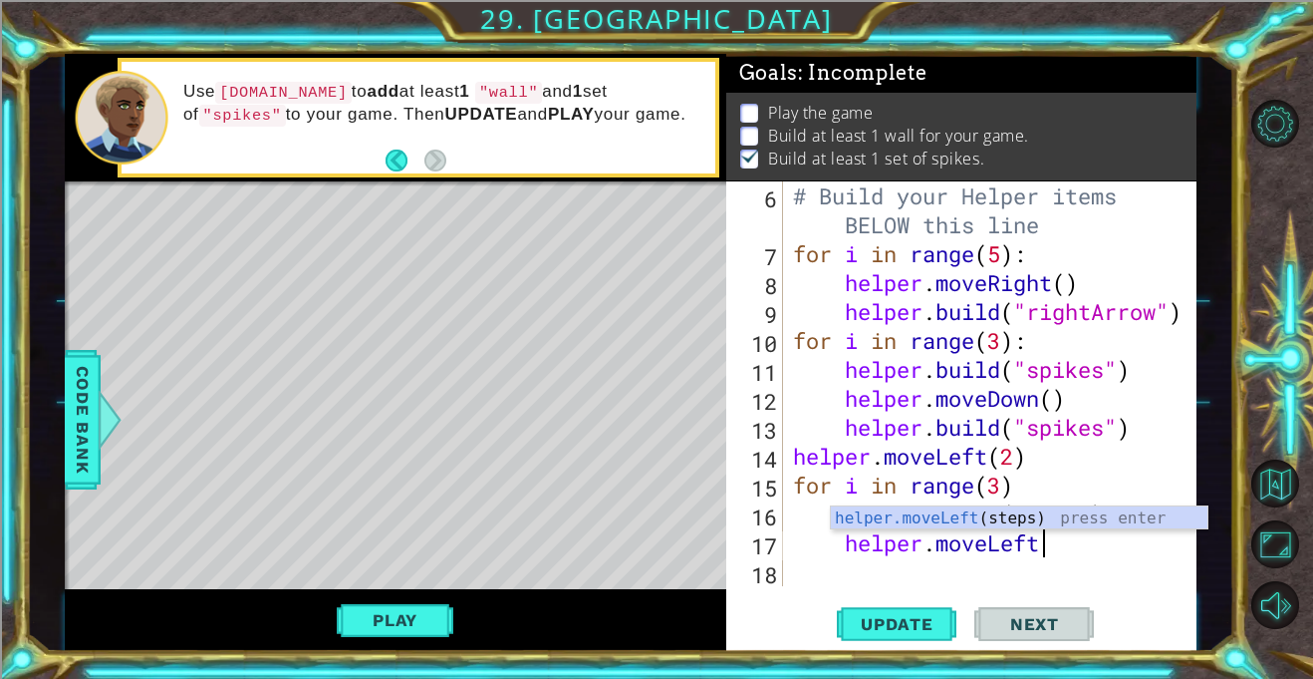
scroll to position [0, 11]
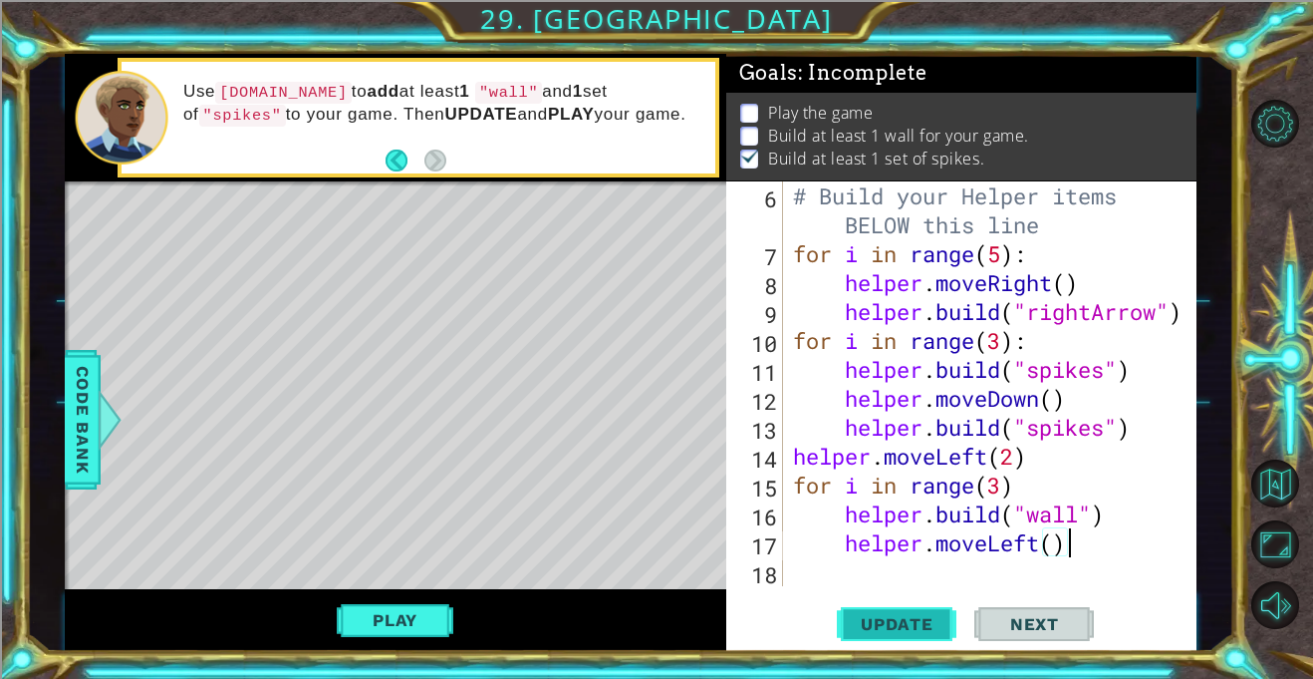
click at [886, 621] on span "Update" at bounding box center [897, 624] width 113 height 20
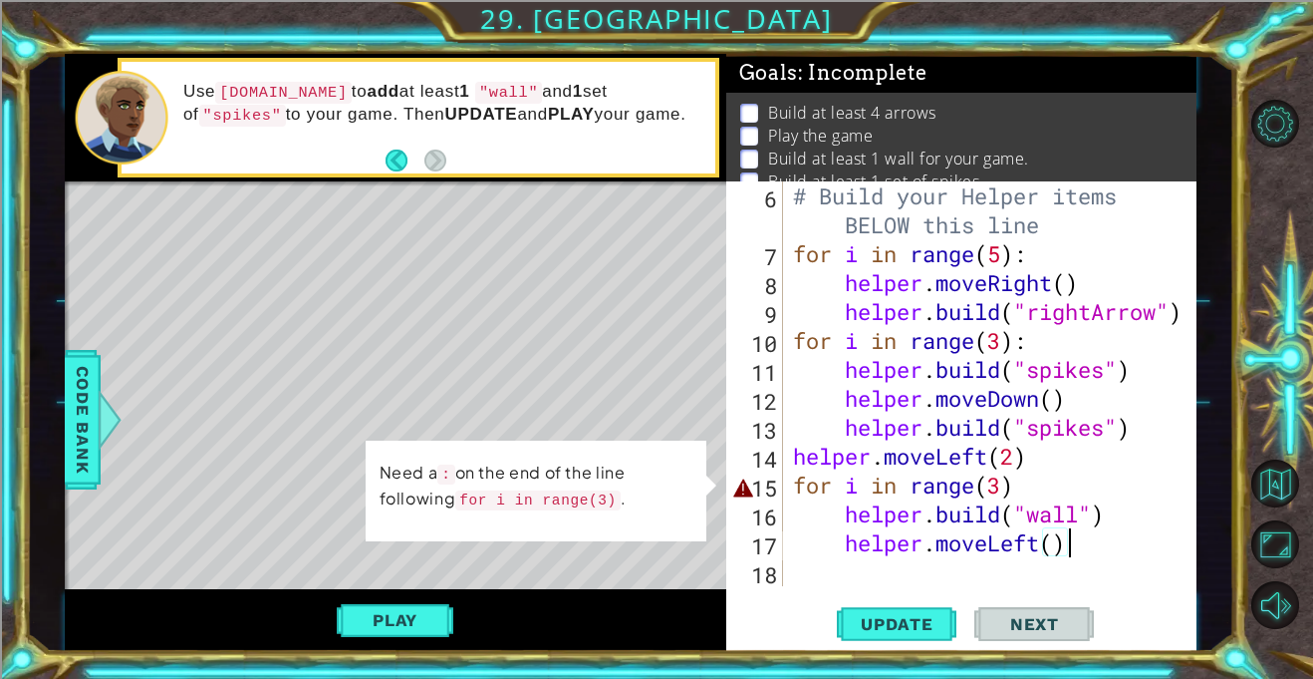
click at [1023, 494] on div "# Build your Helper items BELOW this line for i in range ( 5 ) : helper . moveR…" at bounding box center [995, 426] width 413 height 491
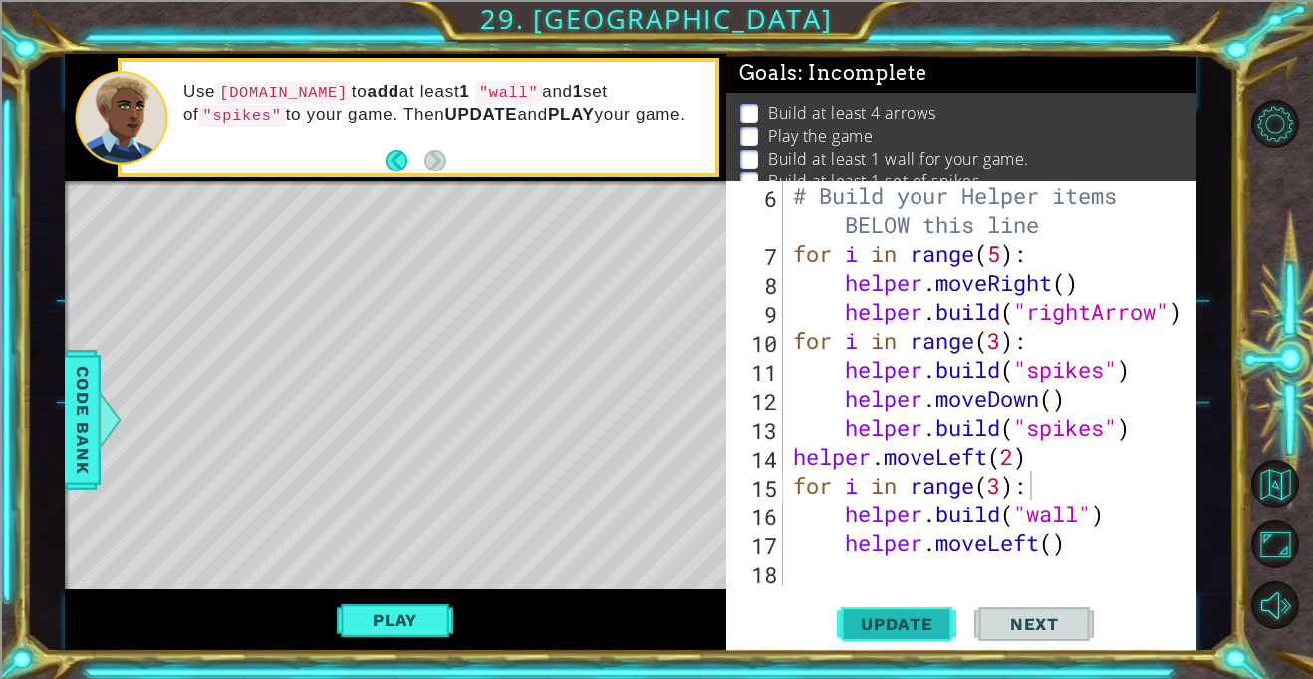
click at [928, 619] on span "Update" at bounding box center [897, 624] width 113 height 20
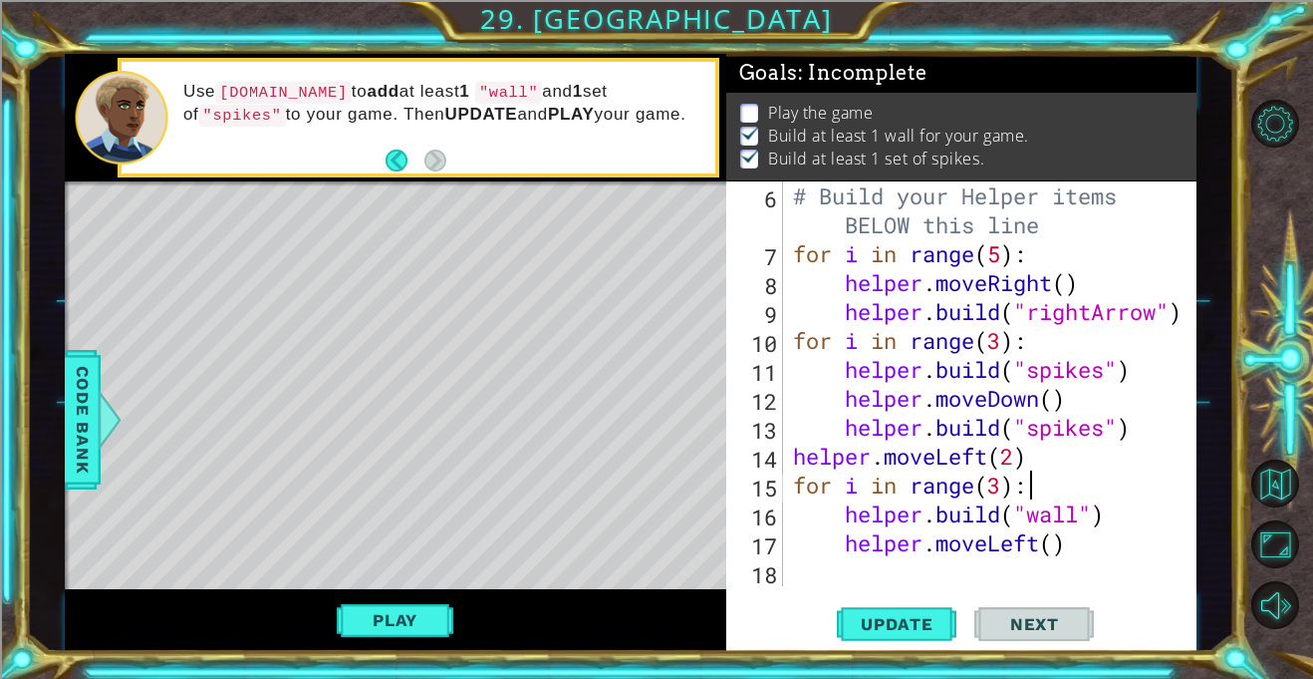
click at [1002, 494] on div "# Build your Helper items BELOW this line for i in range ( 5 ) : helper . moveR…" at bounding box center [995, 426] width 413 height 491
click at [888, 617] on span "Update" at bounding box center [897, 624] width 113 height 20
click at [424, 617] on button "Play" at bounding box center [395, 620] width 117 height 38
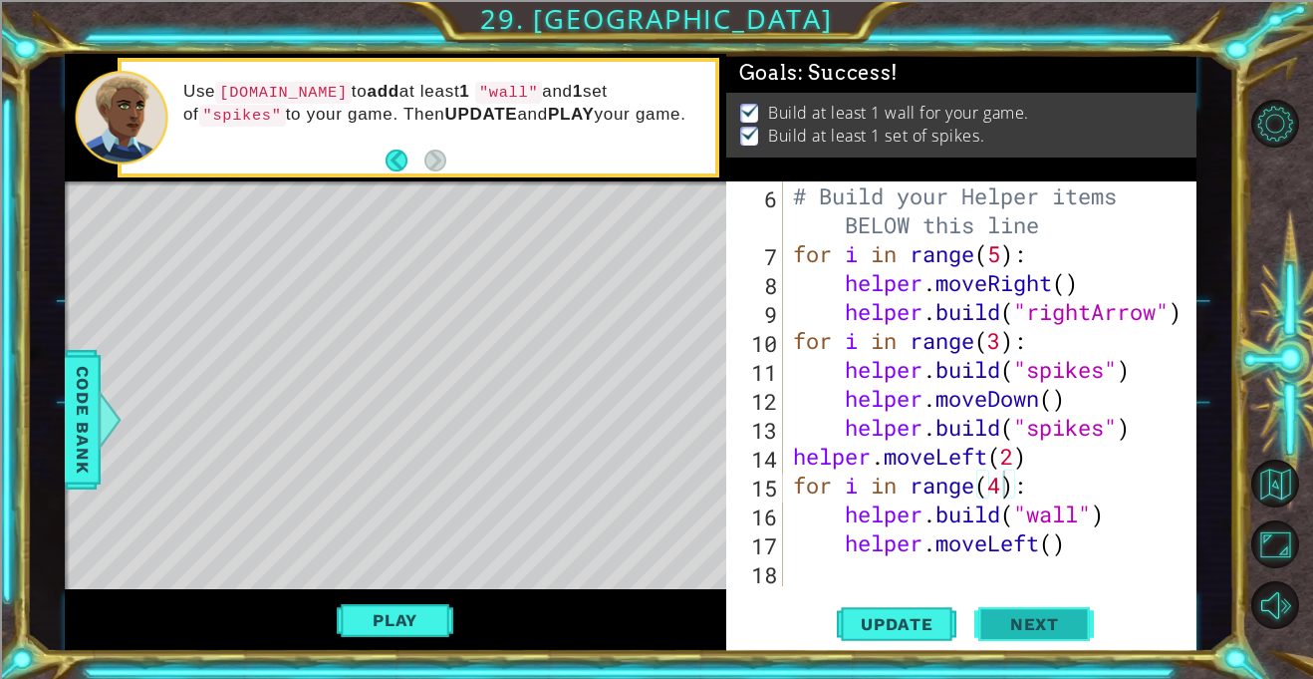
click at [1046, 625] on span "Next" at bounding box center [1034, 625] width 89 height 20
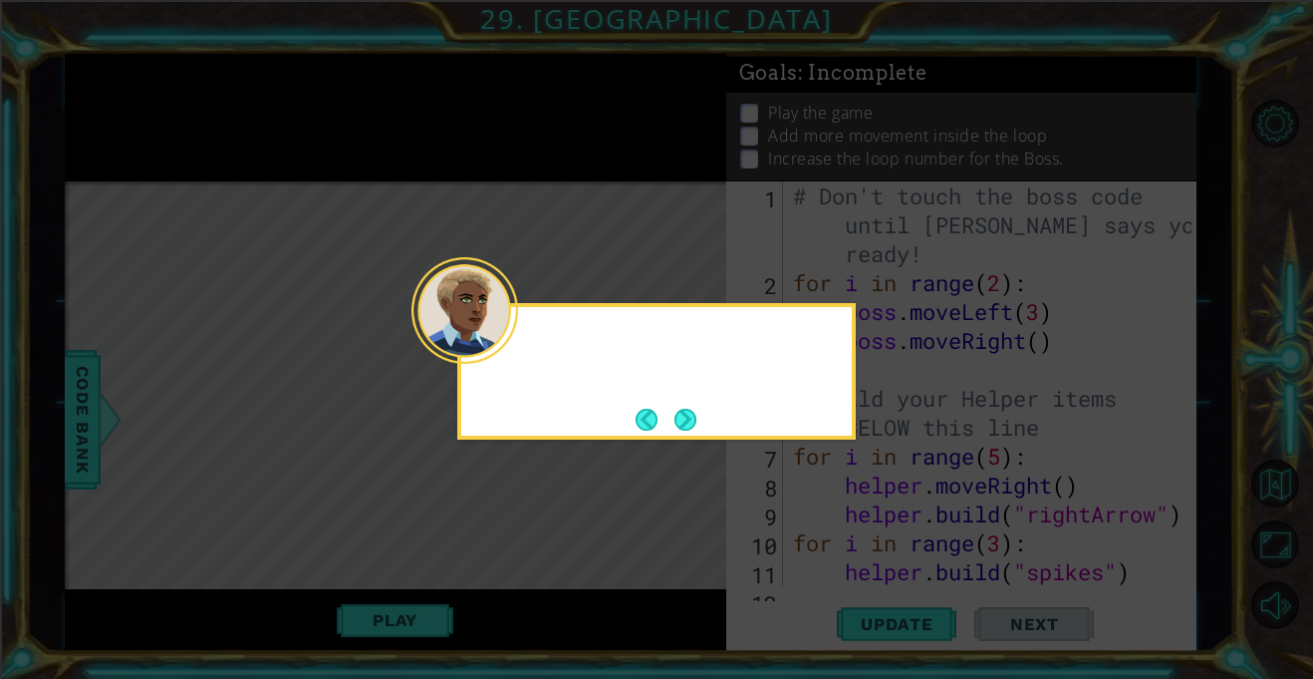
scroll to position [0, 0]
click at [689, 413] on button "Next" at bounding box center [686, 420] width 22 height 22
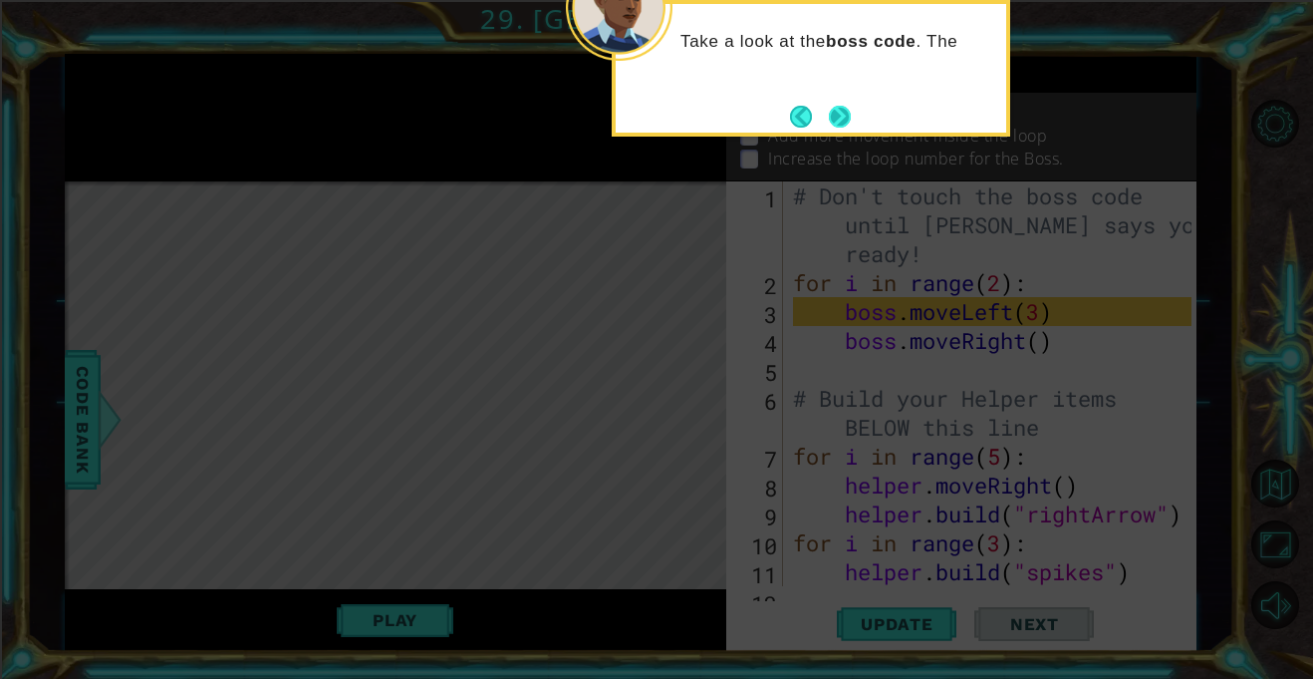
click at [840, 121] on button "Next" at bounding box center [840, 117] width 22 height 22
click at [840, 121] on icon at bounding box center [656, 339] width 1313 height 679
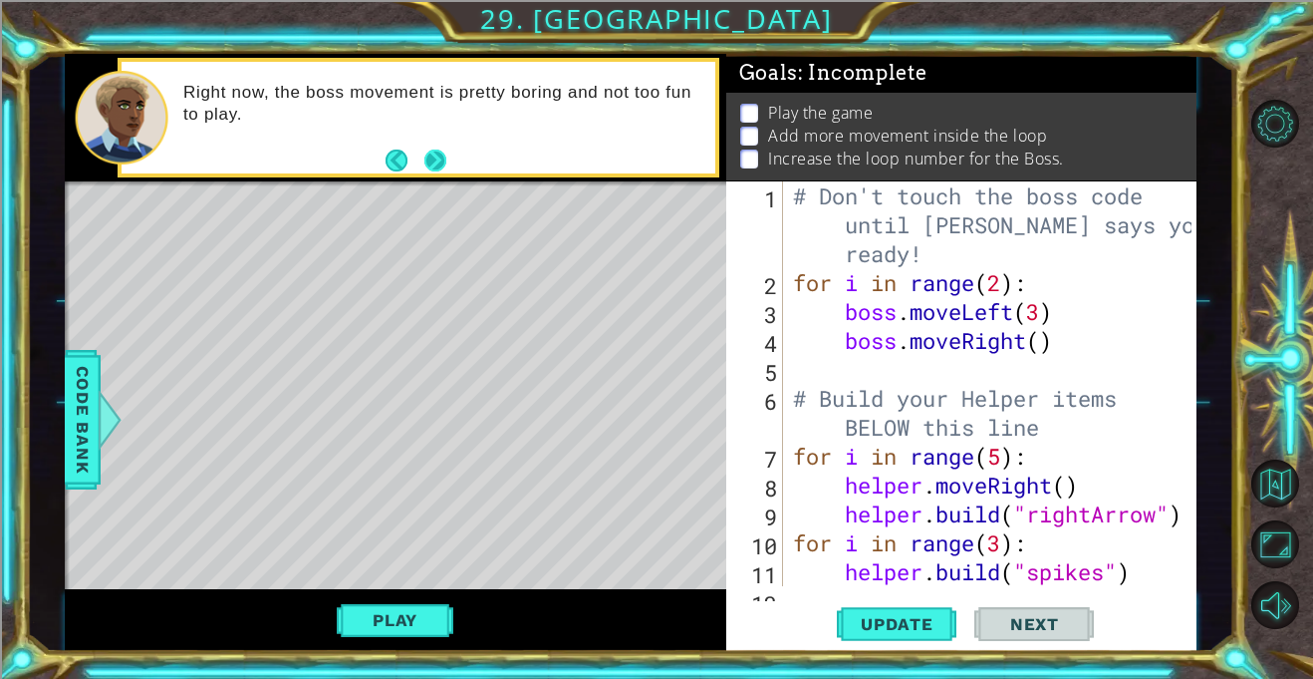
click at [428, 159] on button "Next" at bounding box center [435, 160] width 22 height 22
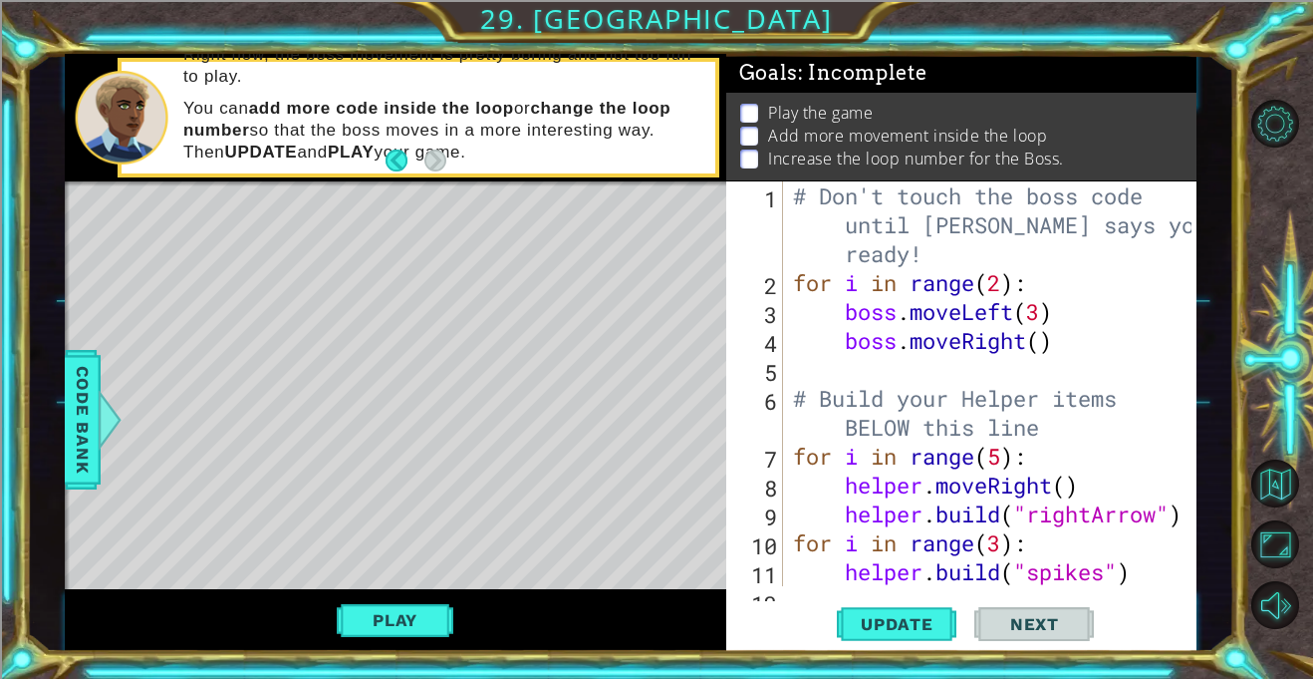
click at [1002, 287] on div "# Don't touch the boss code until [PERSON_NAME] says you're ready! for i in ran…" at bounding box center [995, 441] width 413 height 520
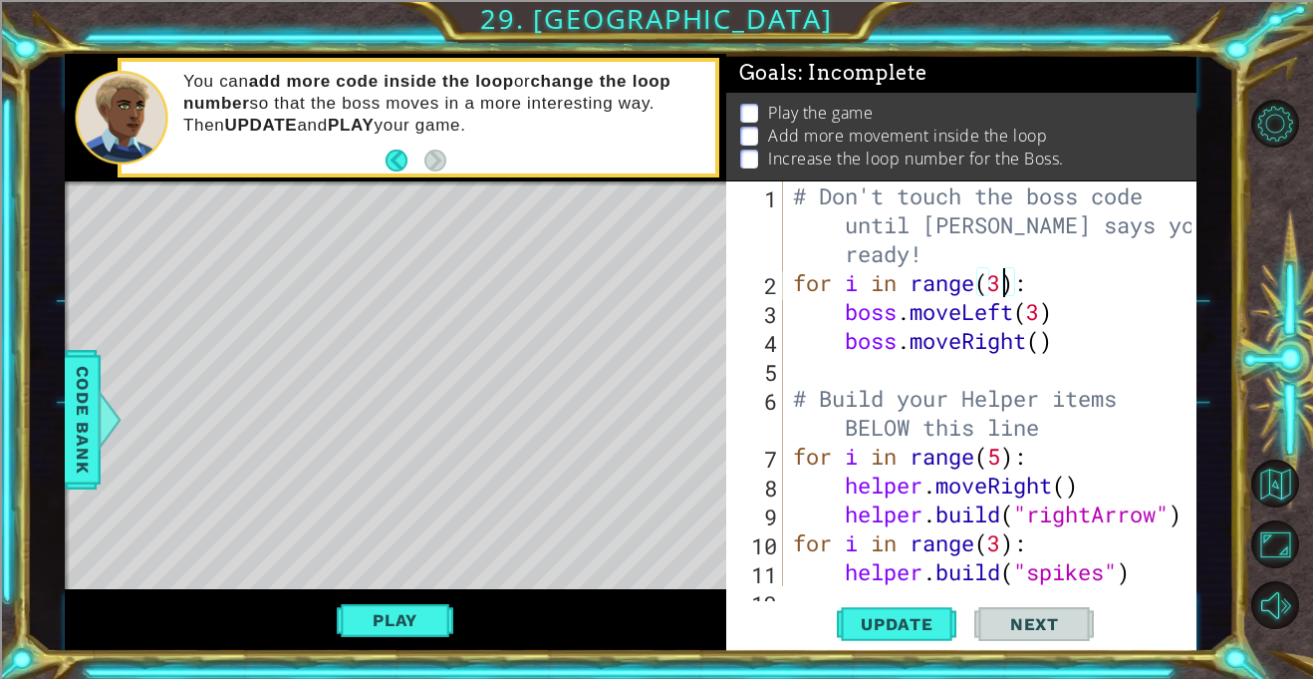
click at [831, 337] on div "# Don't touch the boss code until [PERSON_NAME] says you're ready! for i in ran…" at bounding box center [995, 441] width 413 height 520
type textarea "boss.moveRight()"
click at [845, 344] on div "# Don't touch the boss code until [PERSON_NAME] says you're ready! for i in ran…" at bounding box center [995, 441] width 413 height 520
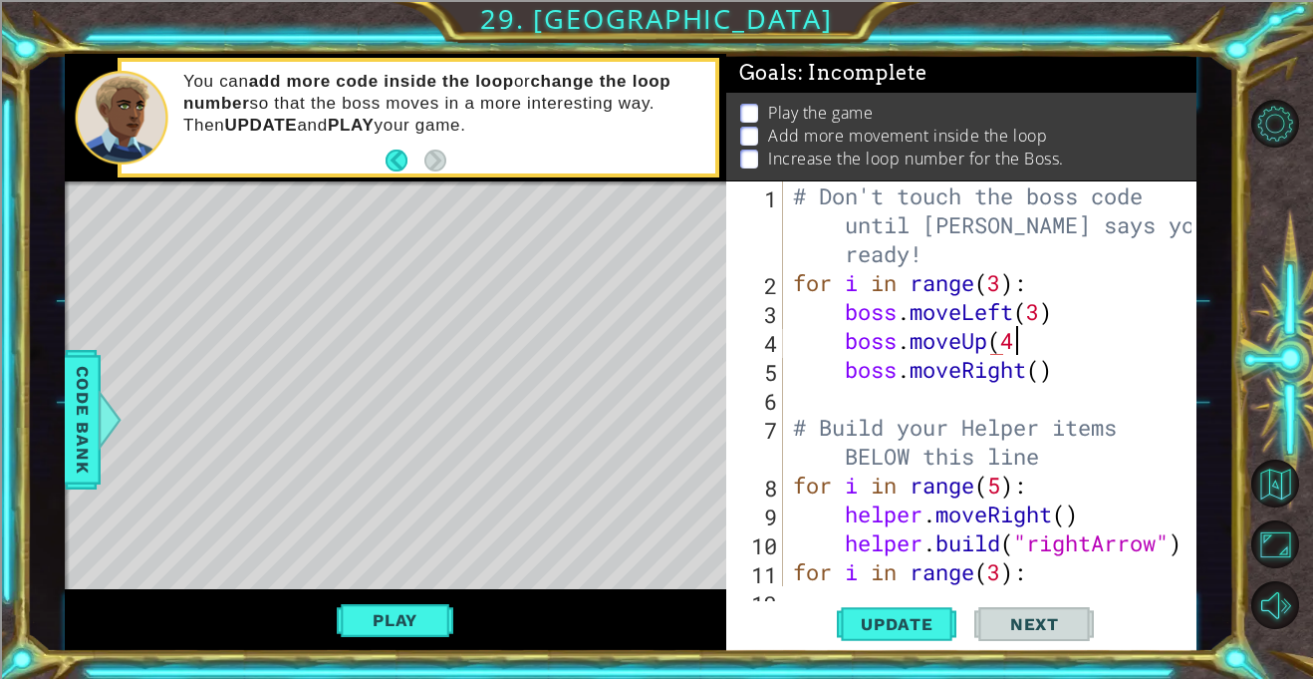
scroll to position [0, 9]
click at [901, 626] on span "Update" at bounding box center [897, 624] width 113 height 20
click at [404, 616] on button "Play" at bounding box center [395, 620] width 117 height 38
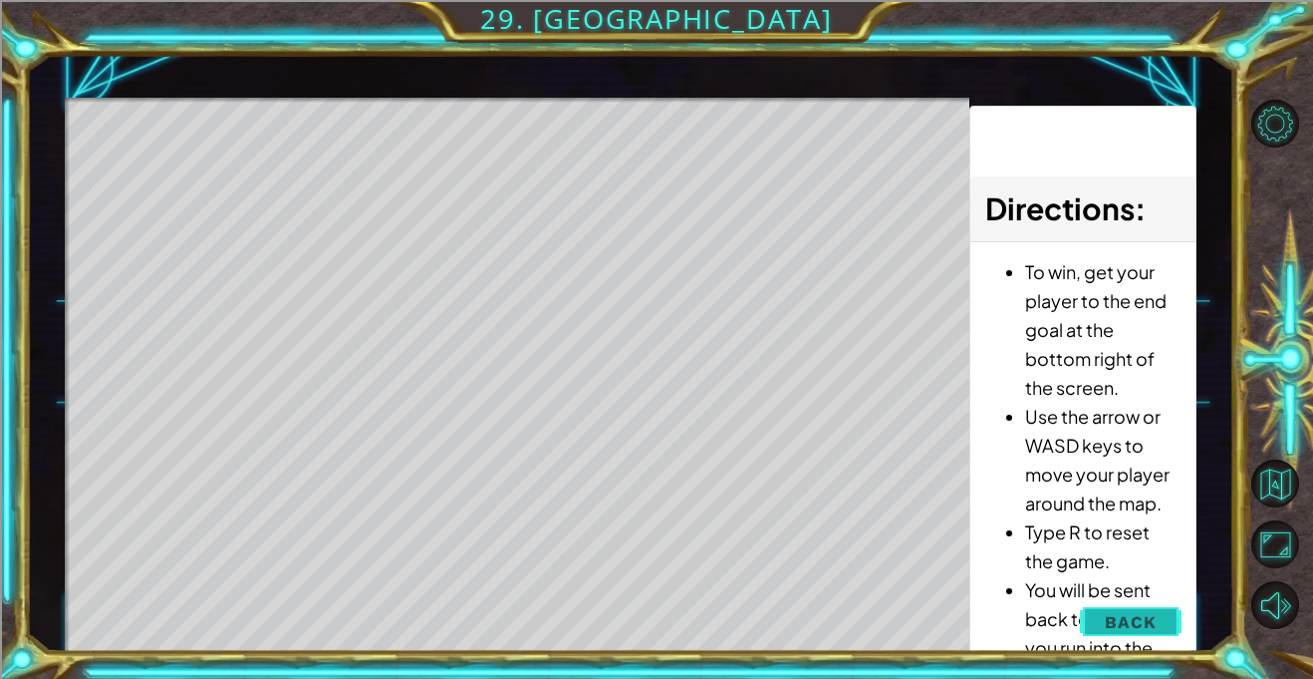
click at [1134, 623] on span "Back" at bounding box center [1130, 622] width 51 height 20
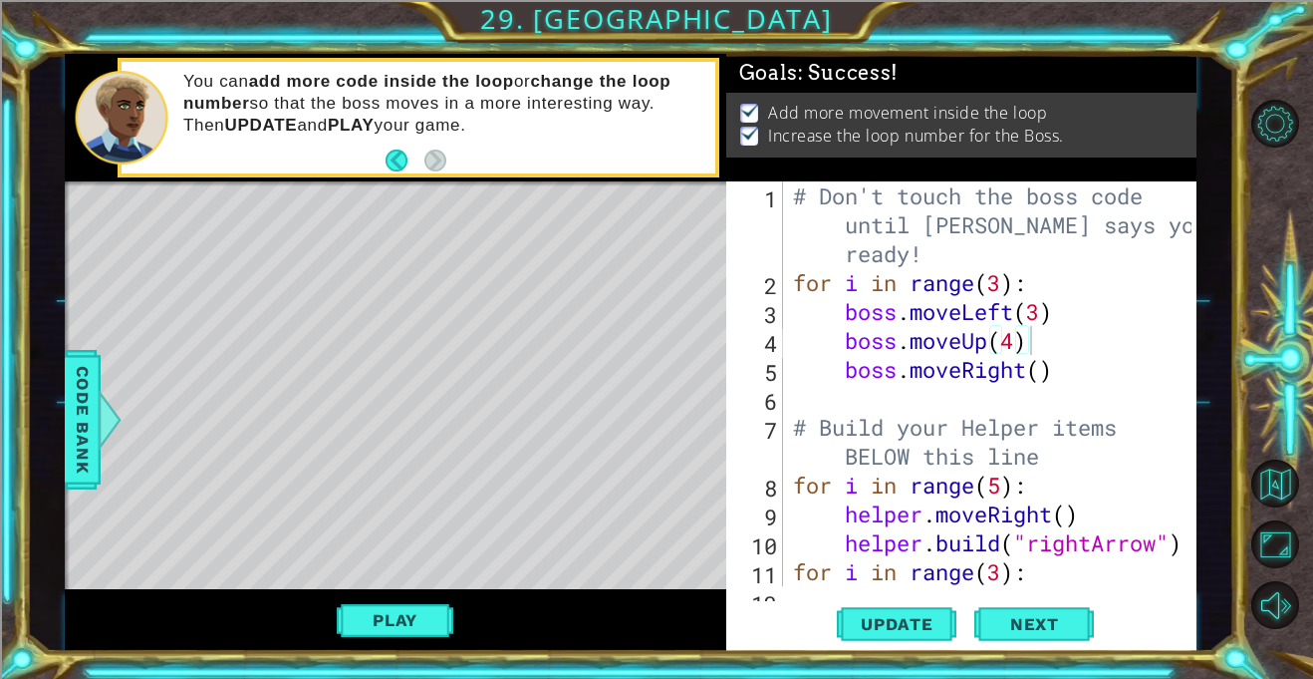
type textarea "boss.moveRight()"
click at [1074, 380] on div "# Don't touch the boss code until [PERSON_NAME] says you're ready! for i in ran…" at bounding box center [995, 441] width 413 height 520
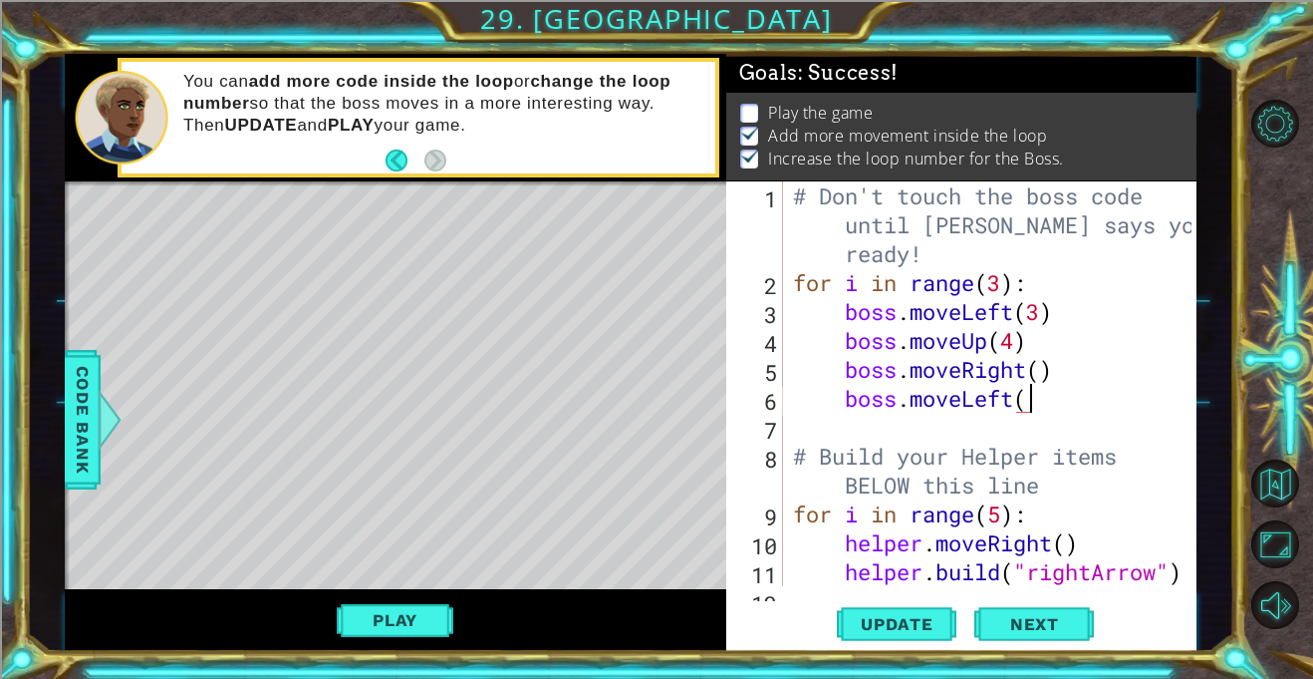
click at [1049, 371] on div "# Don't touch the boss code until [PERSON_NAME] says you're ready! for i in ran…" at bounding box center [995, 441] width 413 height 520
click at [1054, 388] on div "# Don't touch the boss code until [PERSON_NAME] says you're ready! for i in ran…" at bounding box center [995, 441] width 413 height 520
click at [891, 617] on span "Update" at bounding box center [897, 624] width 113 height 20
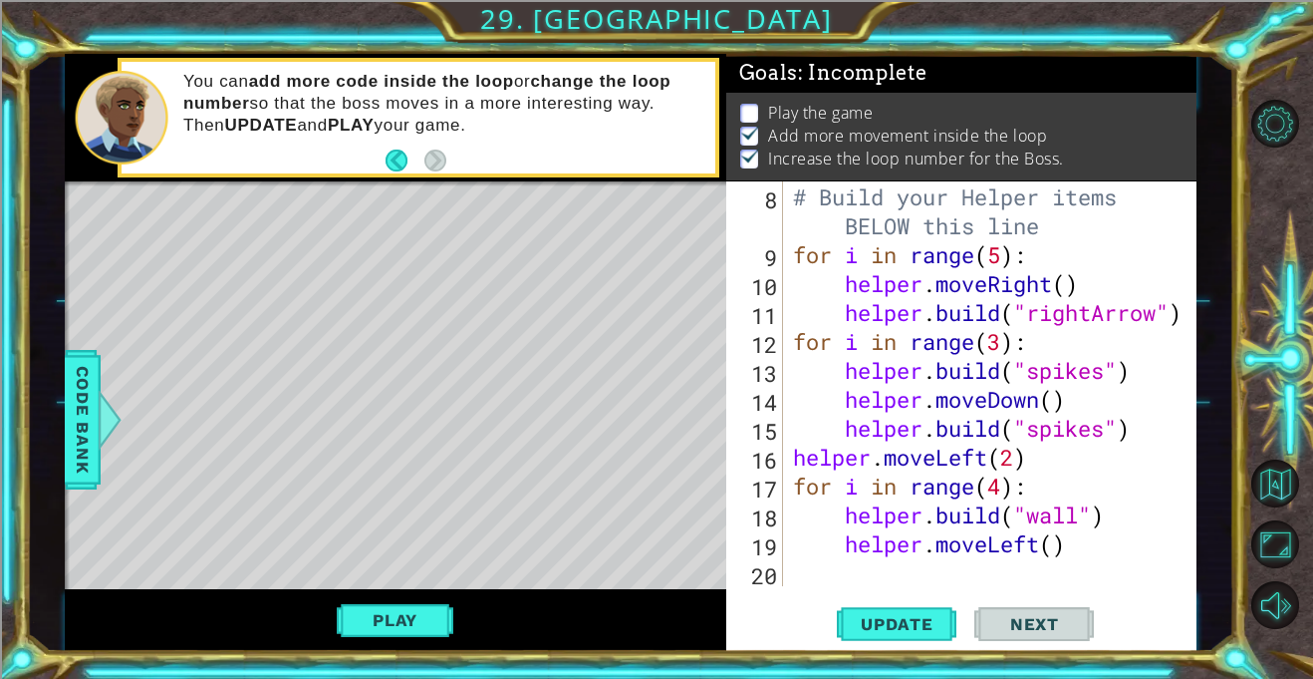
scroll to position [259, 0]
click at [417, 623] on button "Play" at bounding box center [395, 620] width 117 height 38
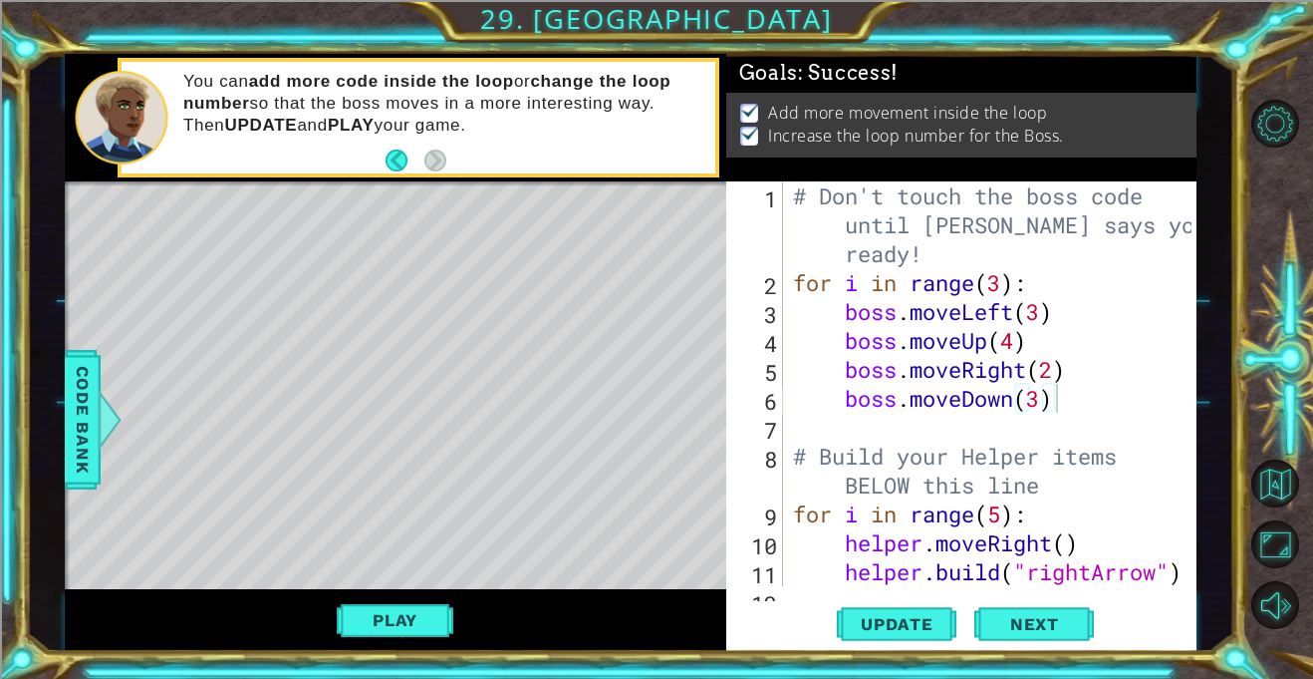
scroll to position [0, 0]
click at [1018, 341] on div "# Don't touch the boss code until [PERSON_NAME] says you're ready! for i in ran…" at bounding box center [995, 441] width 413 height 520
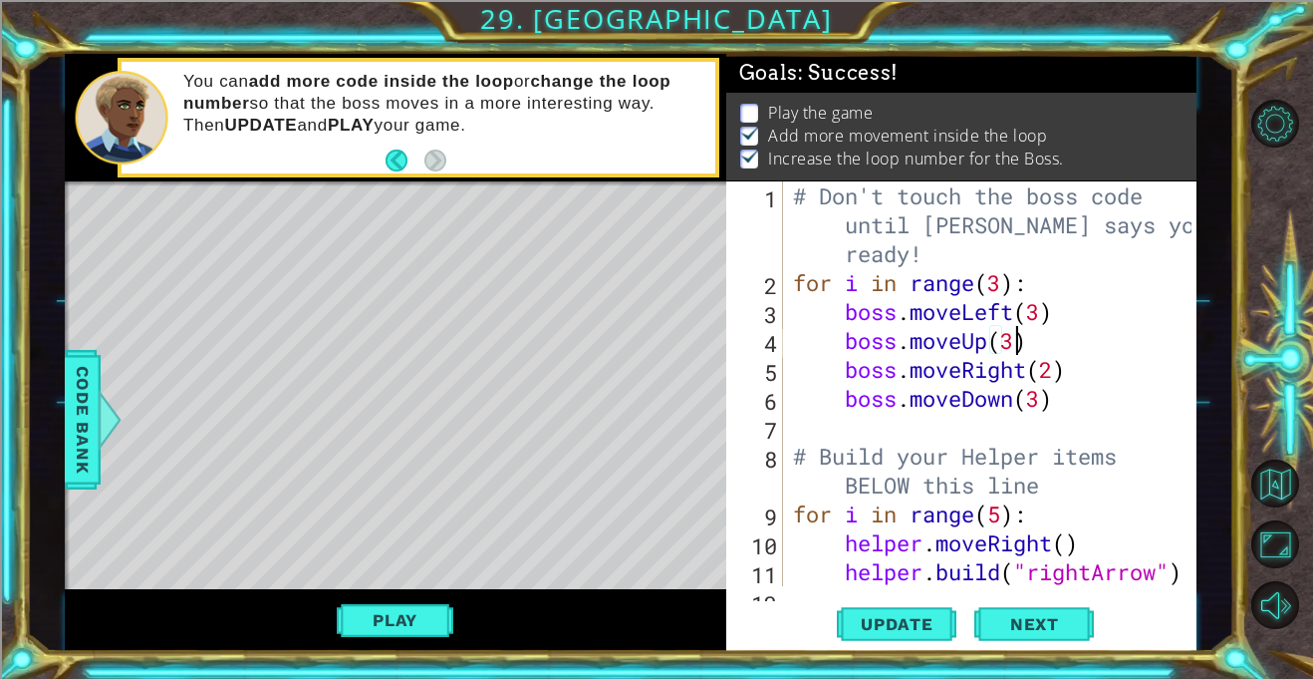
scroll to position [0, 9]
click at [1053, 371] on div "# Don't touch the boss code until [PERSON_NAME] says you're ready! for i in ran…" at bounding box center [995, 441] width 413 height 520
type textarea "boss.moveRight(2)"
click at [1056, 605] on button "Next" at bounding box center [1035, 624] width 120 height 47
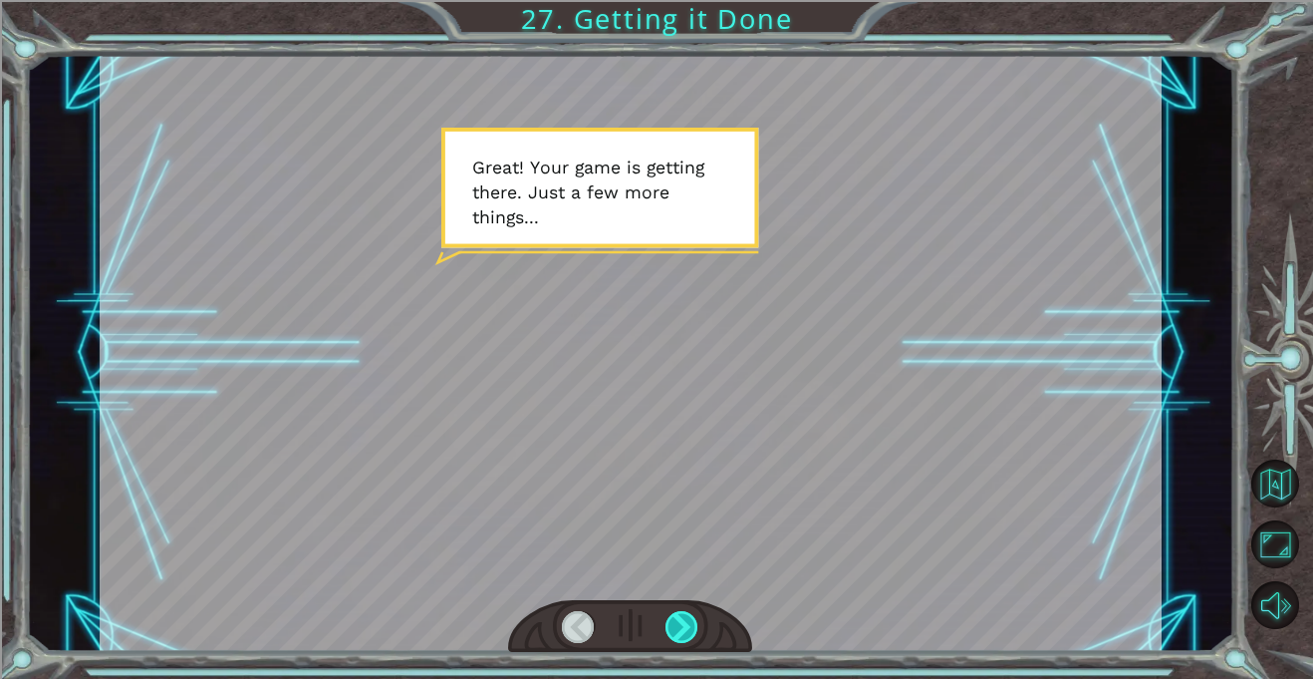
click at [686, 615] on div at bounding box center [682, 627] width 33 height 32
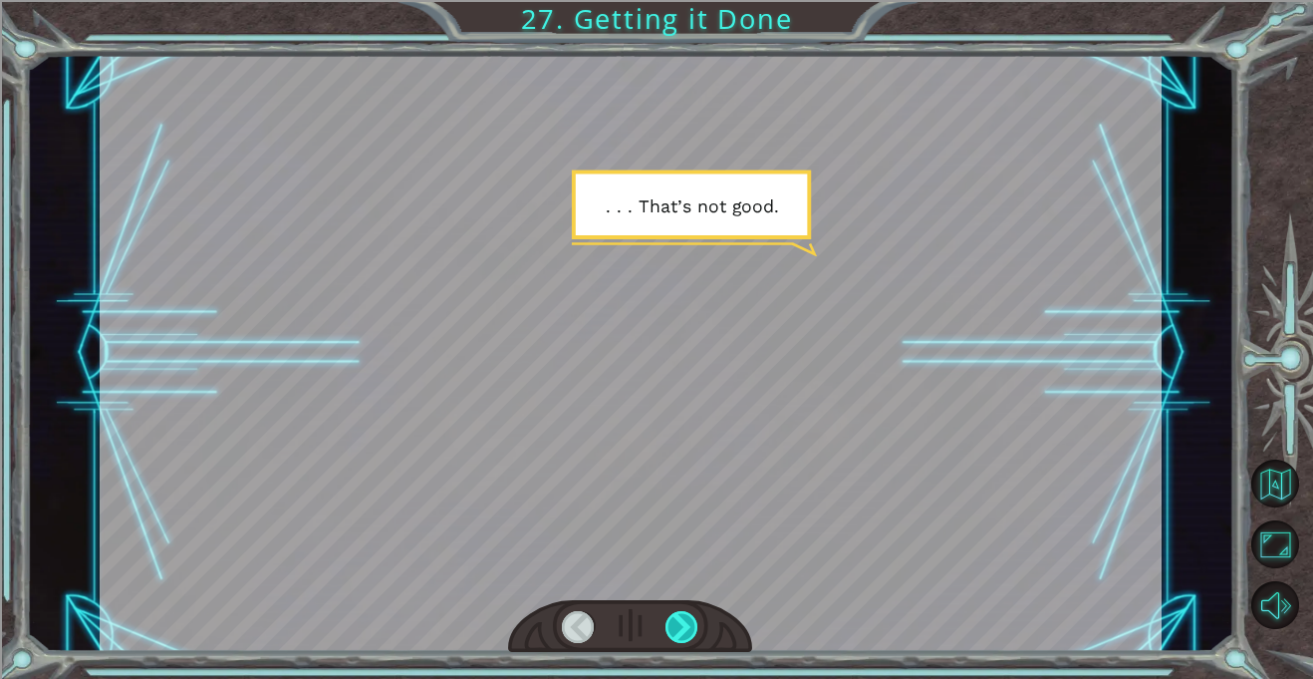
click at [686, 615] on div at bounding box center [682, 627] width 33 height 32
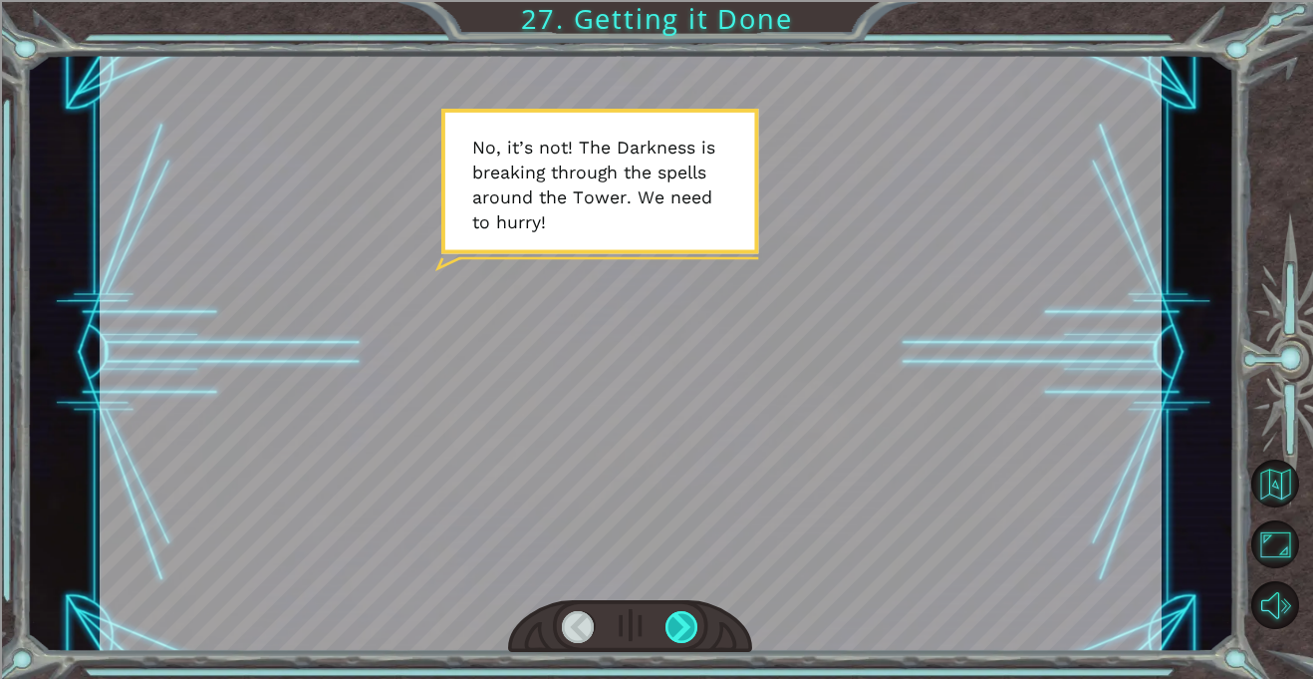
click at [686, 615] on div at bounding box center [682, 627] width 33 height 32
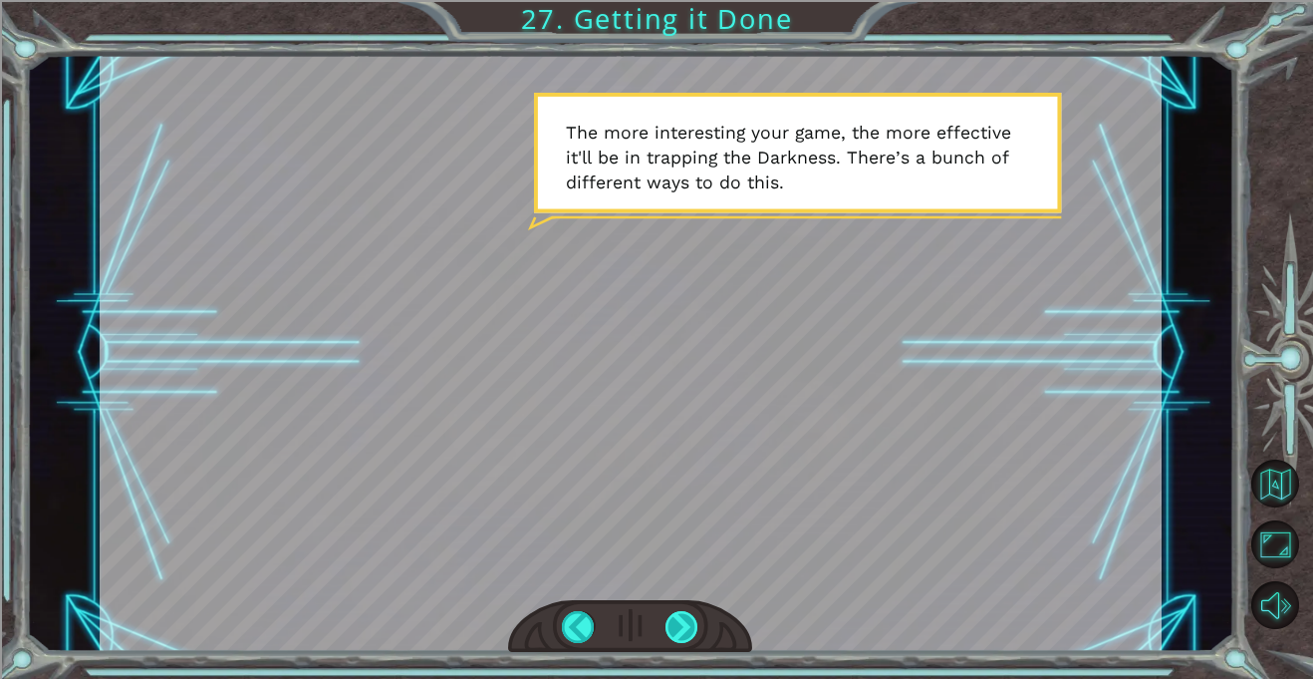
click at [686, 615] on div at bounding box center [682, 627] width 33 height 32
